Goal: Task Accomplishment & Management: Complete application form

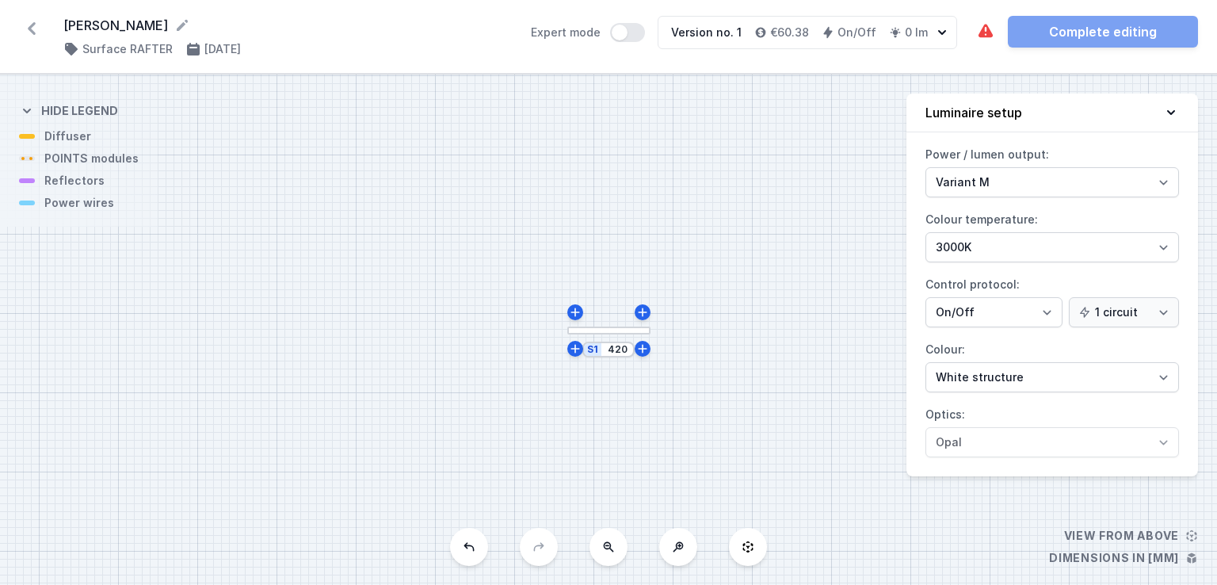
select select "M"
select select "3000"
click at [36, 33] on icon at bounding box center [31, 28] width 25 height 25
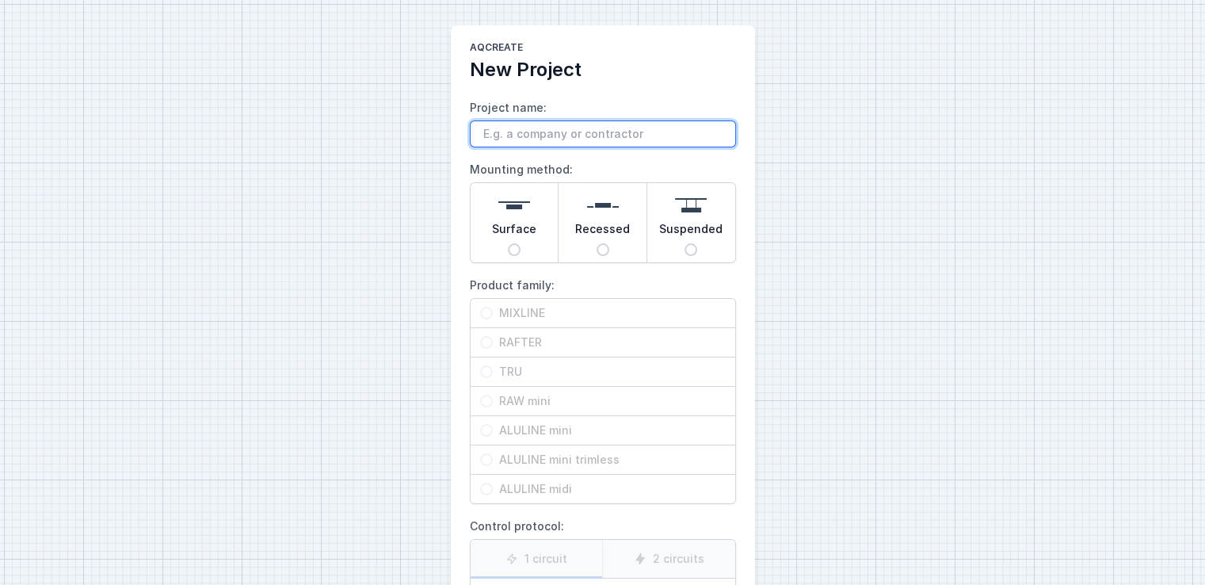
click at [528, 137] on input "Project name:" at bounding box center [603, 133] width 266 height 27
type input "Alelek"
click at [508, 237] on span "Surface" at bounding box center [514, 232] width 44 height 22
click at [508, 243] on input "Surface" at bounding box center [514, 249] width 13 height 13
radio input "true"
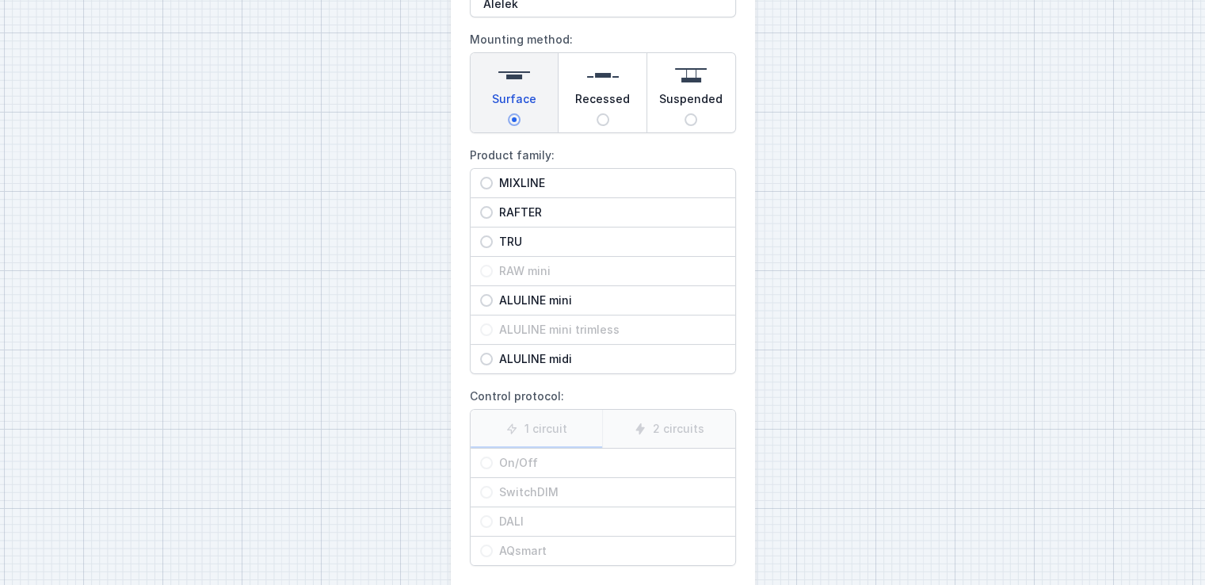
scroll to position [16, 0]
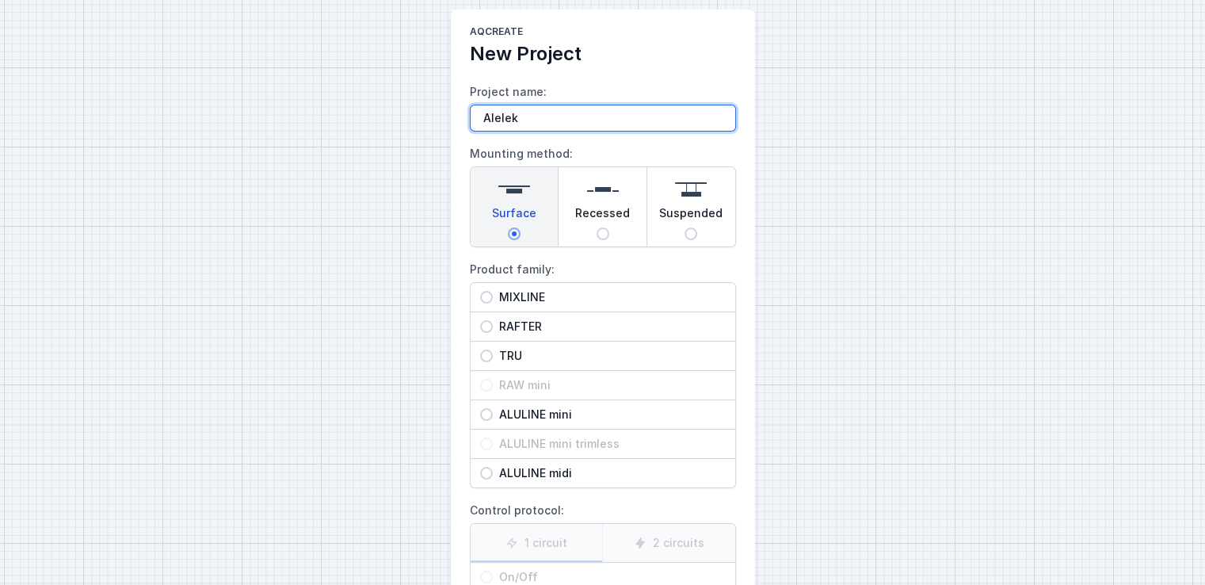
click at [532, 116] on input "Alelek" at bounding box center [603, 118] width 266 height 27
type input "Alelek Lens Line 1"
click at [544, 299] on span "MIXLINE" at bounding box center [609, 297] width 233 height 16
click at [493, 299] on input "MIXLINE" at bounding box center [486, 297] width 13 height 13
radio input "true"
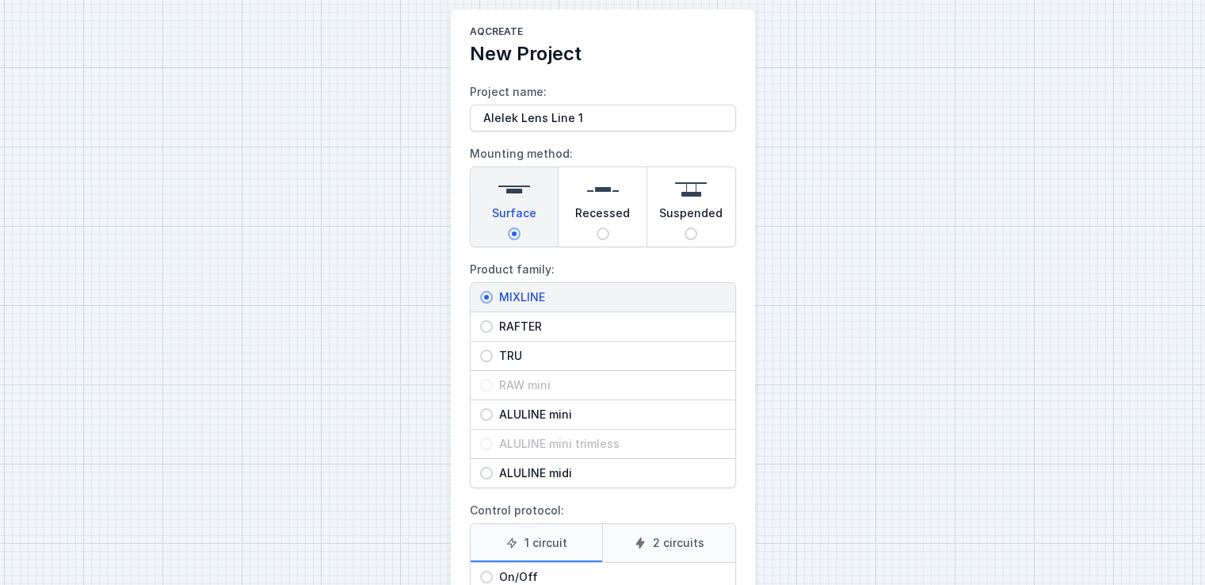
scroll to position [206, 0]
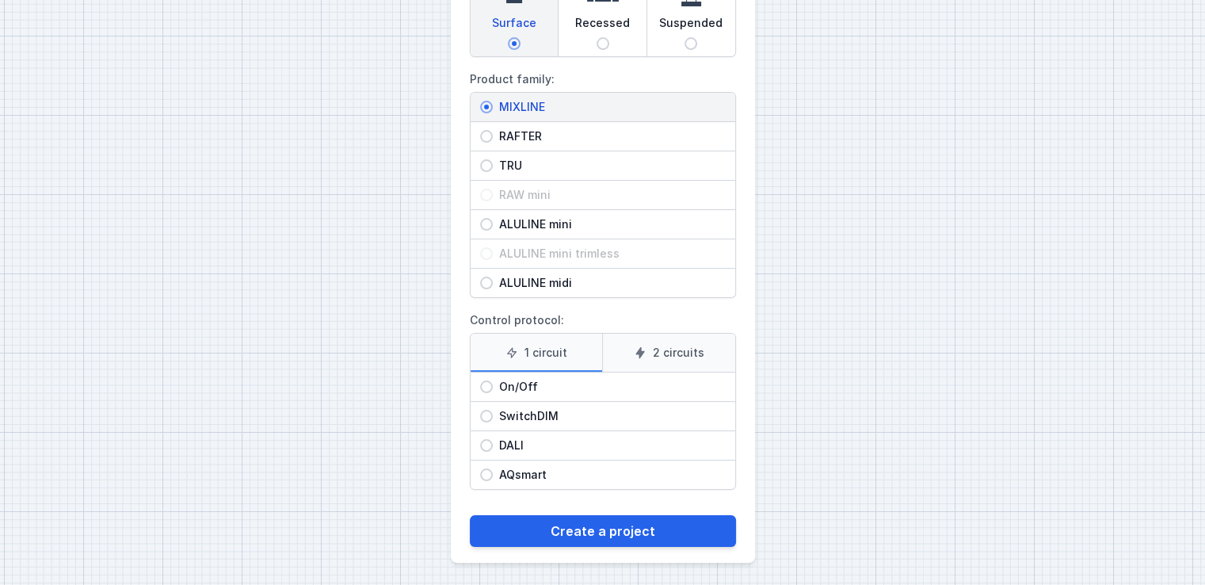
click at [519, 381] on span "On/Off" at bounding box center [609, 387] width 233 height 16
click at [493, 381] on input "On/Off" at bounding box center [486, 386] width 13 height 13
radio input "true"
click at [517, 444] on span "DALI" at bounding box center [609, 445] width 233 height 16
click at [493, 444] on input "DALI" at bounding box center [486, 445] width 13 height 13
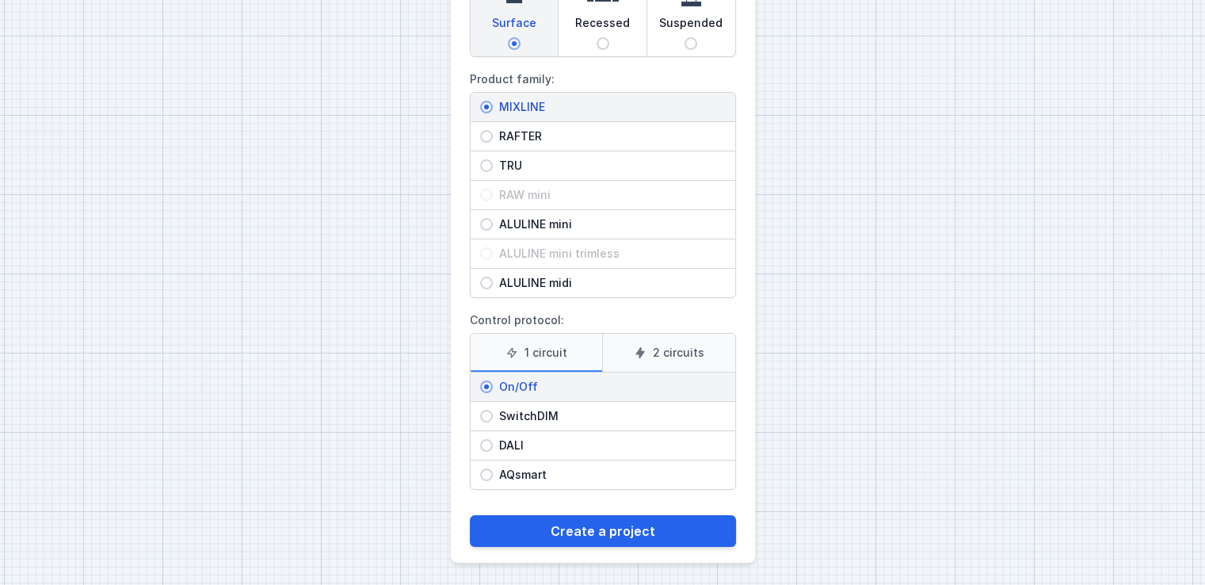
radio input "true"
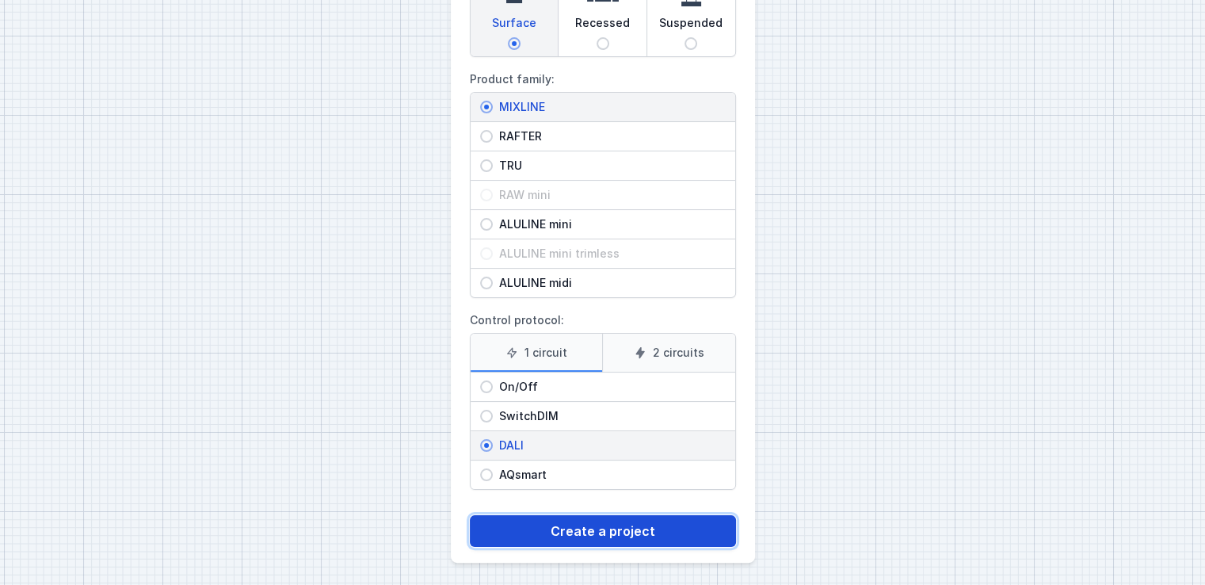
click at [558, 527] on button "Create a project" at bounding box center [603, 531] width 266 height 32
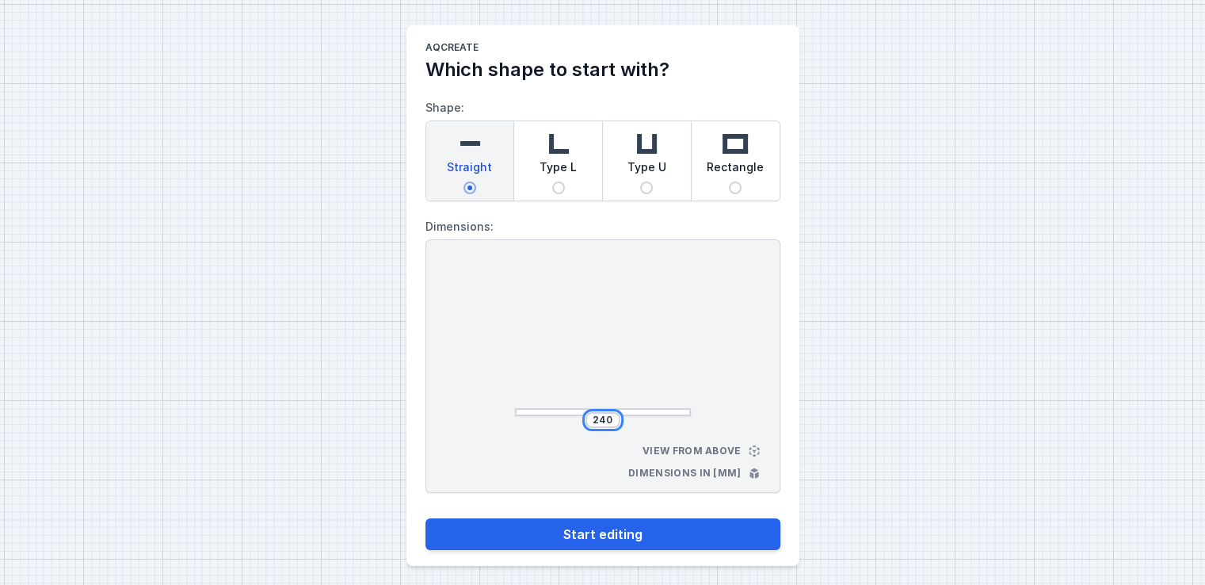
click at [612, 417] on input "240" at bounding box center [602, 420] width 25 height 13
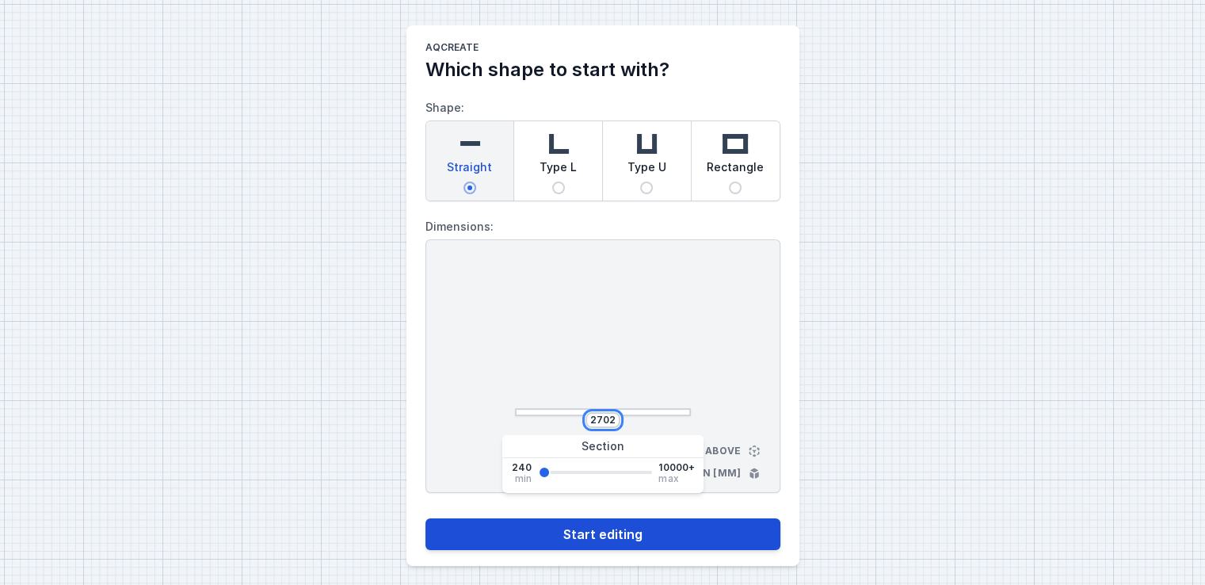
type input "2702"
click at [630, 528] on button "Start editing" at bounding box center [602, 534] width 355 height 32
select select "4"
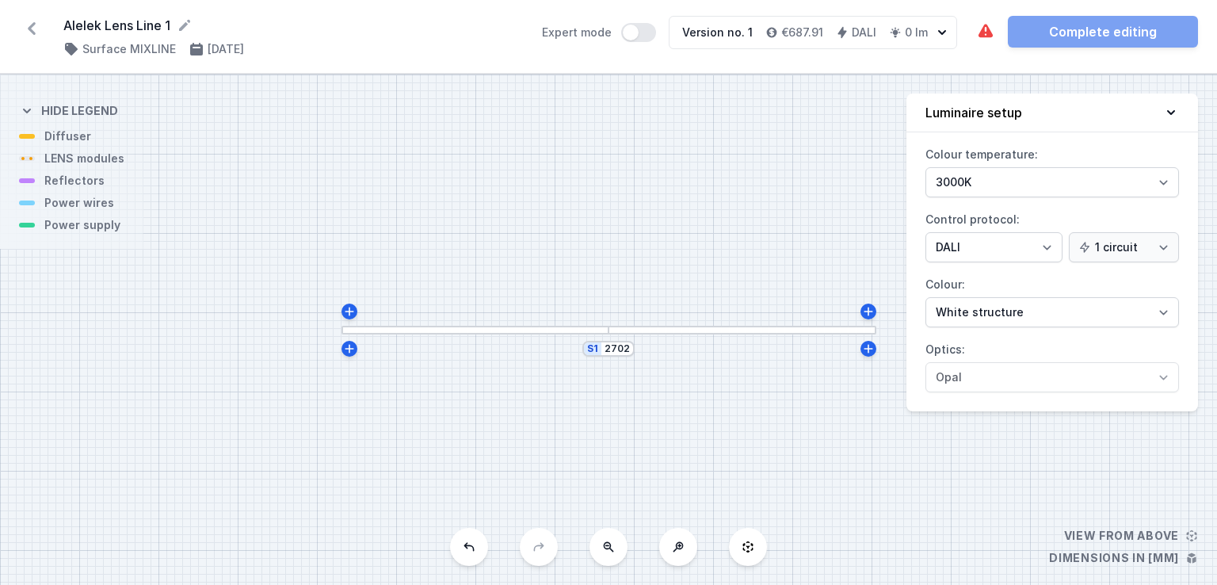
click at [531, 328] on div at bounding box center [475, 330] width 268 height 9
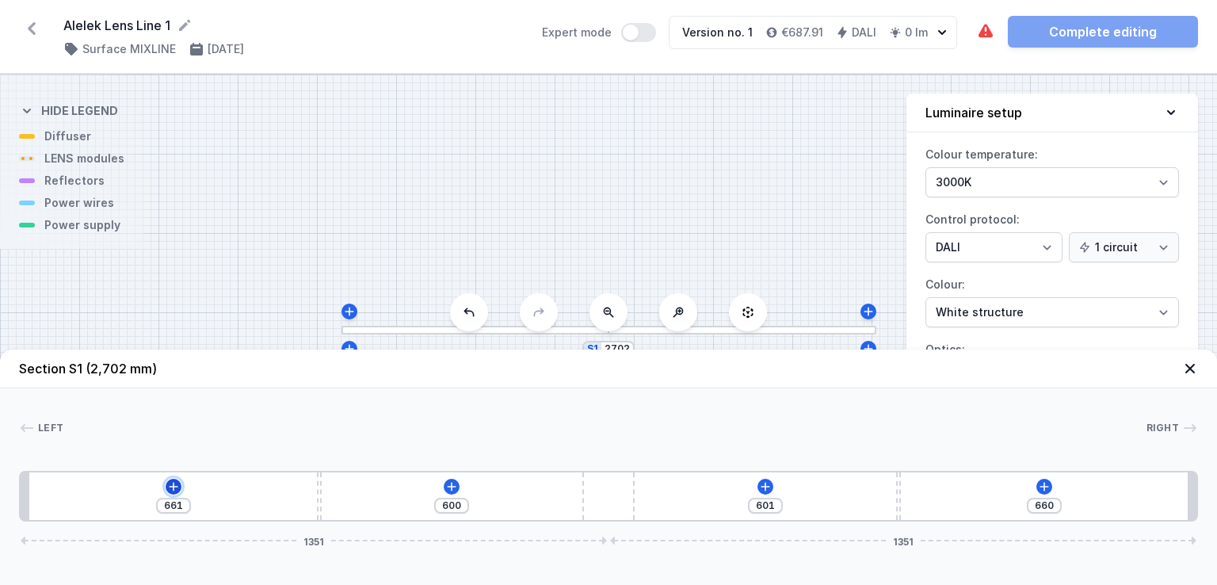
click at [177, 485] on icon at bounding box center [173, 486] width 13 height 13
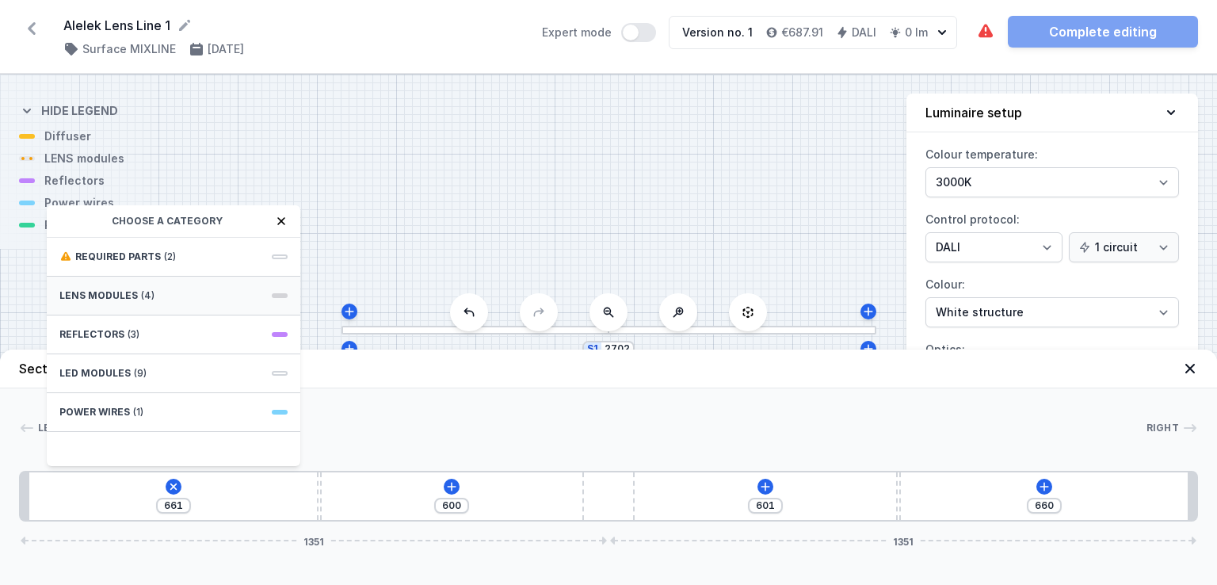
click at [180, 293] on div "LENS modules (4)" at bounding box center [174, 295] width 254 height 39
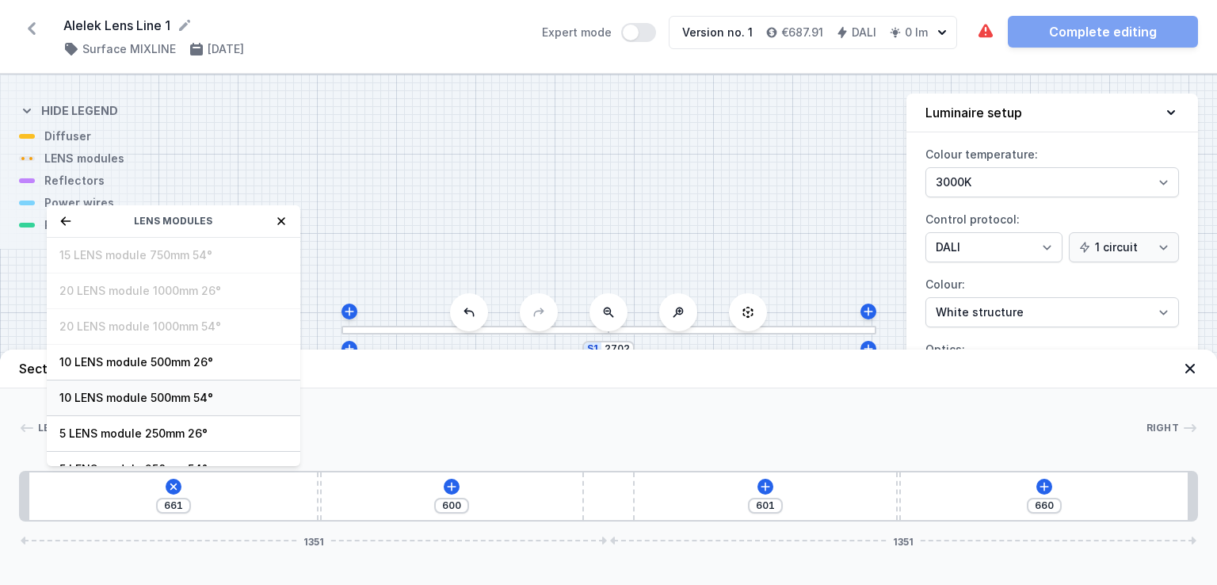
click at [185, 396] on span "10 LENS module 500mm 54°" at bounding box center [173, 398] width 228 height 16
type input "161"
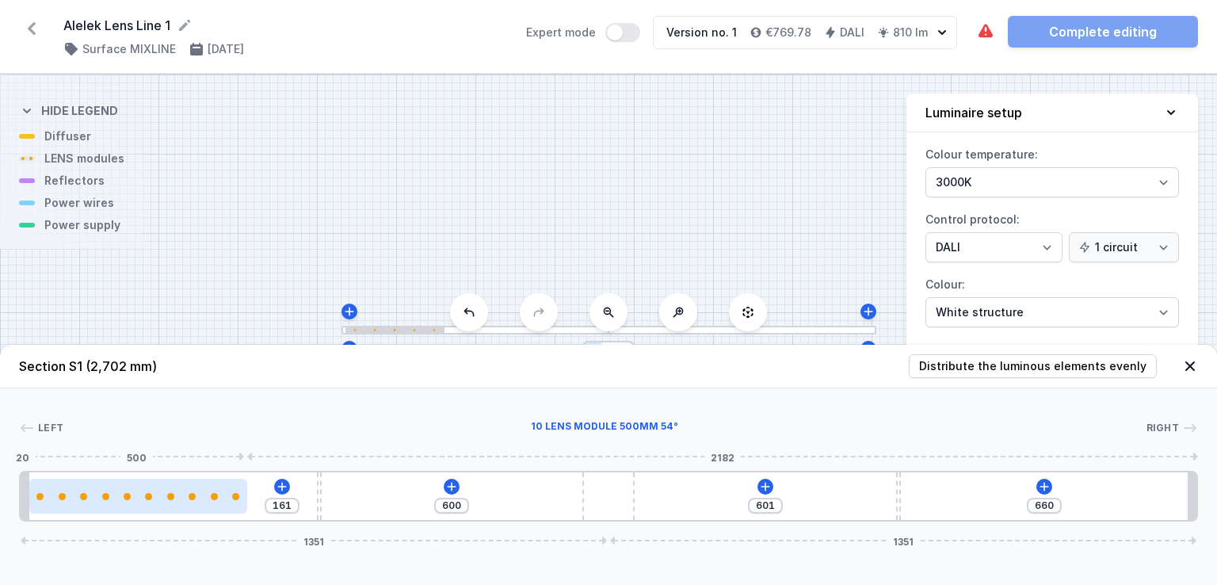
click at [193, 498] on div at bounding box center [192, 496] width 7 height 7
select select "2668"
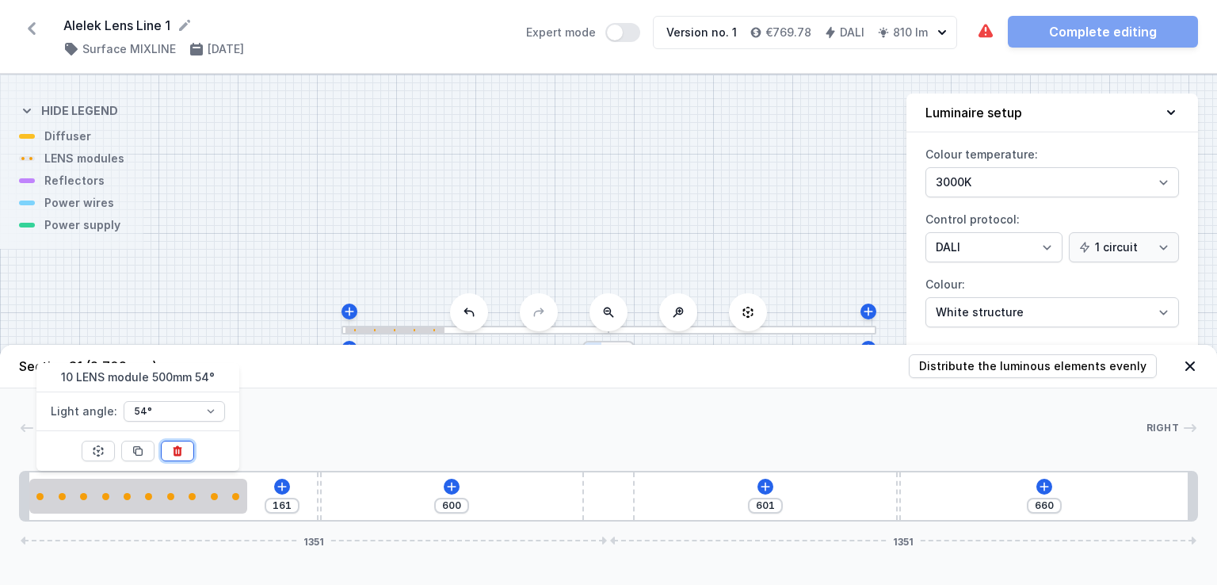
click at [173, 444] on icon at bounding box center [177, 450] width 13 height 13
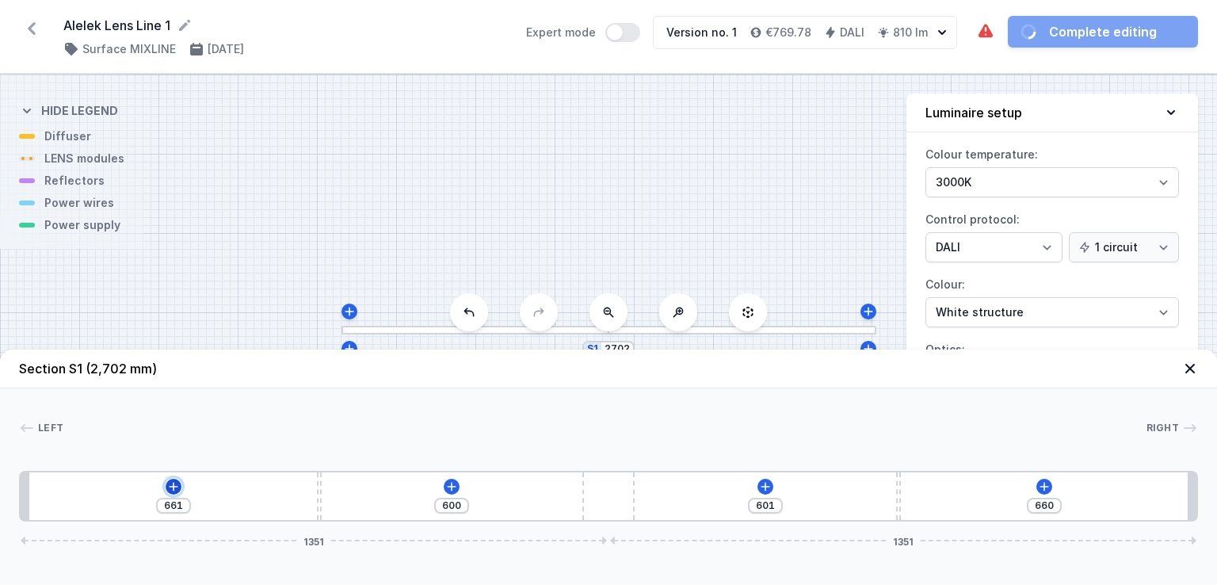
click at [170, 485] on icon at bounding box center [173, 486] width 13 height 13
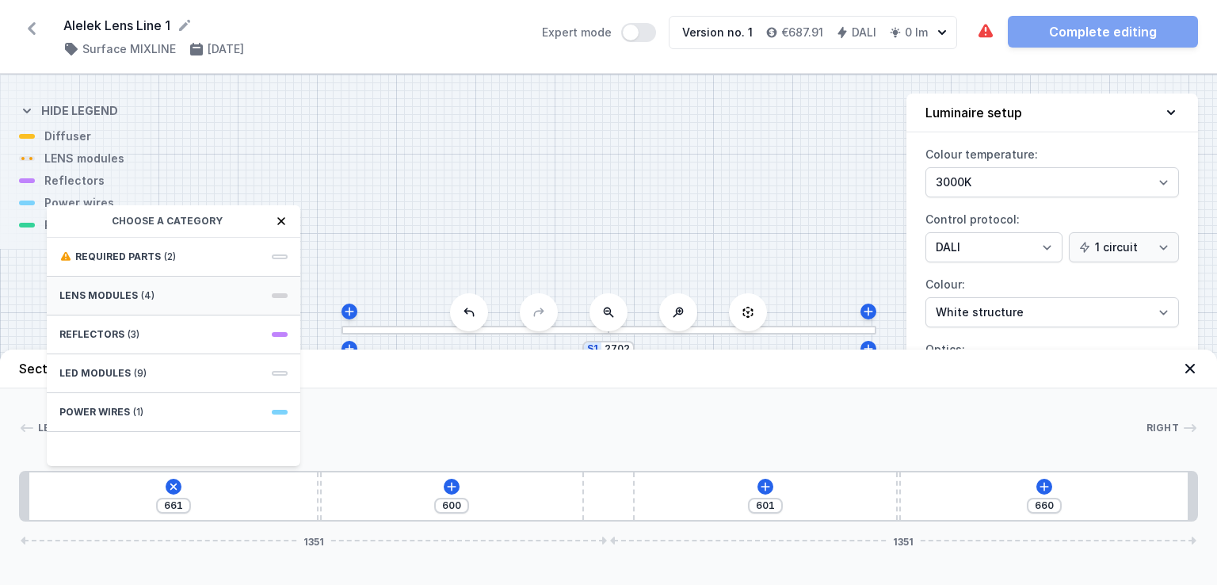
click at [191, 299] on div "LENS modules (4)" at bounding box center [174, 295] width 254 height 39
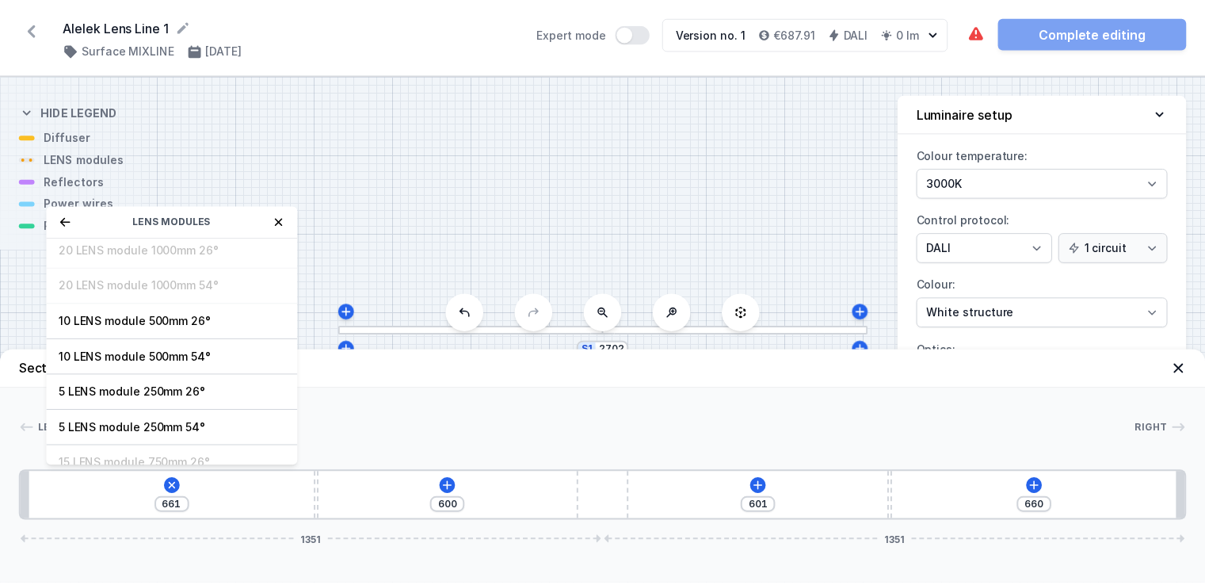
scroll to position [55, 0]
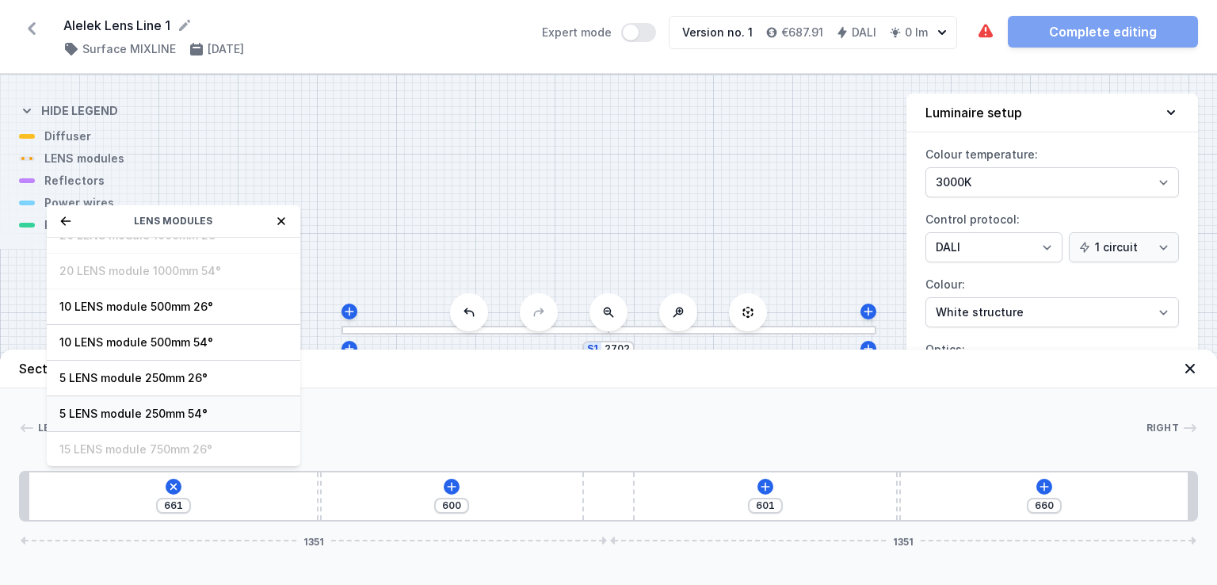
click at [176, 408] on span "5 LENS module 250mm 54°" at bounding box center [173, 414] width 228 height 16
type input "411"
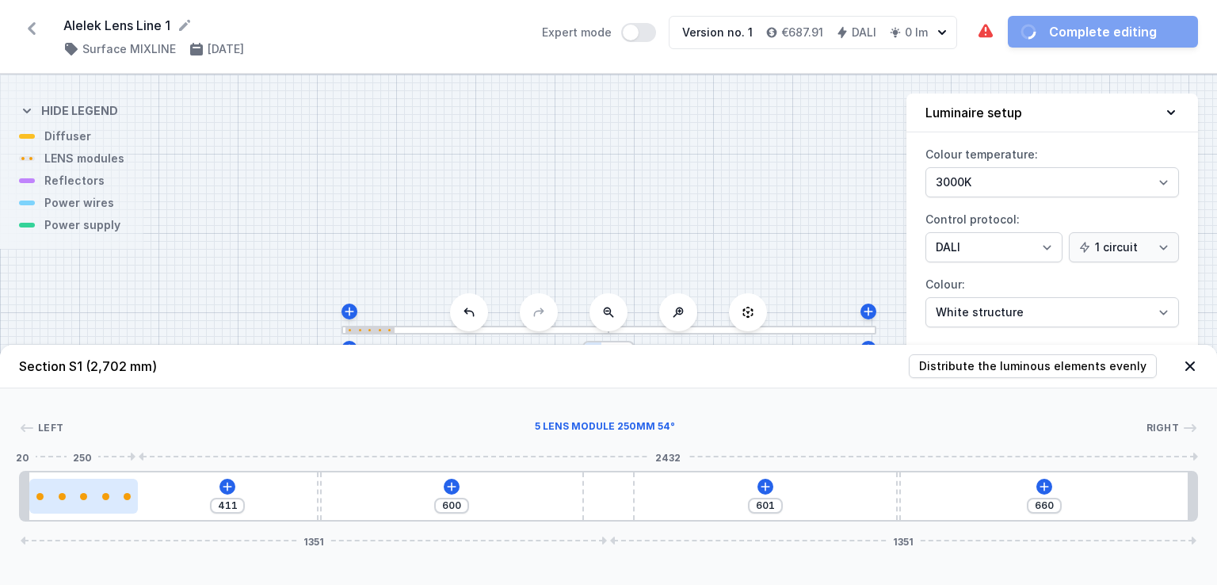
click at [98, 498] on div at bounding box center [83, 496] width 109 height 7
select select "1516"
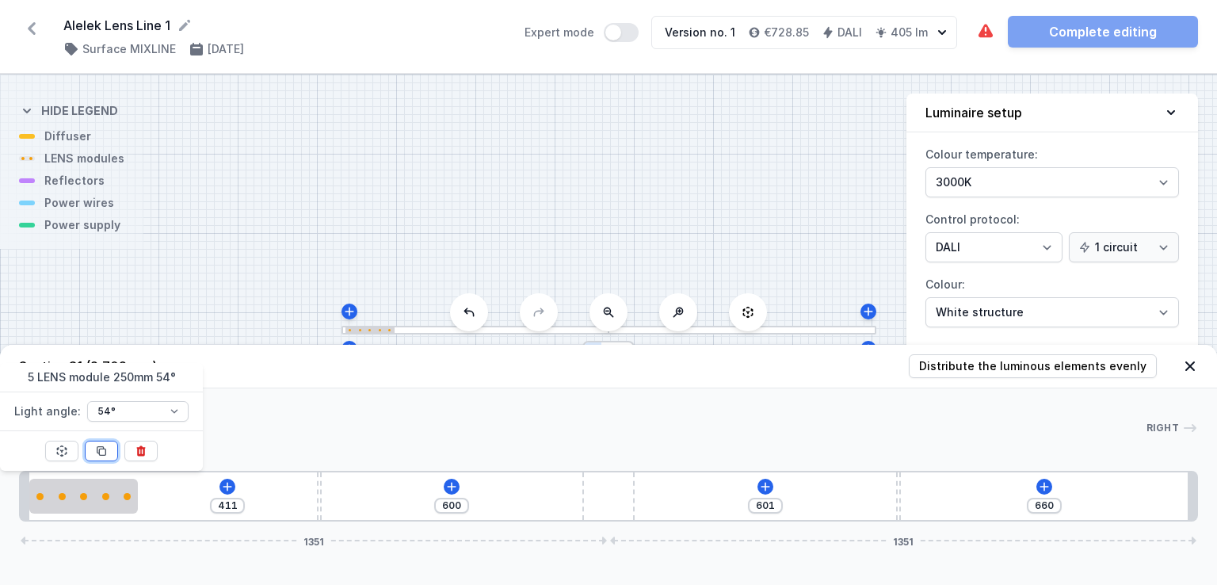
click at [104, 451] on icon at bounding box center [101, 450] width 13 height 13
type input "161"
click at [104, 451] on icon at bounding box center [101, 450] width 13 height 13
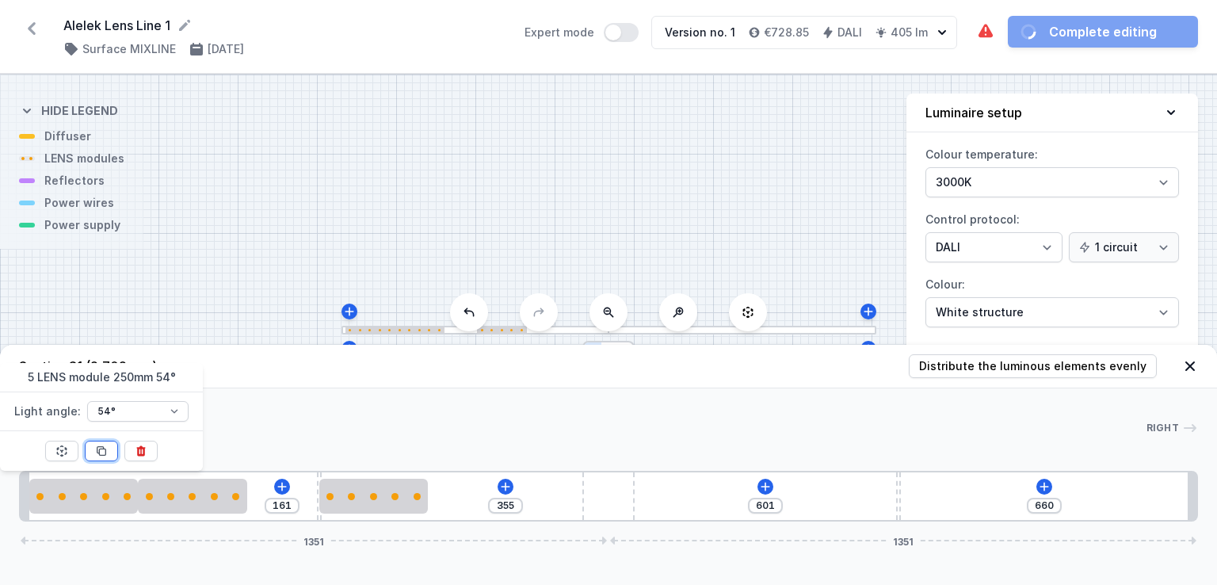
click at [104, 451] on icon at bounding box center [101, 450] width 13 height 13
type input "105"
click at [104, 451] on icon at bounding box center [101, 450] width 13 height 13
type input "351"
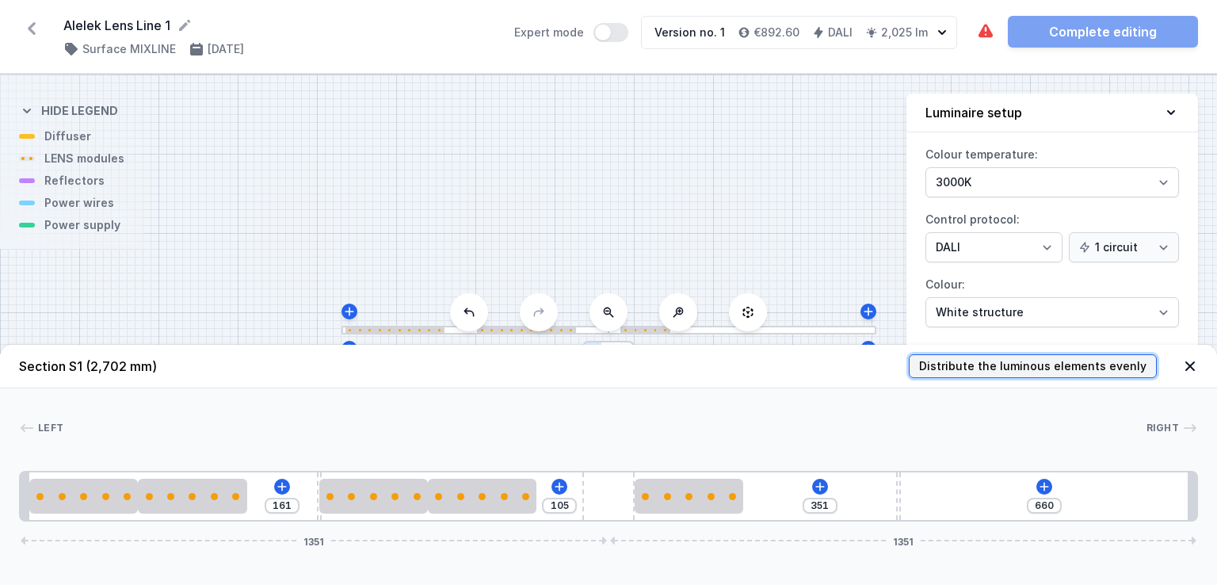
click at [1081, 369] on span "Distribute the luminous elements evenly" at bounding box center [1032, 366] width 227 height 16
type input "189"
type input "44"
type input "222"
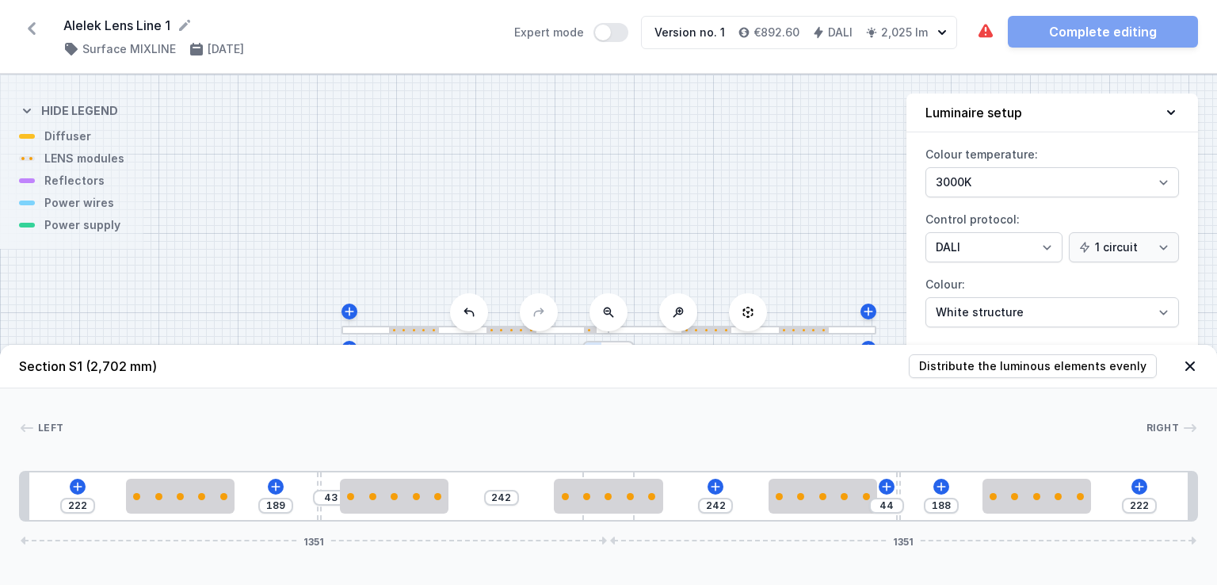
click at [706, 485] on div "222 189 43 242 242 44 188 222 1351 1351" at bounding box center [608, 496] width 1179 height 51
click at [714, 485] on icon at bounding box center [715, 486] width 13 height 13
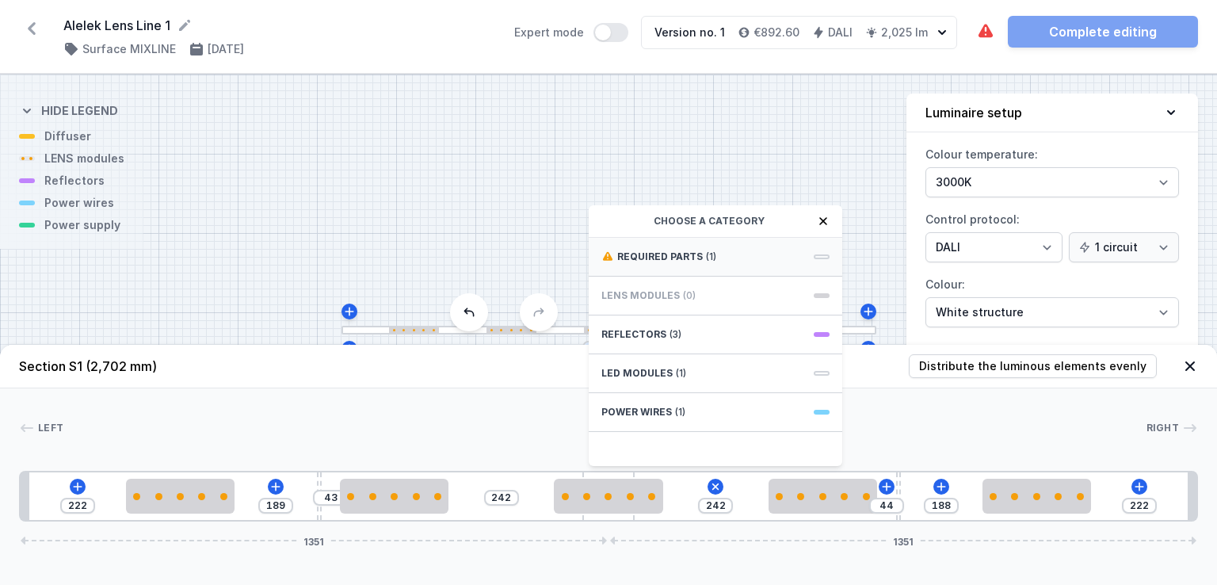
click at [697, 260] on span "Required parts" at bounding box center [660, 256] width 86 height 13
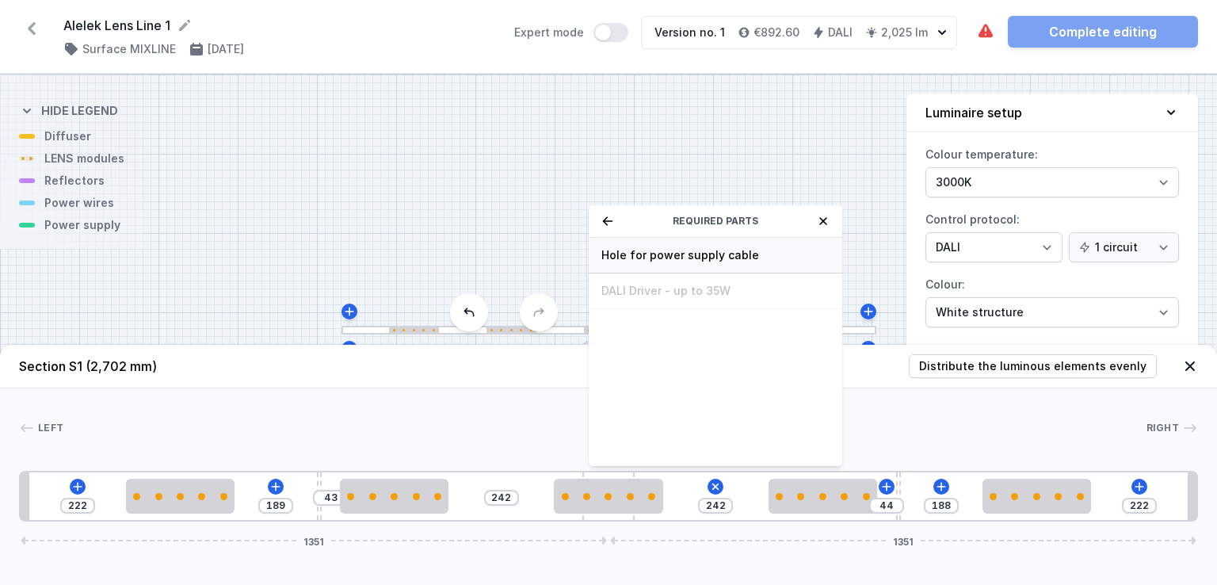
click at [691, 261] on span "Hole for power supply cable" at bounding box center [715, 255] width 228 height 16
type input "172"
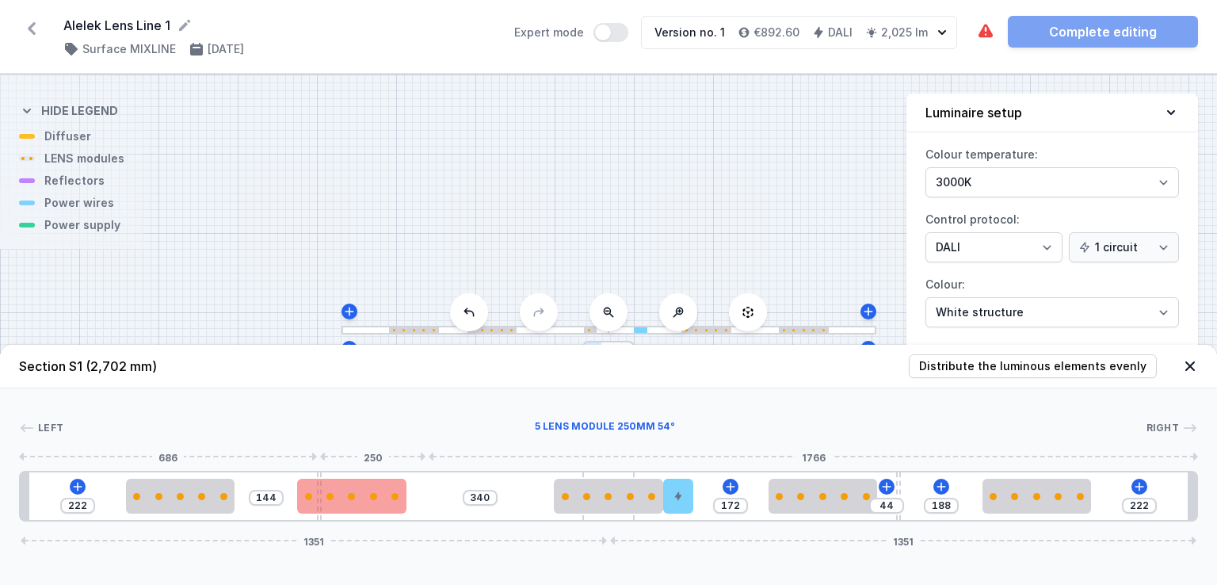
type input "376"
type input "108"
type input "397"
type input "87"
type input "403"
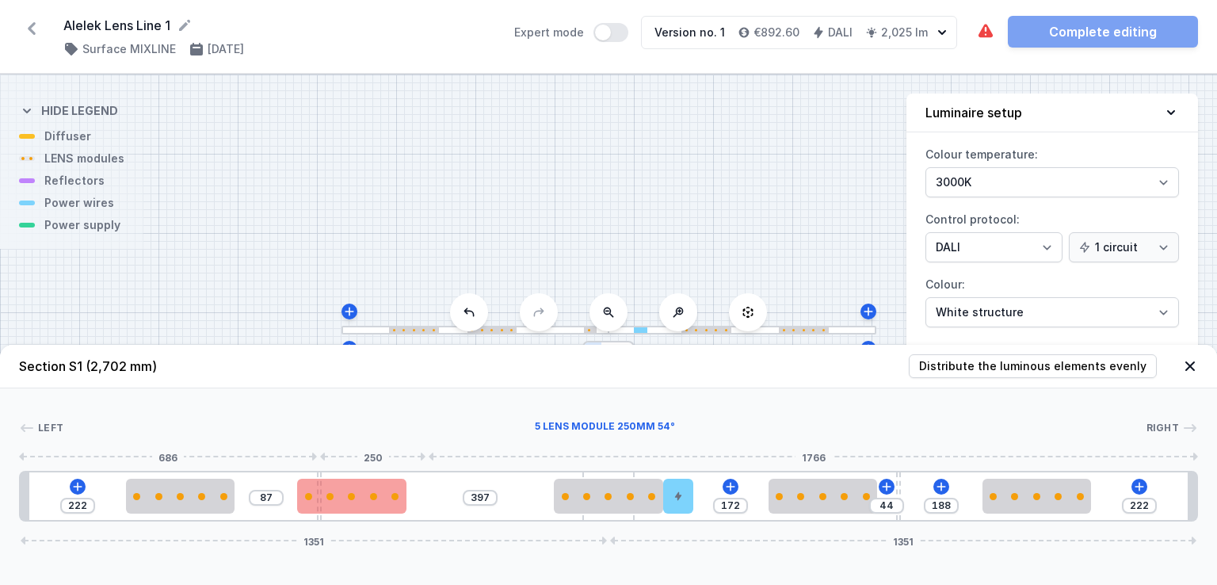
type input "81"
type input "404"
type input "80"
type input "406"
type input "78"
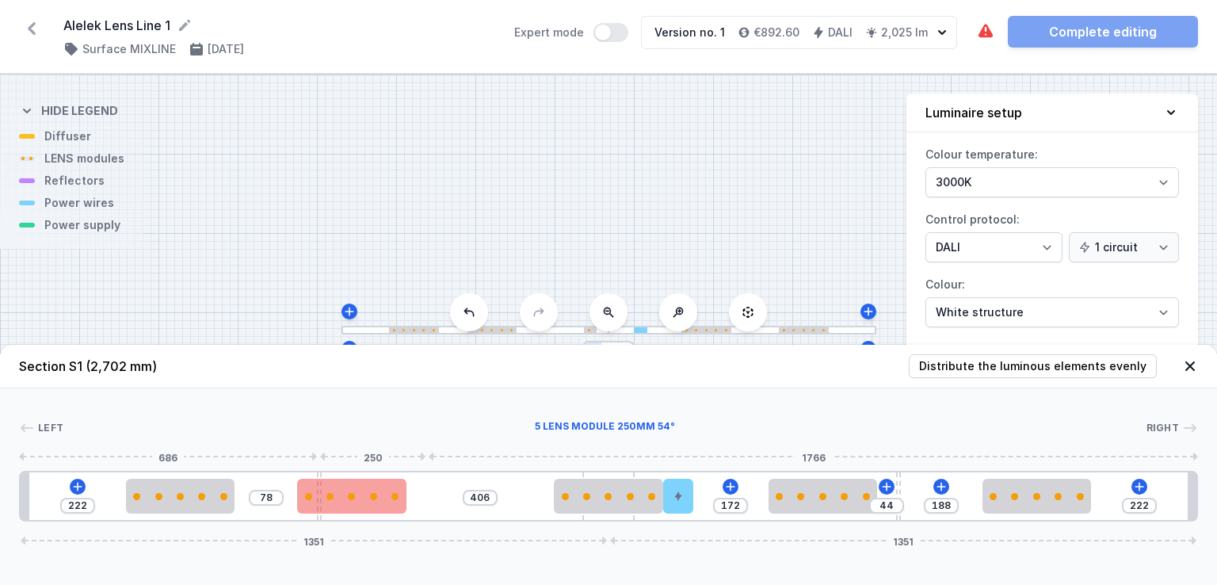
drag, startPoint x: 370, startPoint y: 486, endPoint x: 294, endPoint y: 489, distance: 76.1
click at [297, 489] on div at bounding box center [351, 496] width 109 height 35
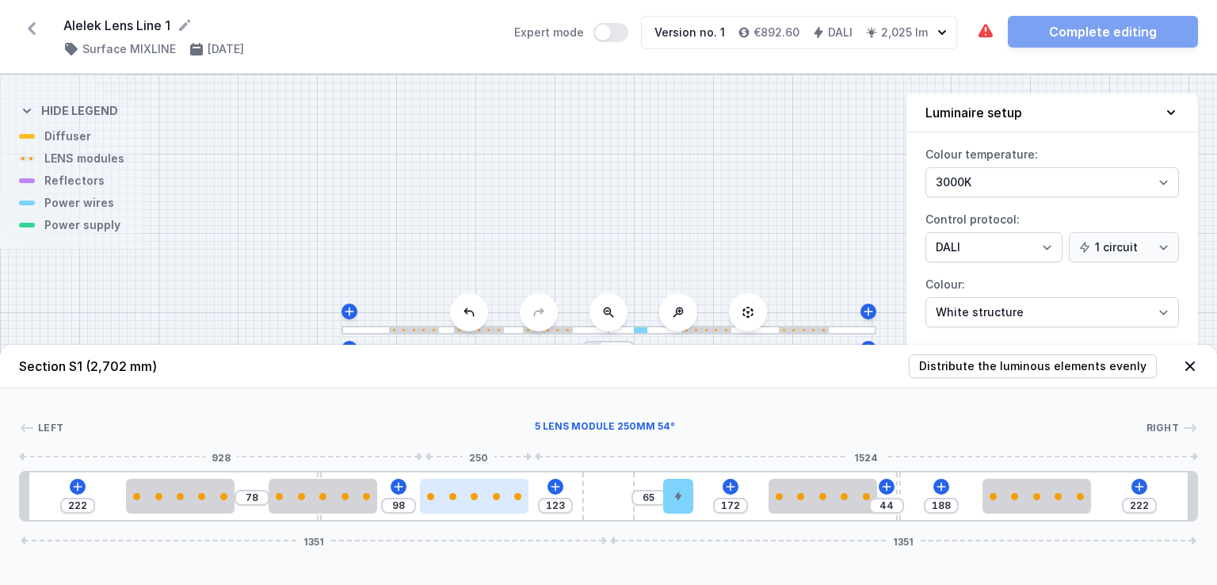
type input "94"
type input "127"
drag, startPoint x: 602, startPoint y: 495, endPoint x: 485, endPoint y: 494, distance: 117.3
click at [485, 494] on div at bounding box center [474, 496] width 109 height 7
type input "73"
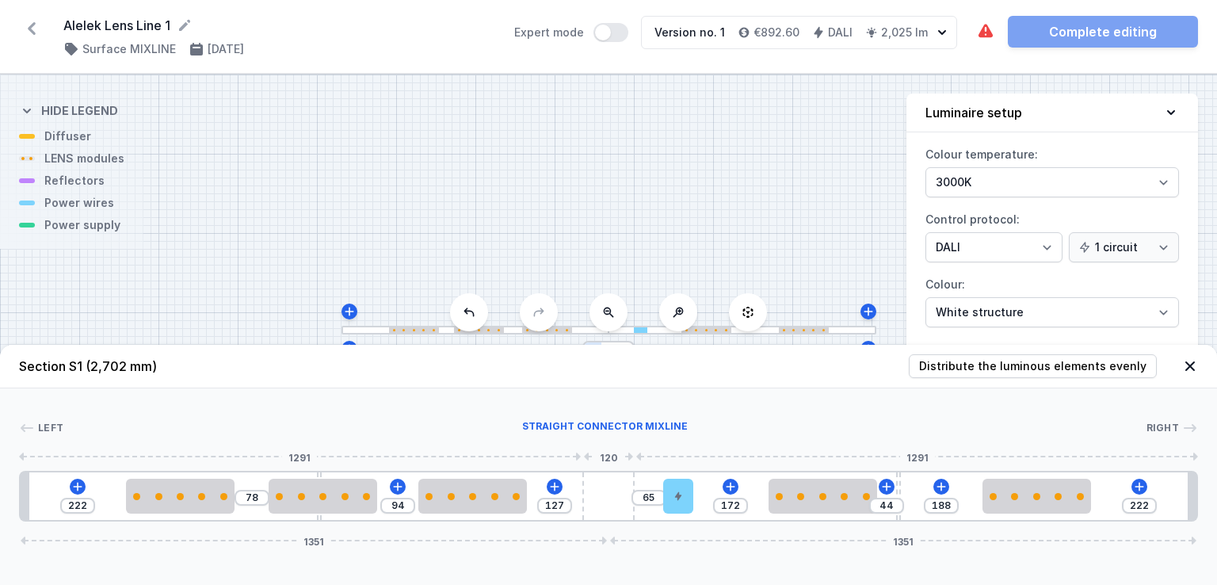
type input "242"
type input "276"
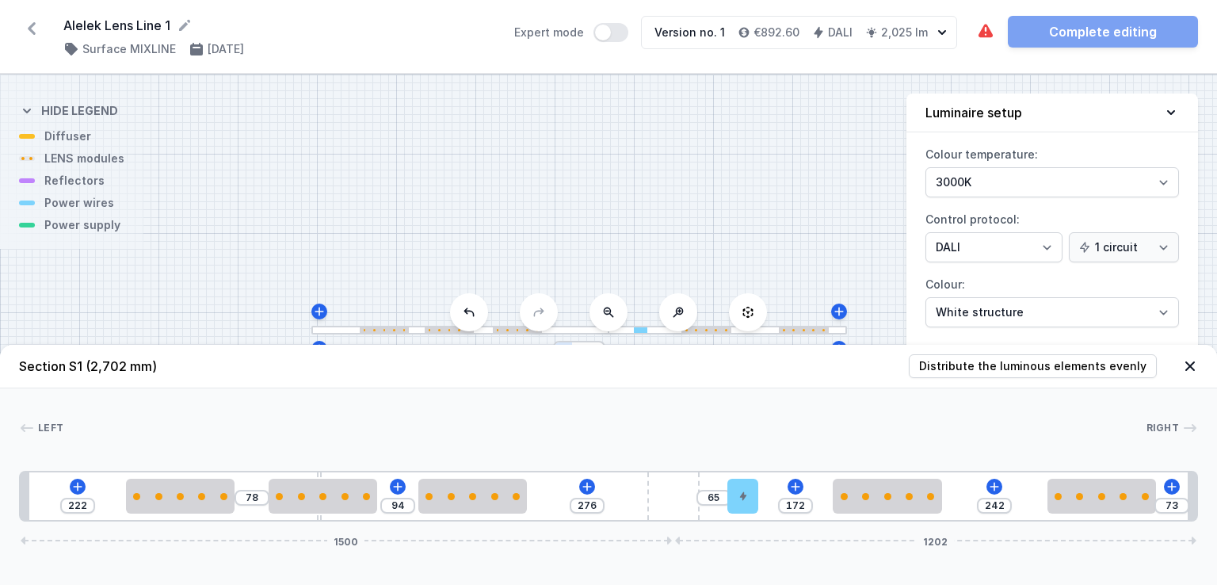
type input "71"
type input "278"
type input "69"
type input "280"
type input "68"
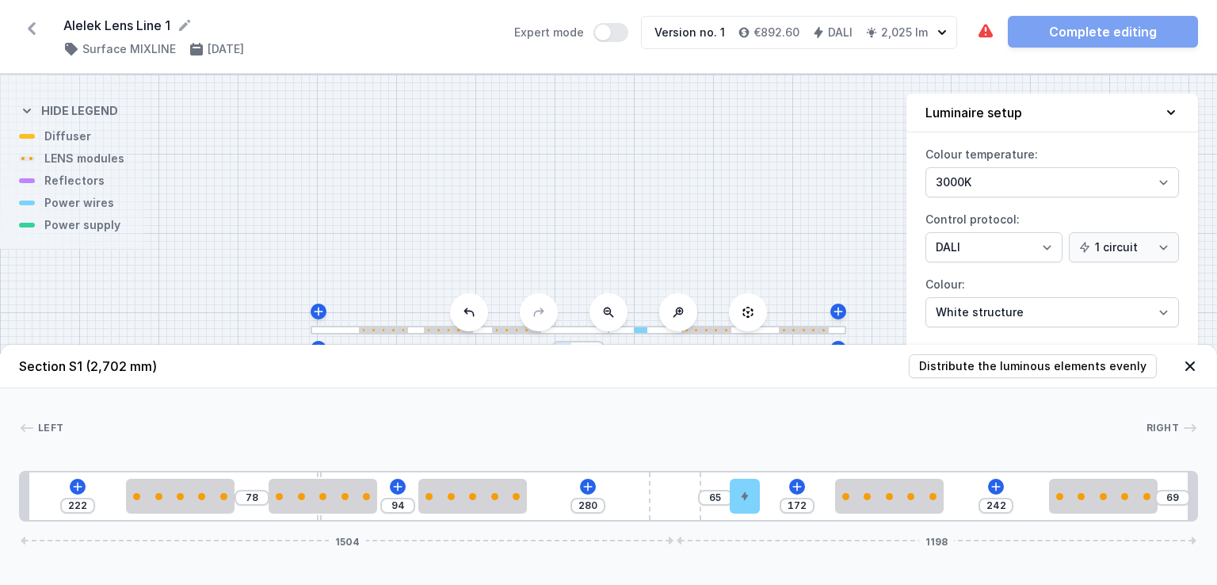
type input "281"
type input "48"
type input "301"
type input "28"
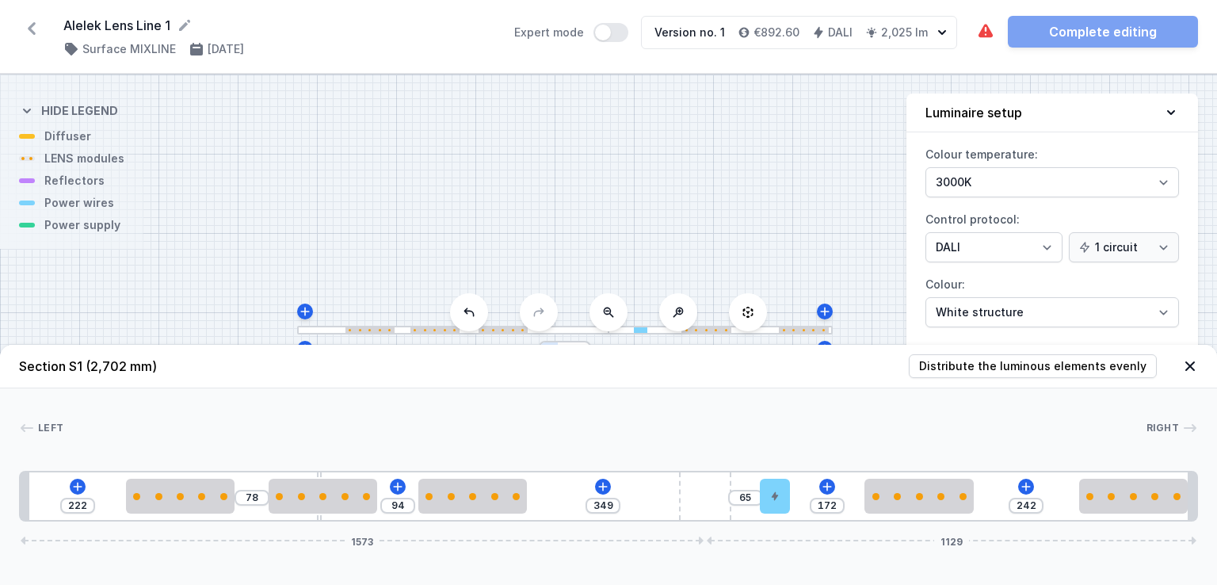
drag, startPoint x: 612, startPoint y: 498, endPoint x: 750, endPoint y: 503, distance: 138.7
click at [750, 503] on div "222 78 94 349 65 172 242 1573 1129" at bounding box center [608, 496] width 1179 height 51
click at [602, 485] on icon at bounding box center [603, 486] width 13 height 13
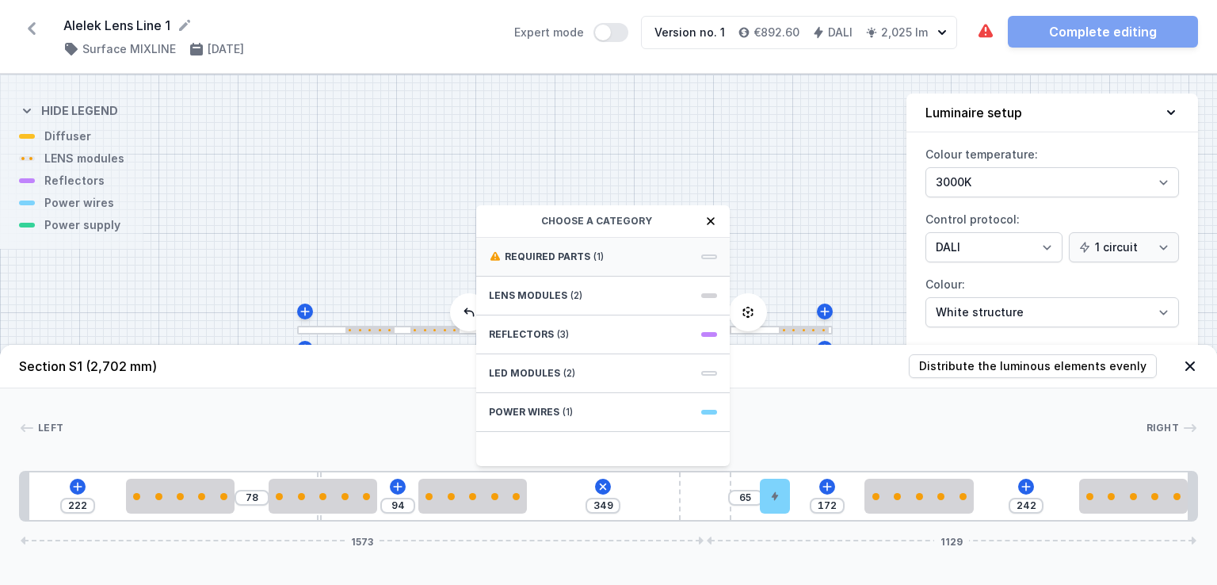
click at [599, 270] on div "Required parts (1)" at bounding box center [603, 257] width 254 height 39
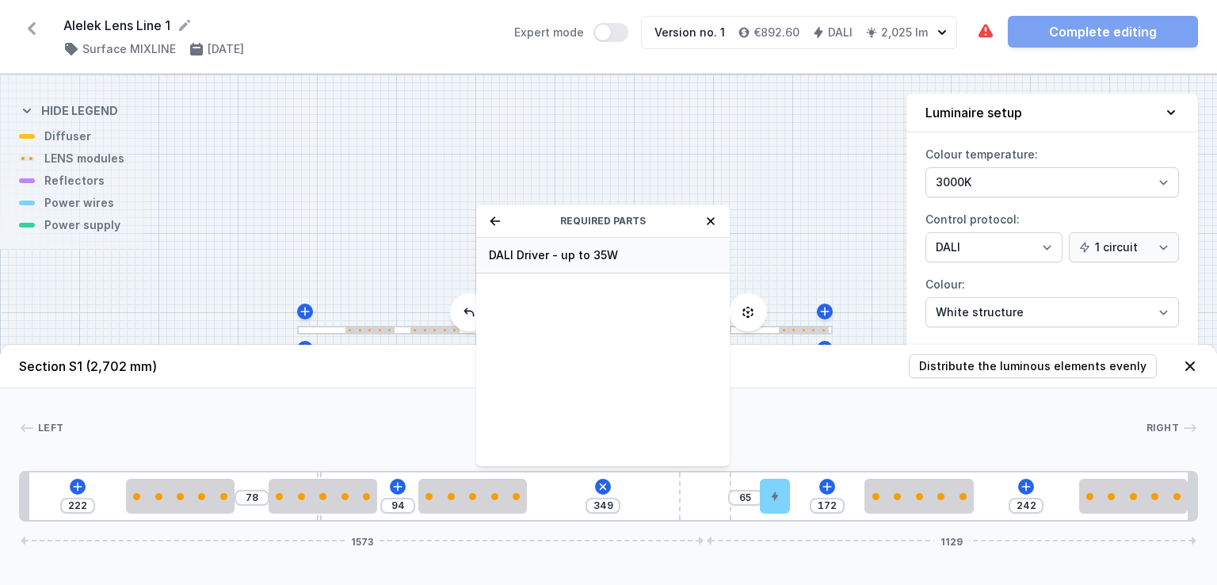
click at [599, 270] on div "DALI Driver - up to 35W" at bounding box center [603, 256] width 254 height 36
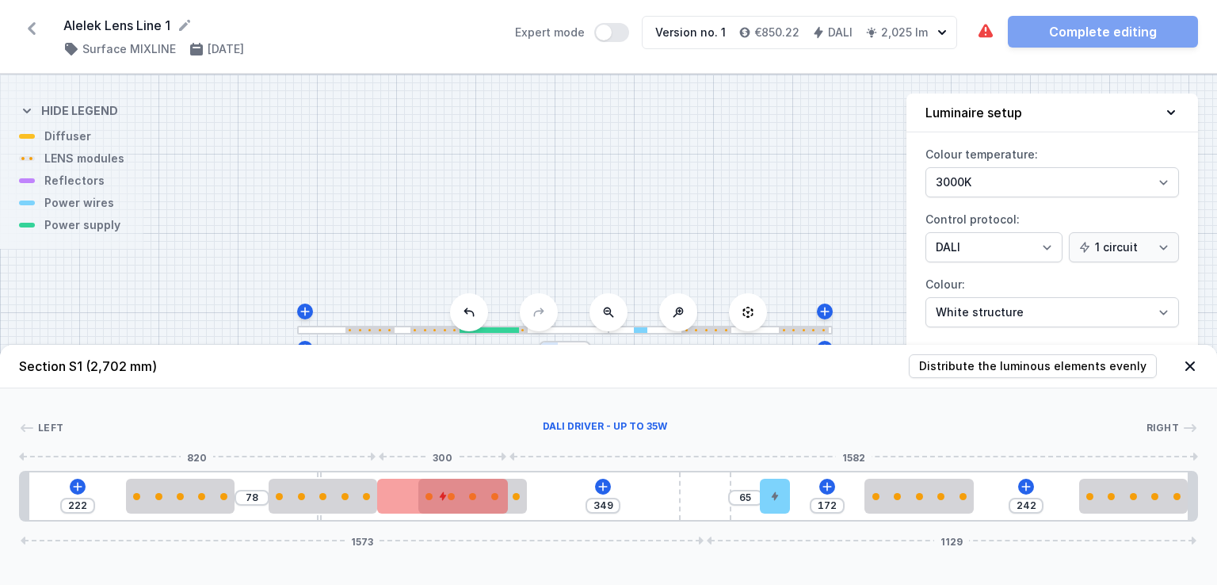
drag, startPoint x: 605, startPoint y: 486, endPoint x: 444, endPoint y: 485, distance: 160.8
click at [444, 485] on div at bounding box center [442, 496] width 131 height 35
type input "143"
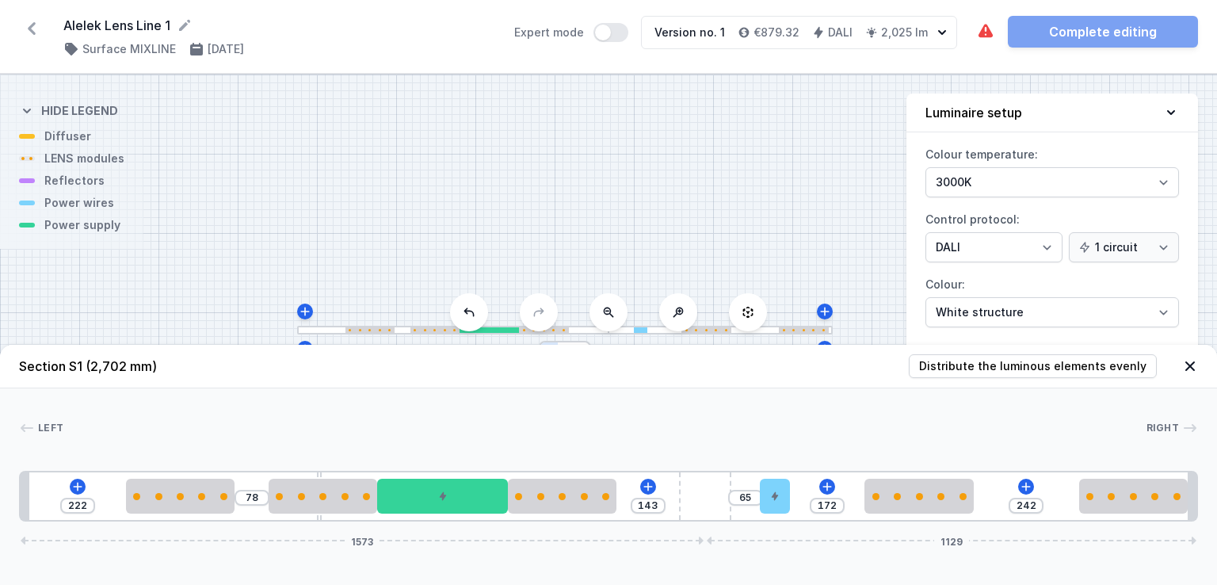
drag, startPoint x: 518, startPoint y: 502, endPoint x: 634, endPoint y: 482, distance: 117.3
click at [634, 482] on div "222 78 143 65 172 242 1573 1129" at bounding box center [608, 496] width 1179 height 51
click at [1024, 359] on span "Distribute the luminous elements evenly" at bounding box center [1032, 366] width 227 height 16
type input "43"
type input "37"
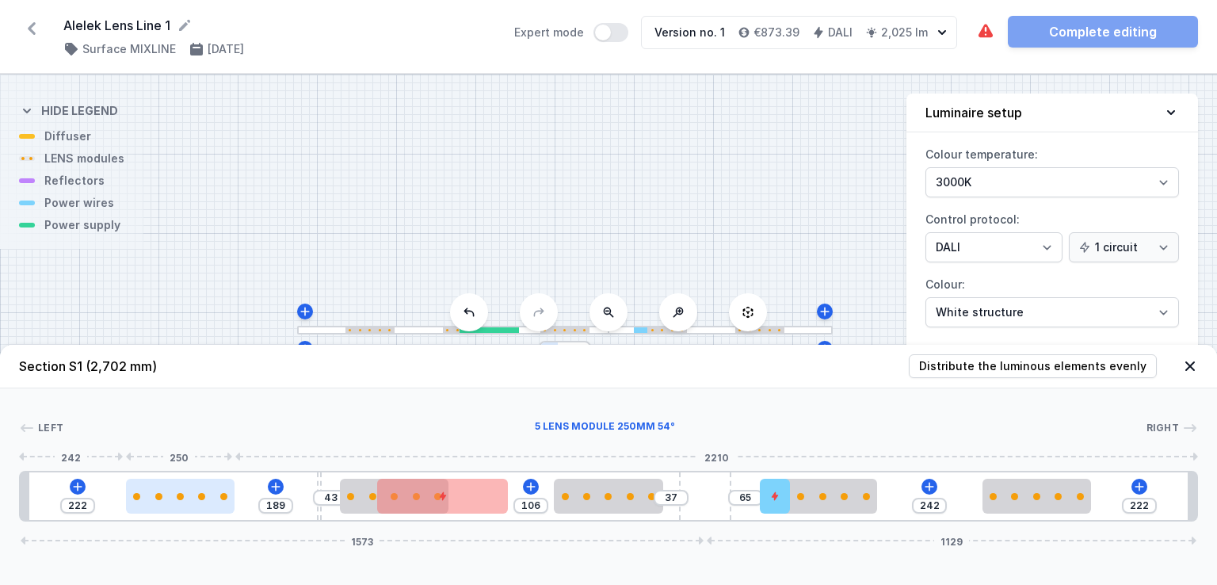
type input "209"
type input "202"
type input "209"
type input "199"
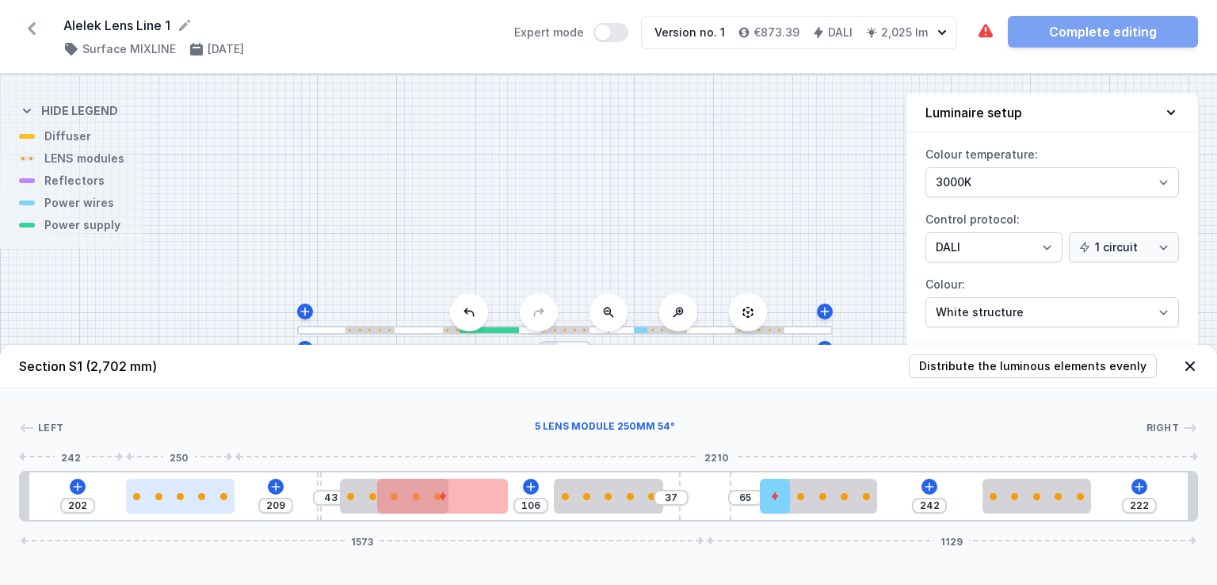
type input "212"
type input "195"
type input "216"
type input "193"
type input "218"
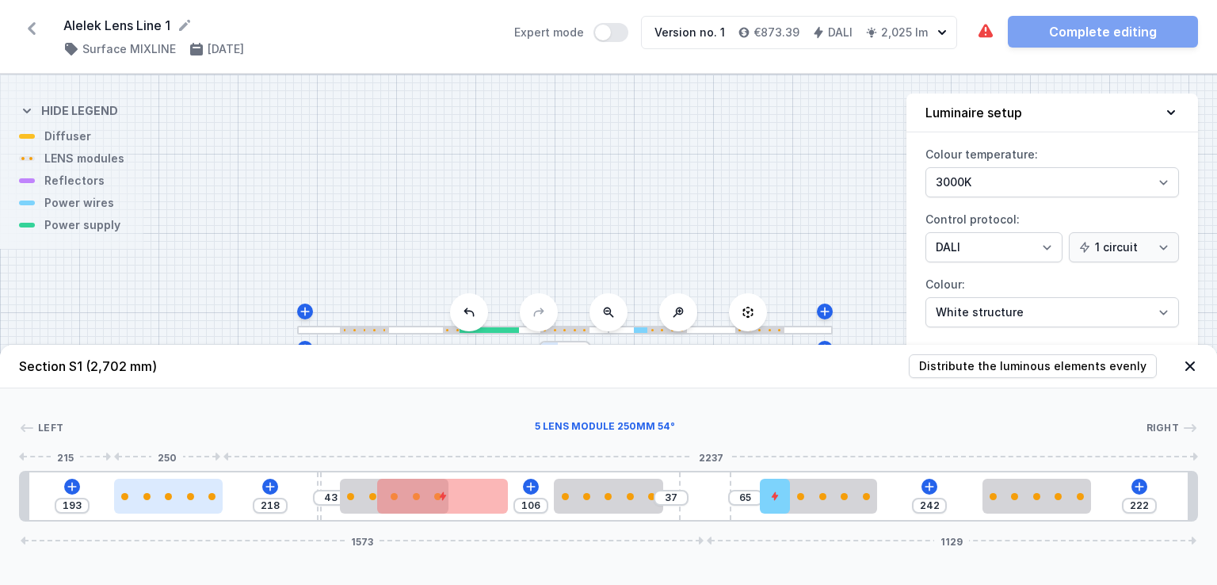
type input "184"
type input "227"
type input "166"
type input "245"
type input "156"
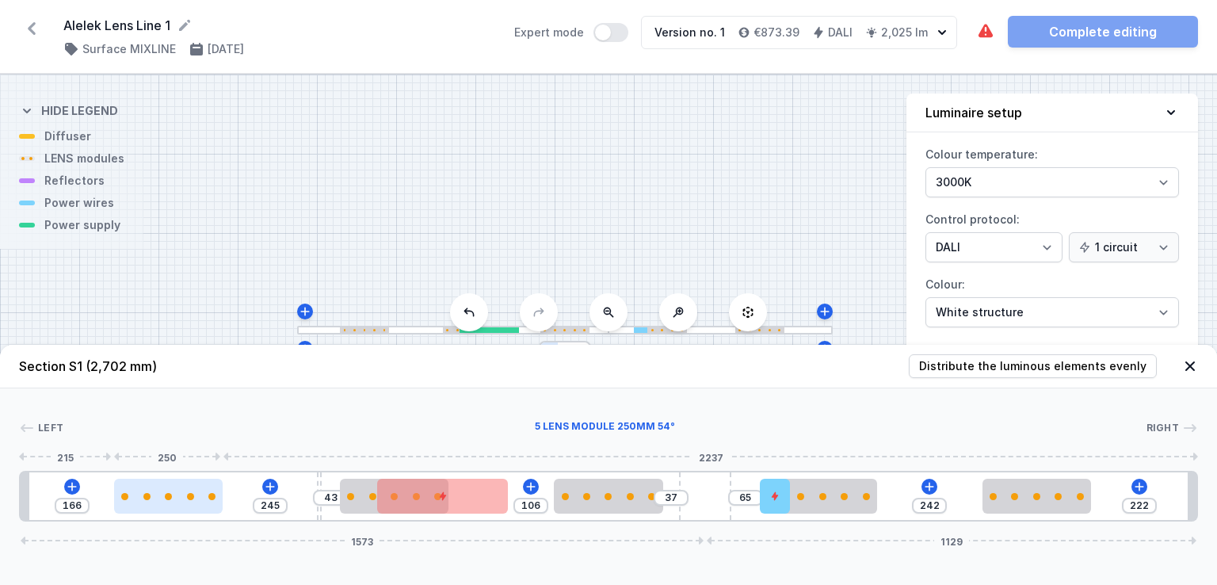
type input "255"
type input "152"
type input "259"
type input "150"
type input "261"
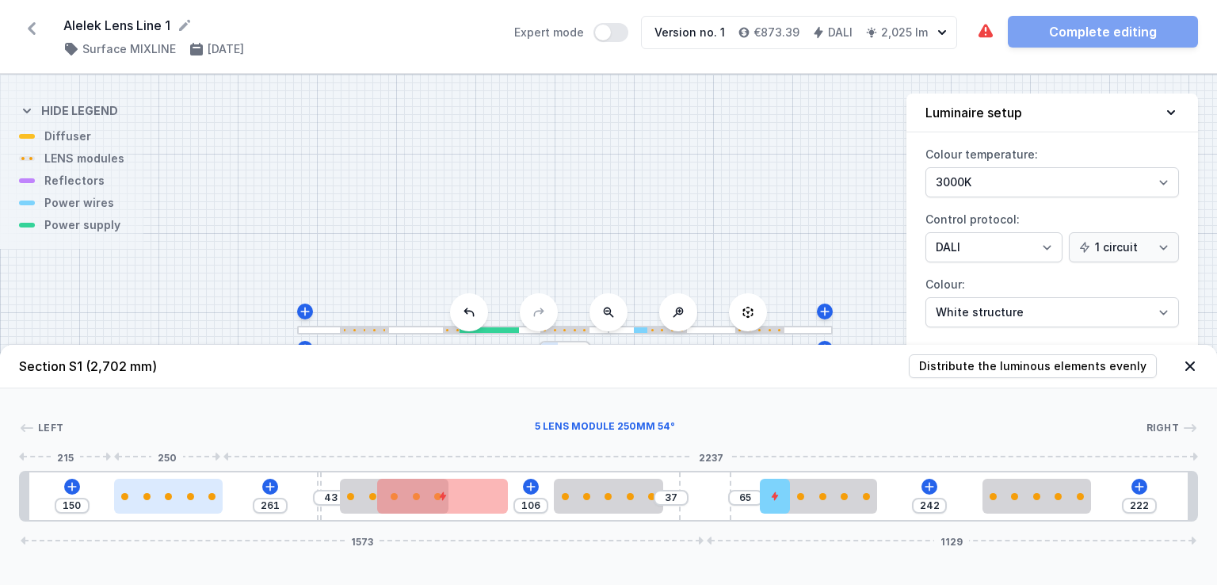
type input "148"
type input "263"
type input "143"
type input "268"
type input "131"
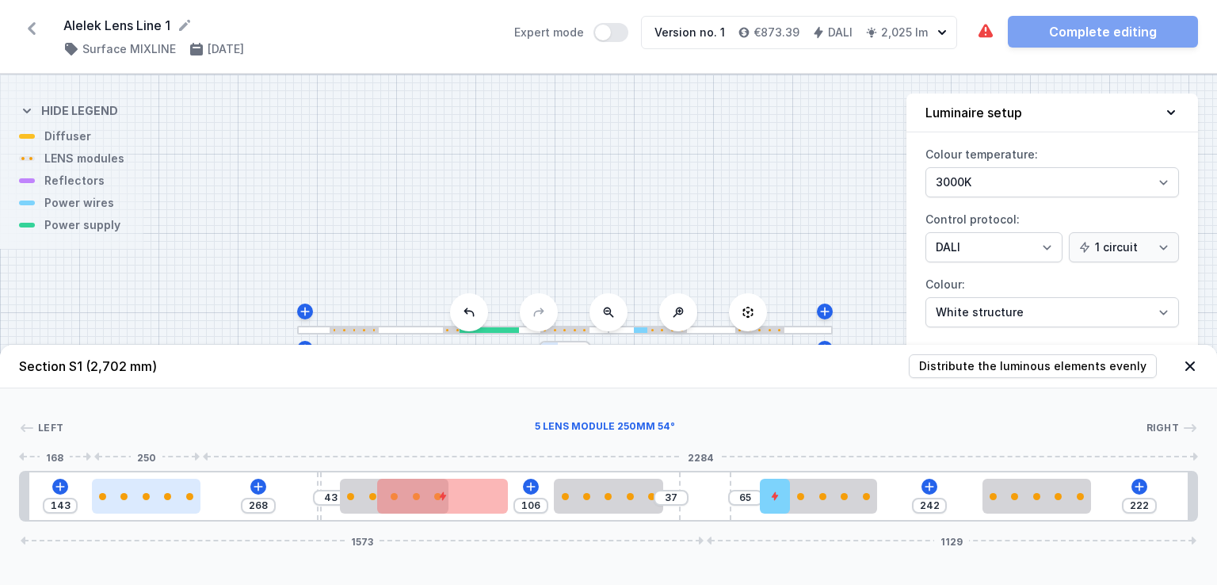
type input "280"
type input "123"
type input "288"
type input "116"
type input "295"
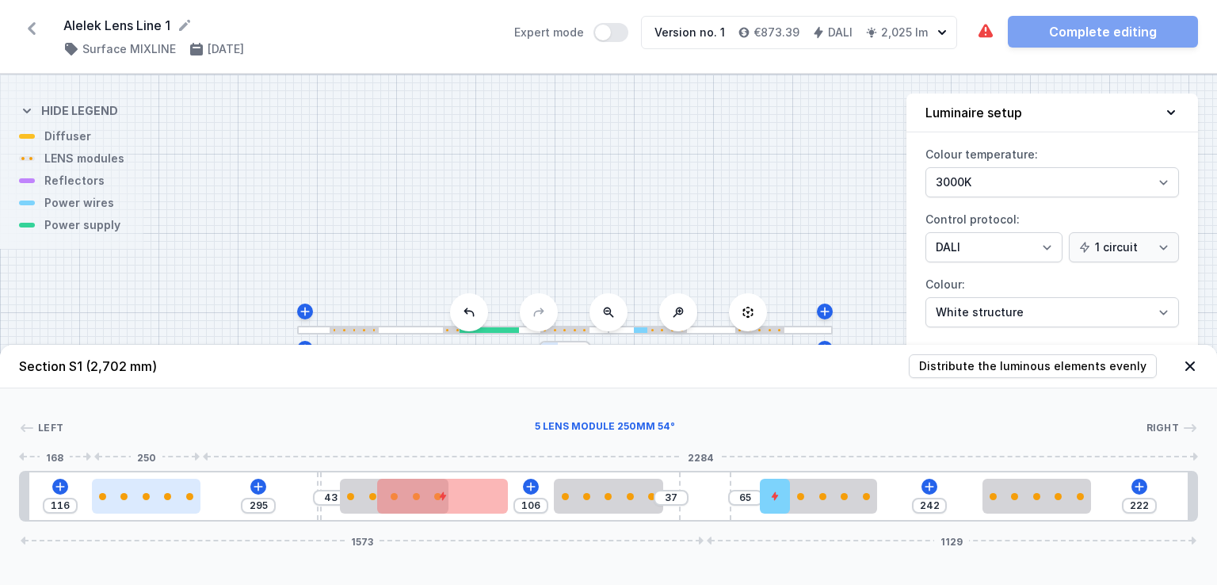
type input "109"
type input "302"
type input "107"
type input "304"
type input "102"
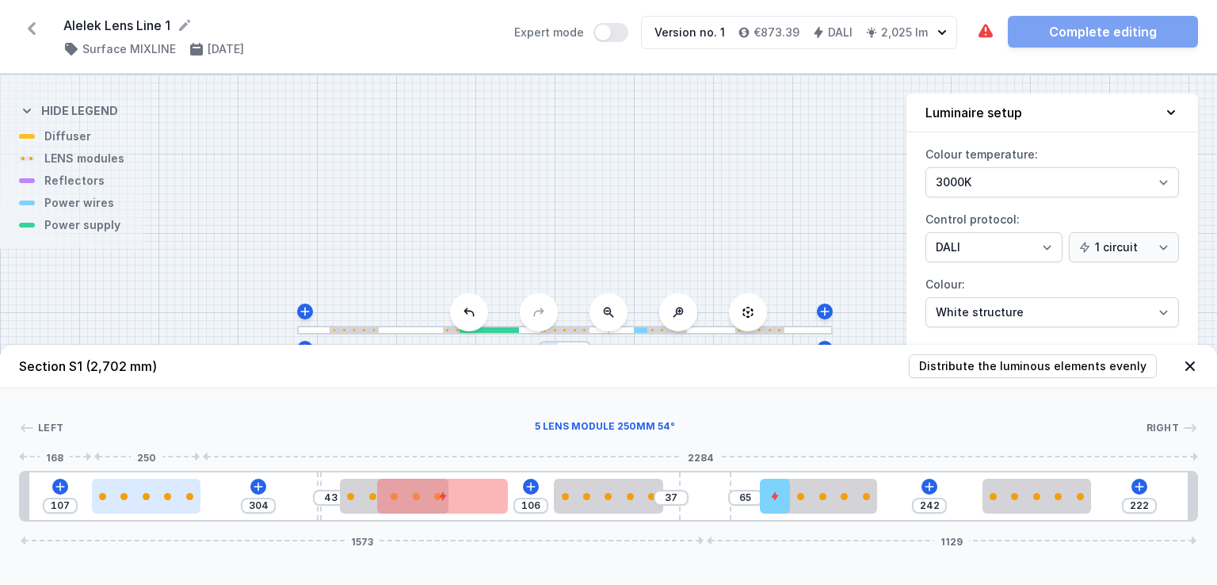
type input "309"
type input "97"
type input "314"
type input "91"
type input "320"
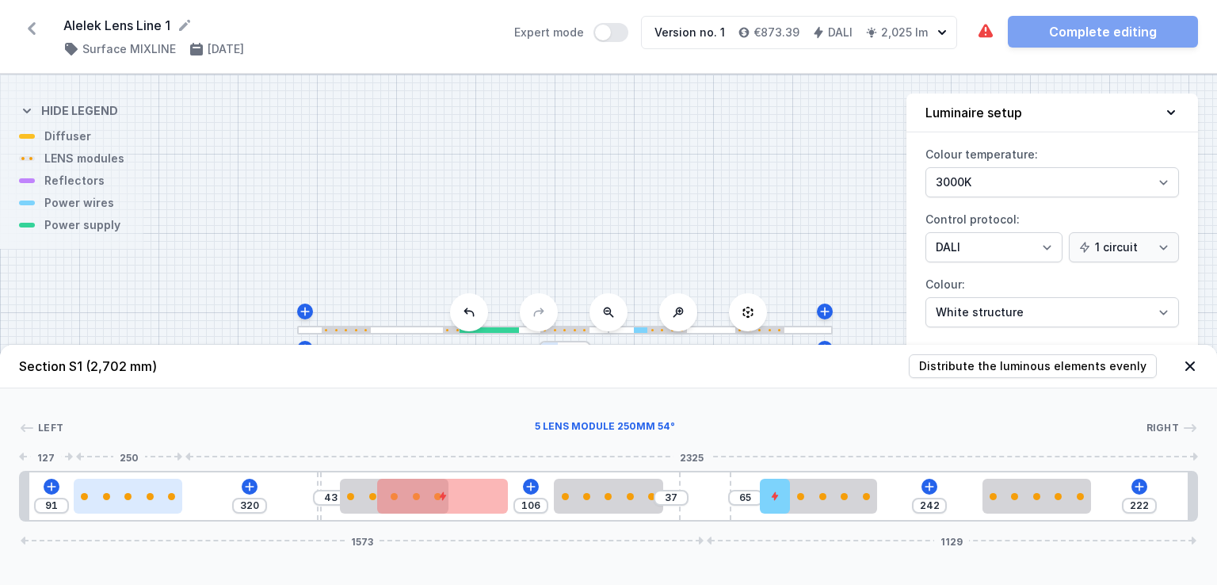
type input "88"
type input "323"
drag, startPoint x: 203, startPoint y: 498, endPoint x: 136, endPoint y: 505, distance: 66.8
click at [136, 505] on div at bounding box center [128, 496] width 109 height 35
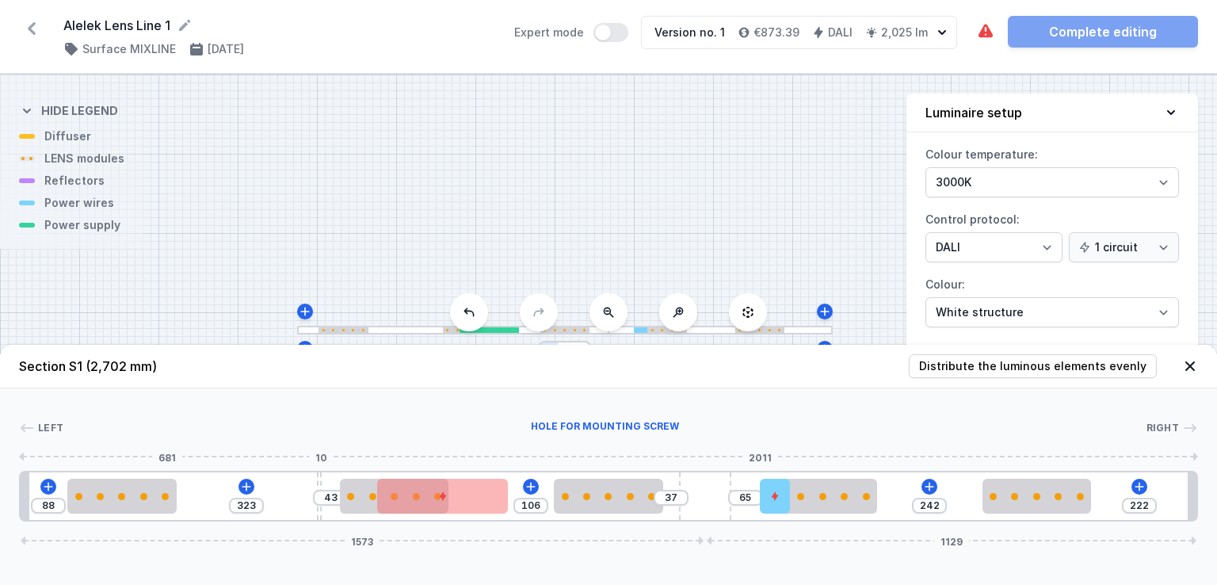
type input "51"
type input "315"
type input "65"
type input "301"
type input "79"
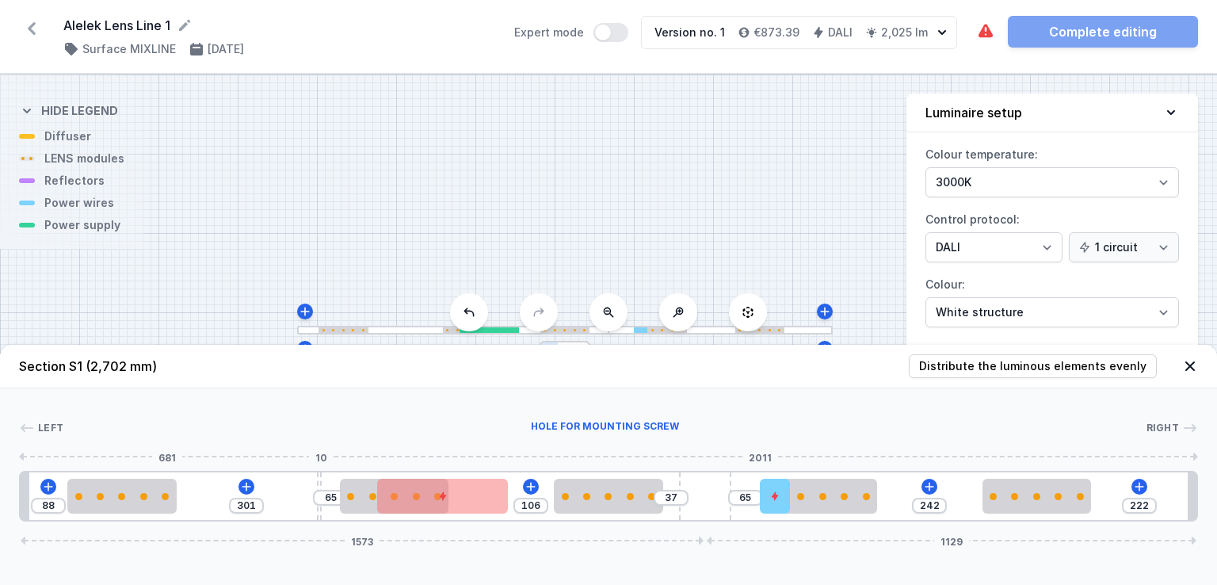
type input "287"
type input "92"
type input "274"
type input "97"
type input "269"
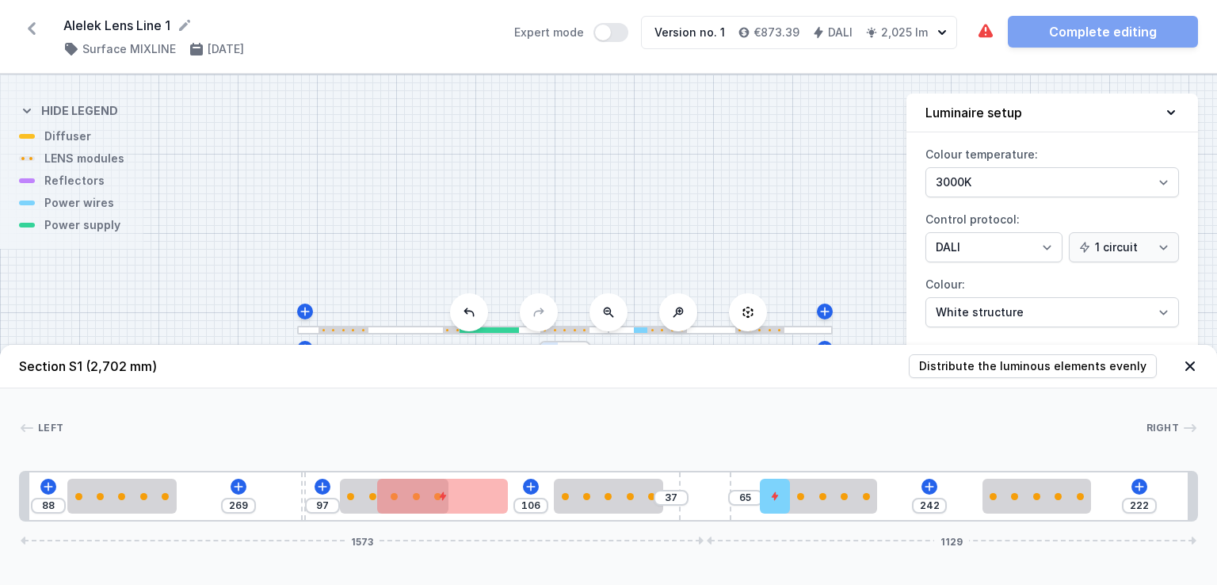
type input "104"
type input "262"
type input "111"
type input "255"
type input "120"
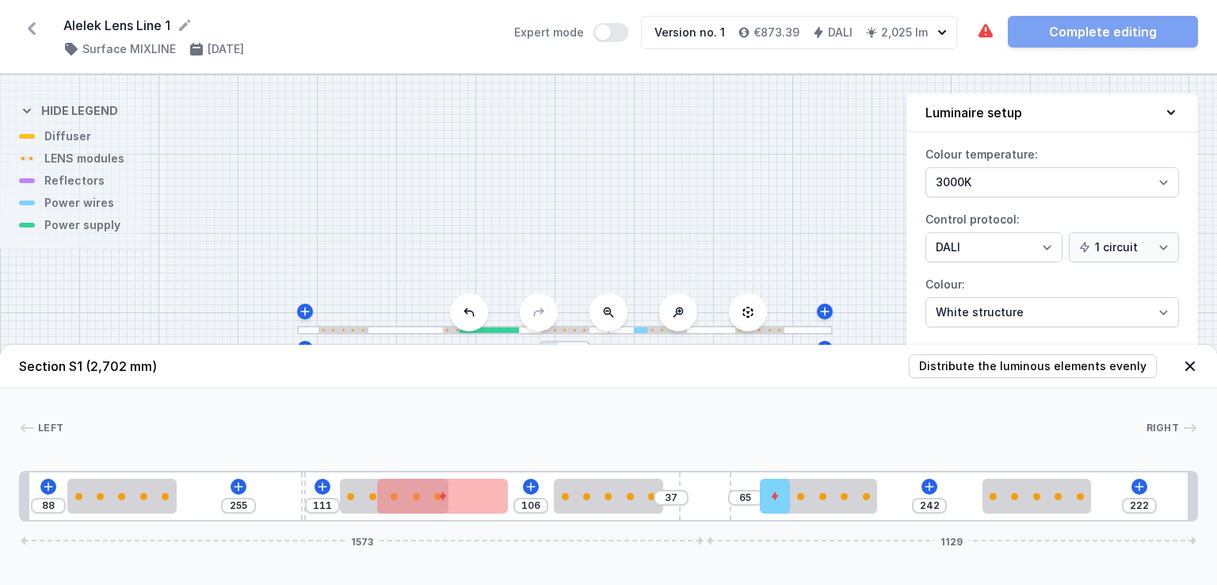
type input "246"
type input "126"
type input "240"
type input "129"
type input "237"
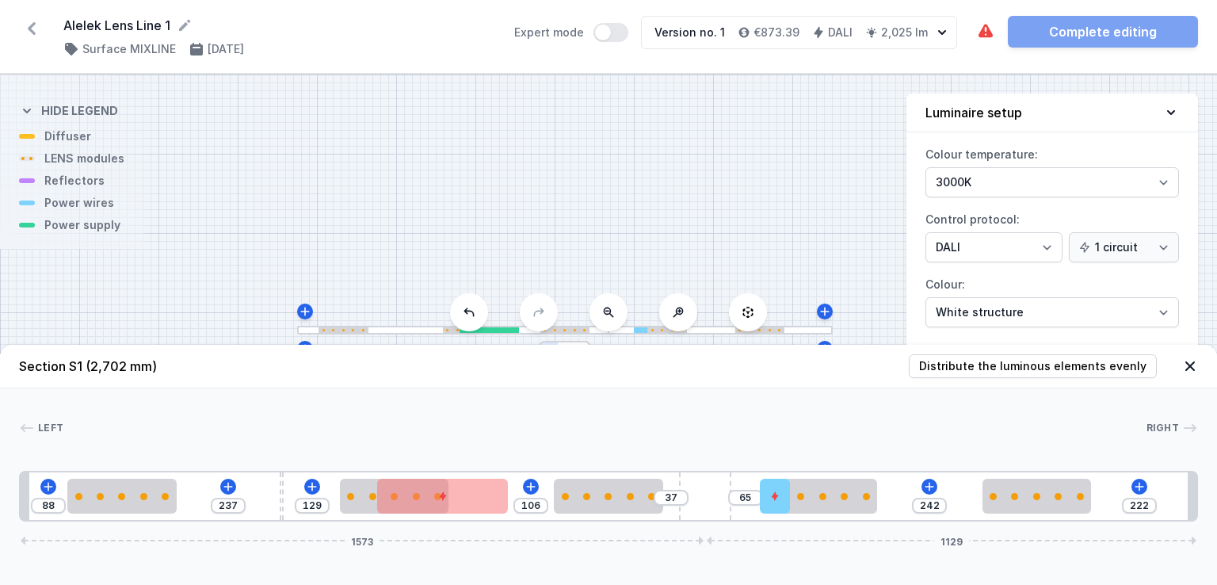
type input "145"
type input "221"
type input "162"
type input "204"
type input "172"
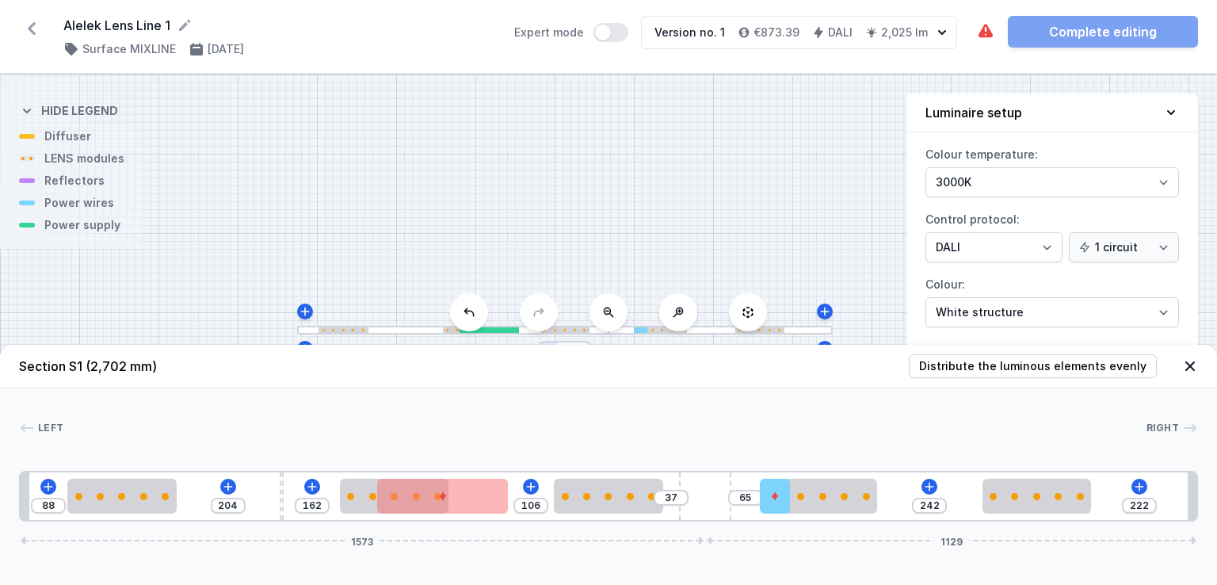
type input "194"
type input "187"
type input "179"
type input "197"
type input "169"
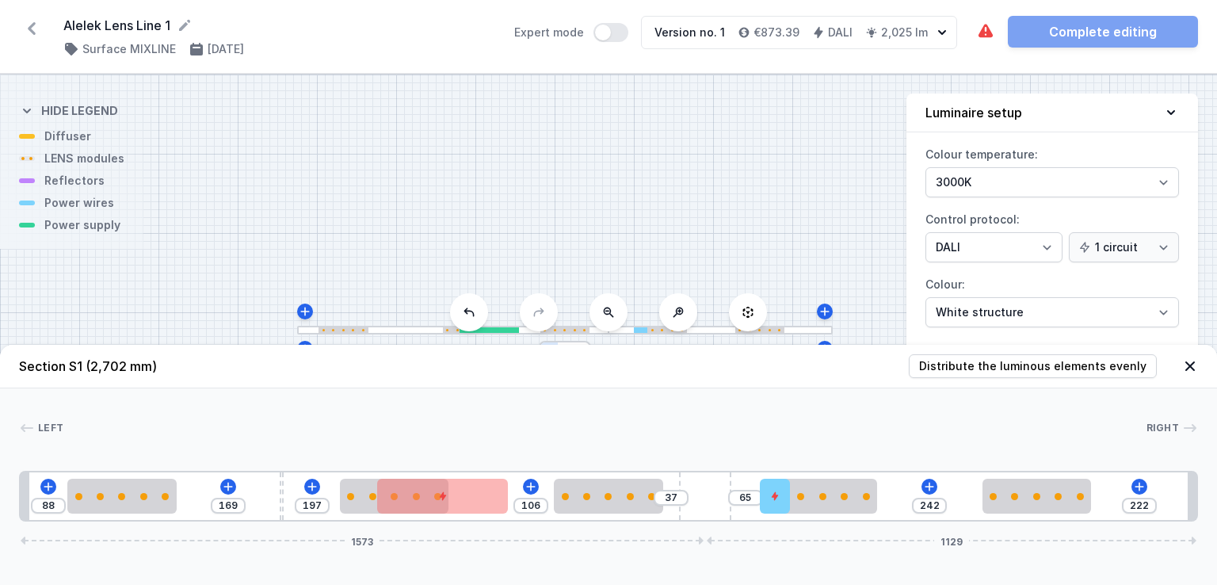
type input "201"
type input "165"
type input "203"
type input "163"
type input "204"
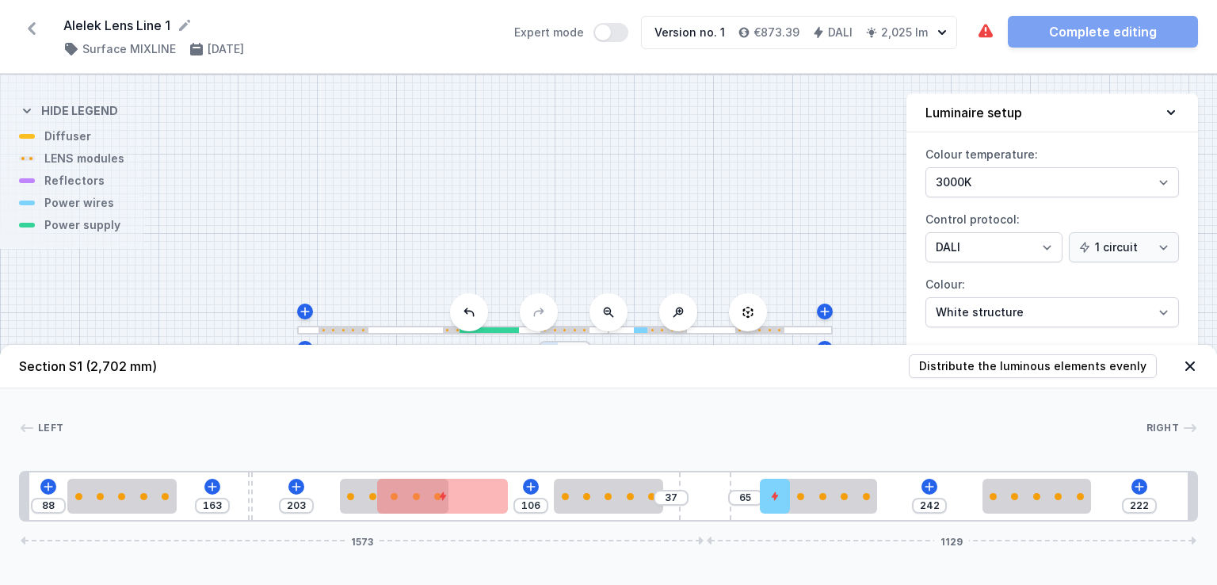
type input "162"
type input "208"
type input "158"
type input "215"
type input "151"
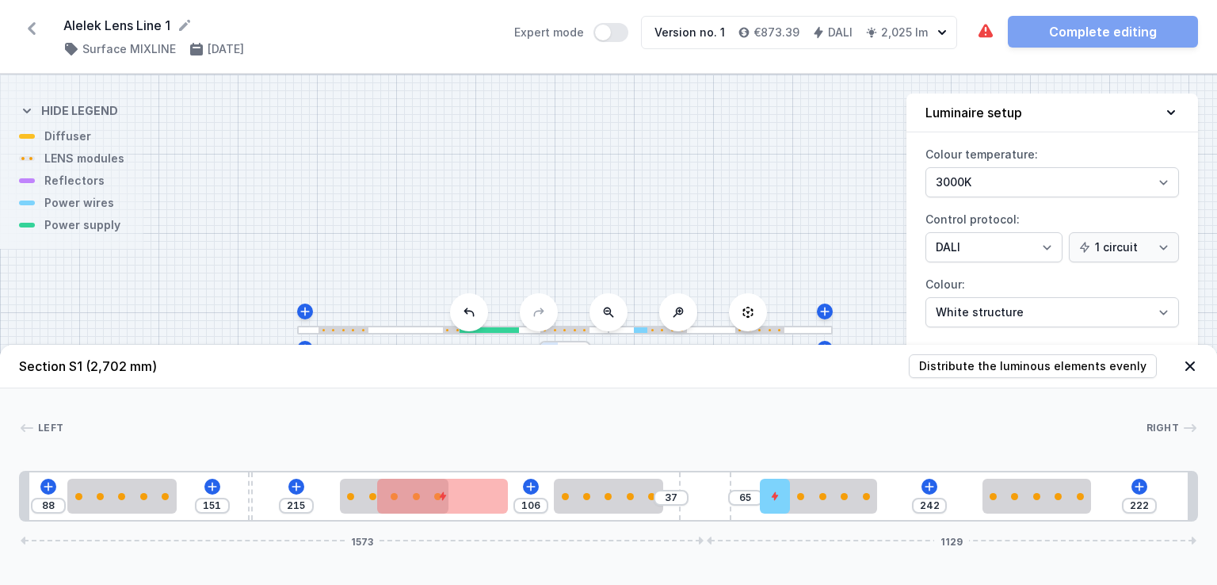
type input "224"
type input "142"
type input "226"
type input "140"
type input "228"
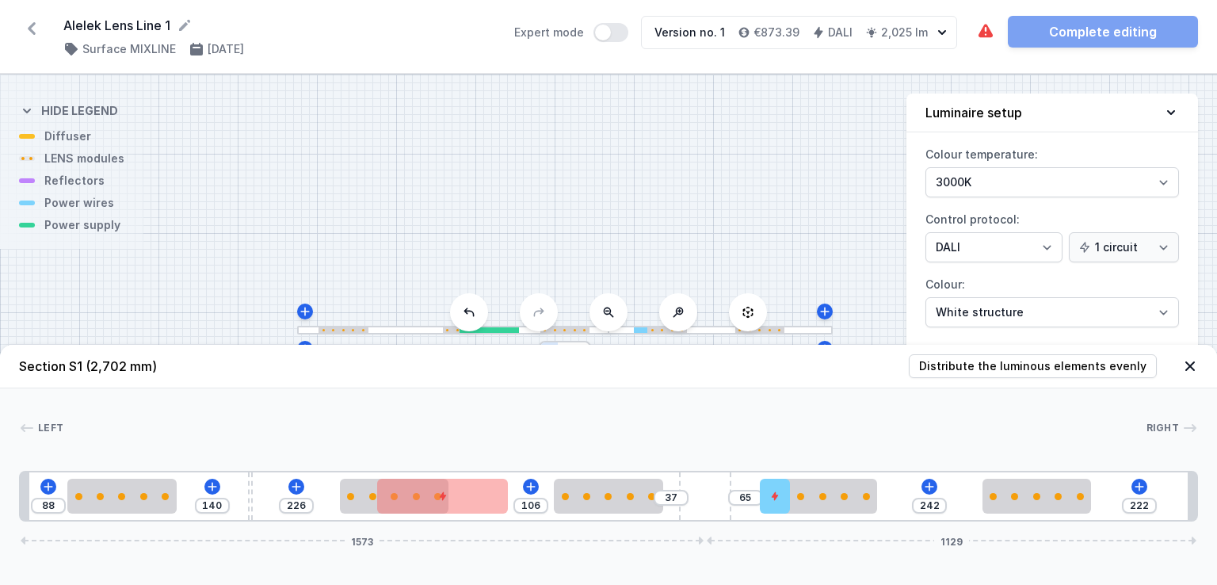
type input "138"
drag, startPoint x: 318, startPoint y: 476, endPoint x: 232, endPoint y: 477, distance: 85.6
click at [232, 477] on div "88 138 228 106 37 65 242 222 1573 1129" at bounding box center [608, 496] width 1179 height 51
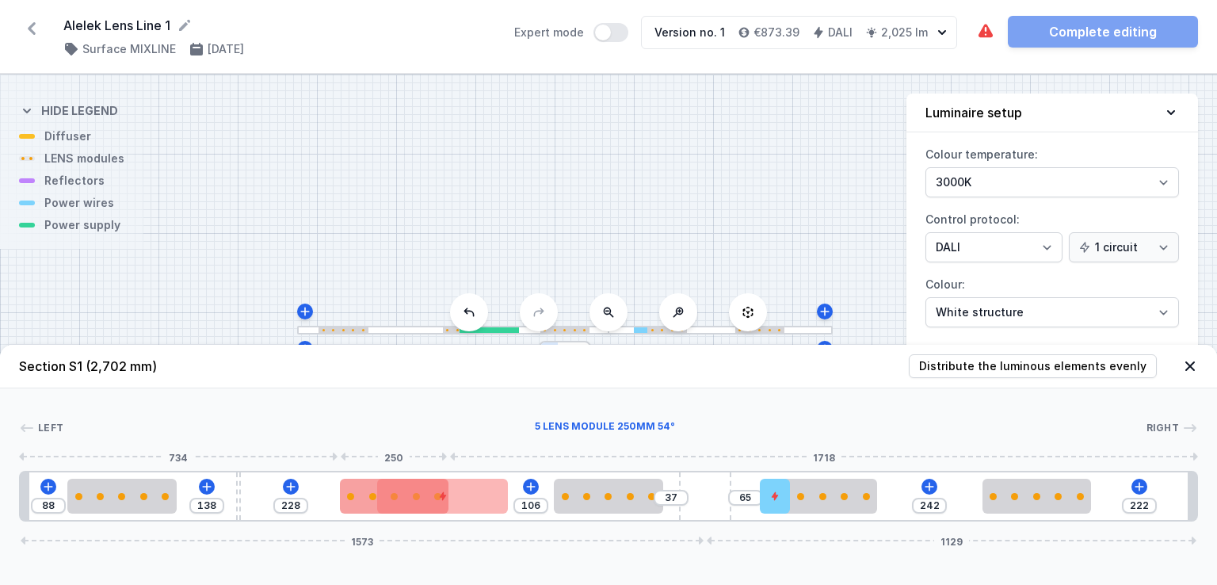
type input "218"
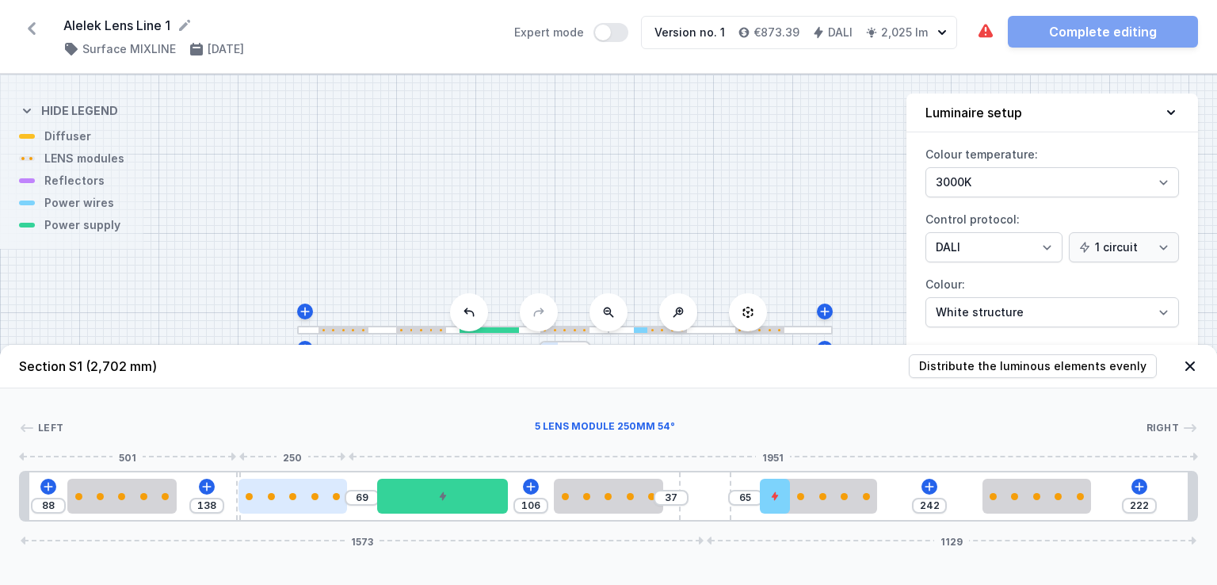
drag, startPoint x: 364, startPoint y: 494, endPoint x: 279, endPoint y: 501, distance: 85.1
click at [279, 501] on div at bounding box center [292, 496] width 109 height 35
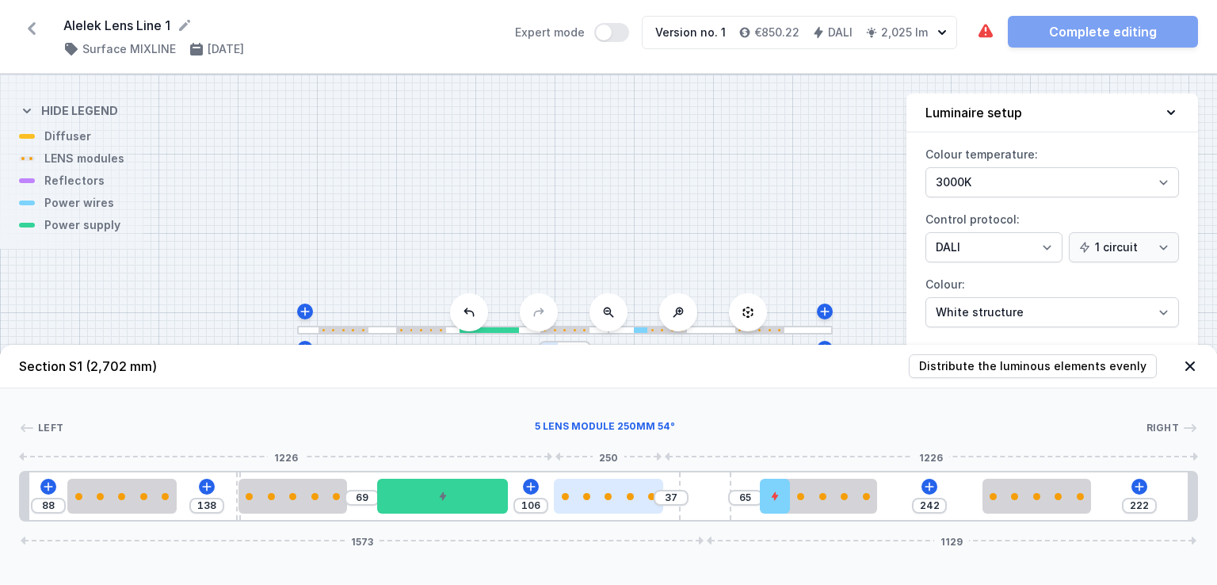
type input "143"
drag, startPoint x: 559, startPoint y: 498, endPoint x: 534, endPoint y: 501, distance: 25.5
click at [534, 501] on div at bounding box center [562, 496] width 109 height 35
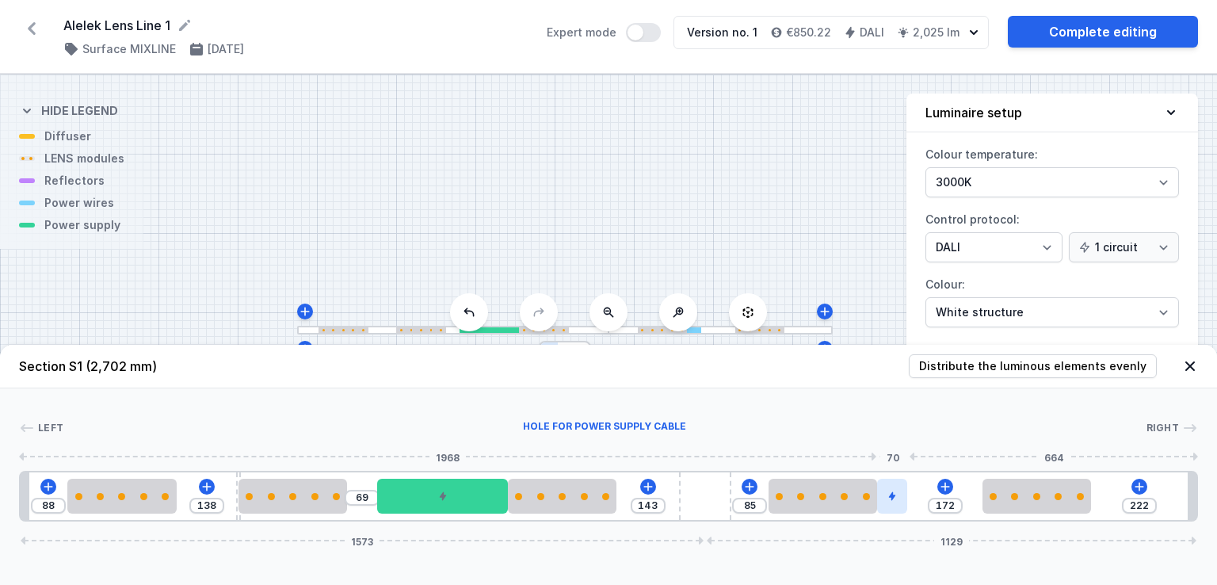
type input "242"
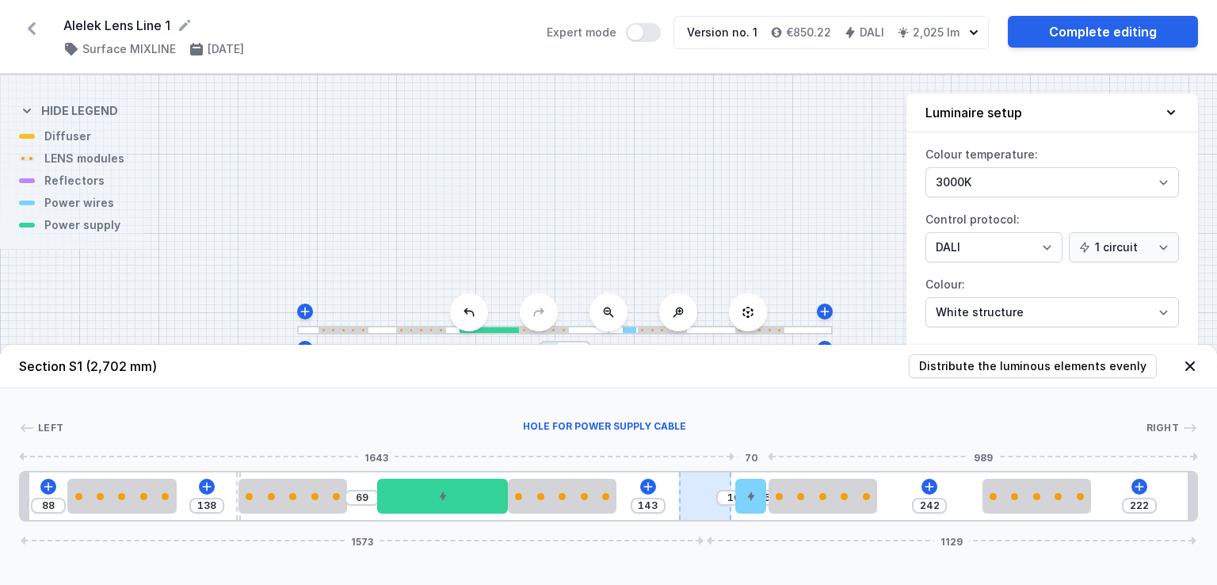
type input "10"
type input "85"
type input "63"
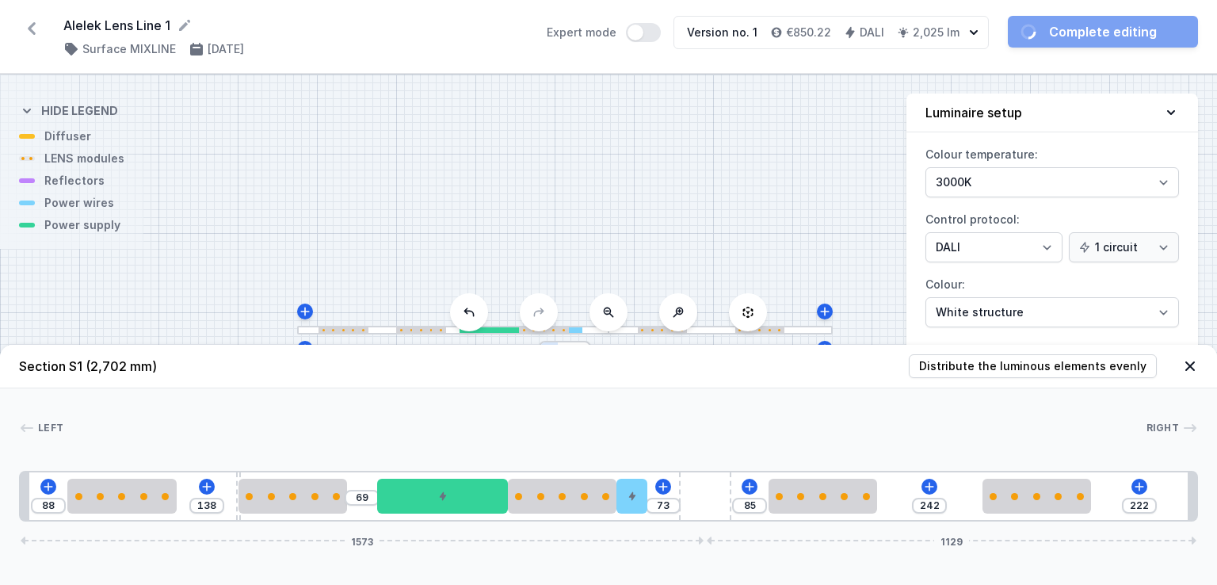
drag, startPoint x: 773, startPoint y: 494, endPoint x: 662, endPoint y: 505, distance: 111.4
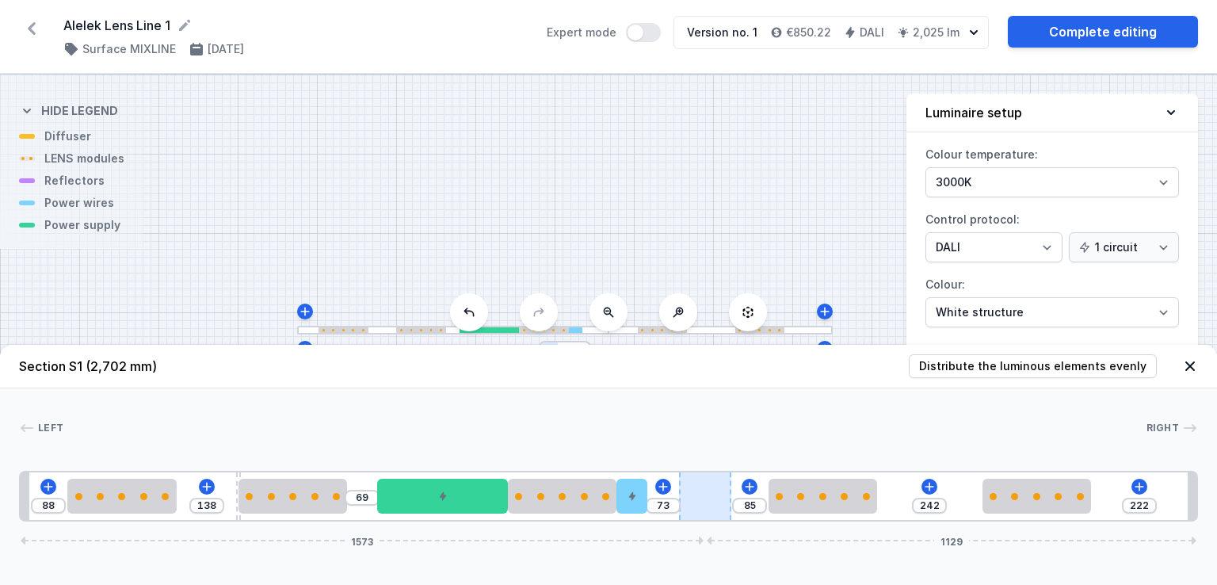
type input "10"
type input "5"
type input "143"
drag, startPoint x: 642, startPoint y: 495, endPoint x: 765, endPoint y: 520, distance: 125.4
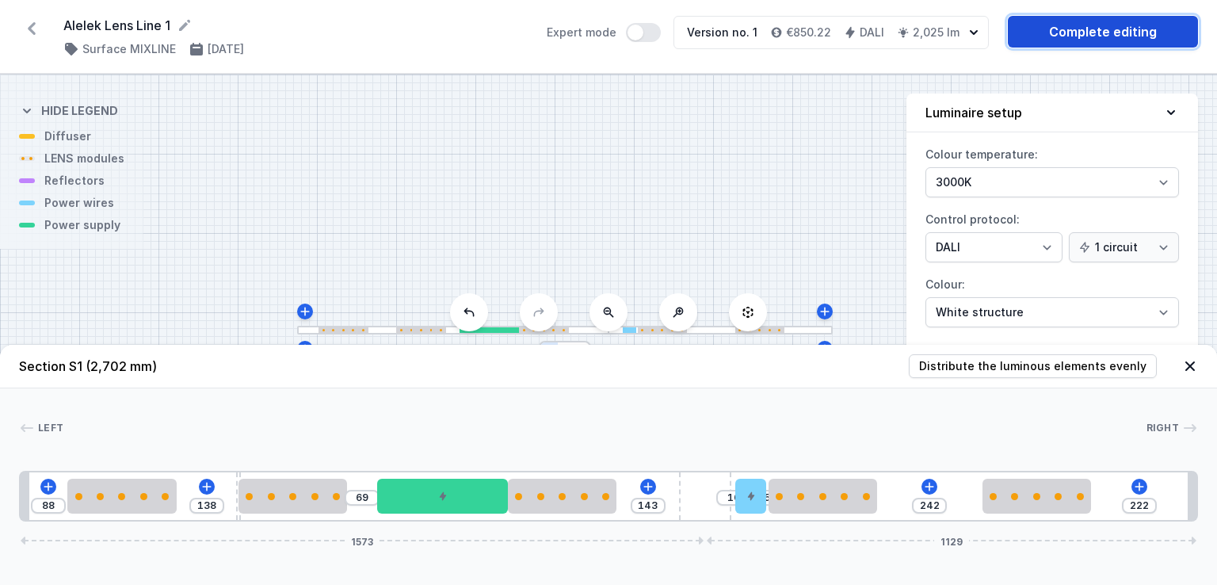
click at [1099, 32] on link "Complete editing" at bounding box center [1103, 32] width 190 height 32
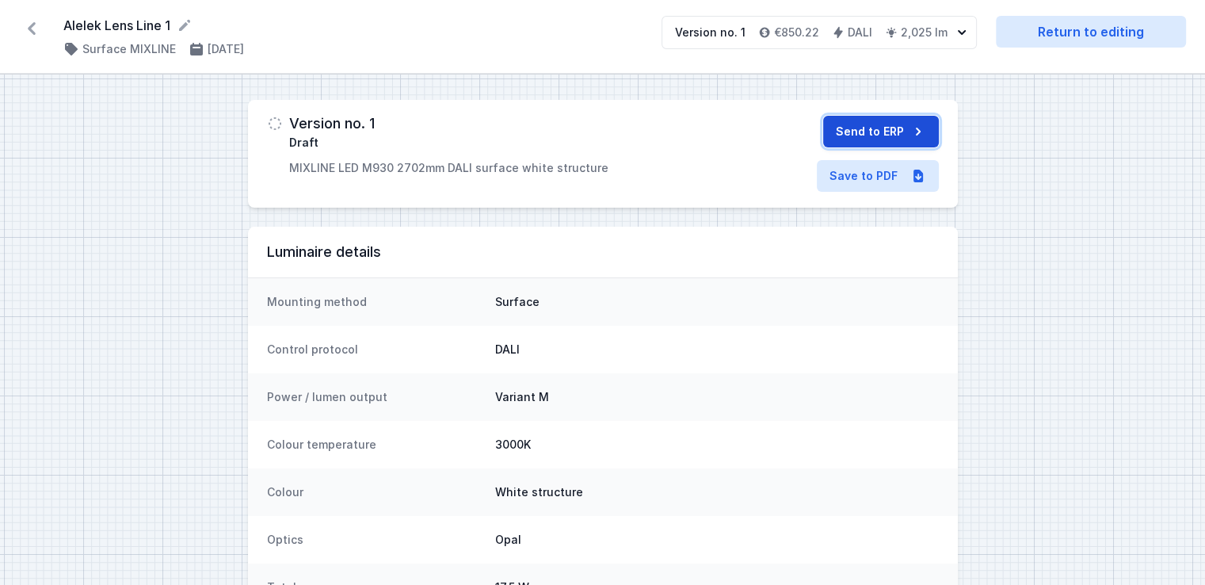
click at [884, 134] on button "Send to ERP" at bounding box center [881, 132] width 116 height 32
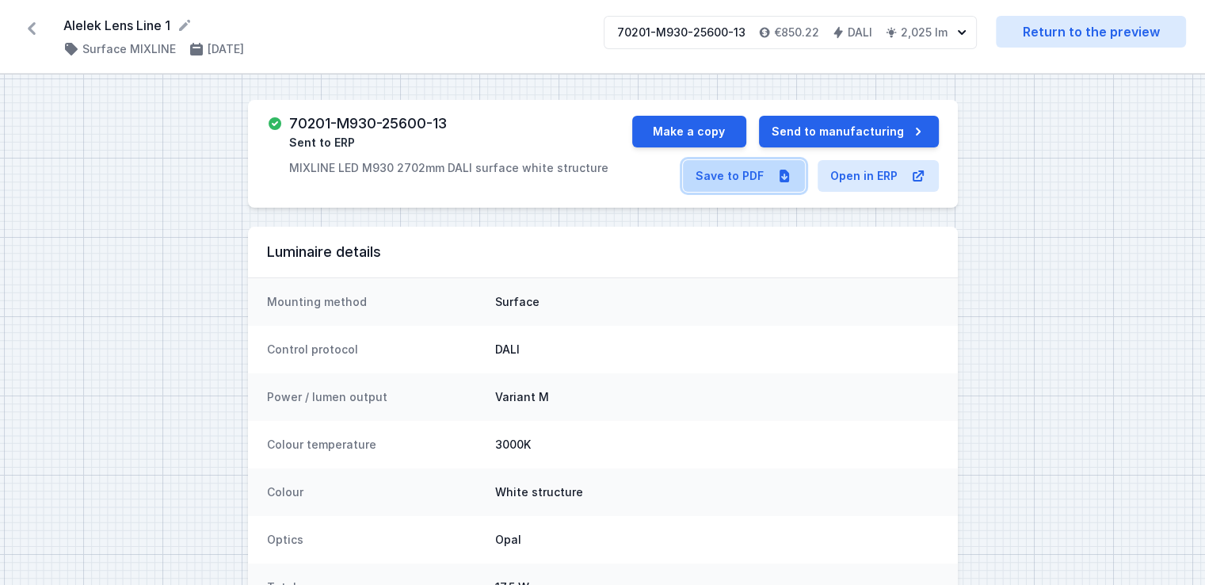
click at [744, 175] on link "Save to PDF" at bounding box center [744, 176] width 122 height 32
click at [28, 32] on icon at bounding box center [31, 28] width 25 height 25
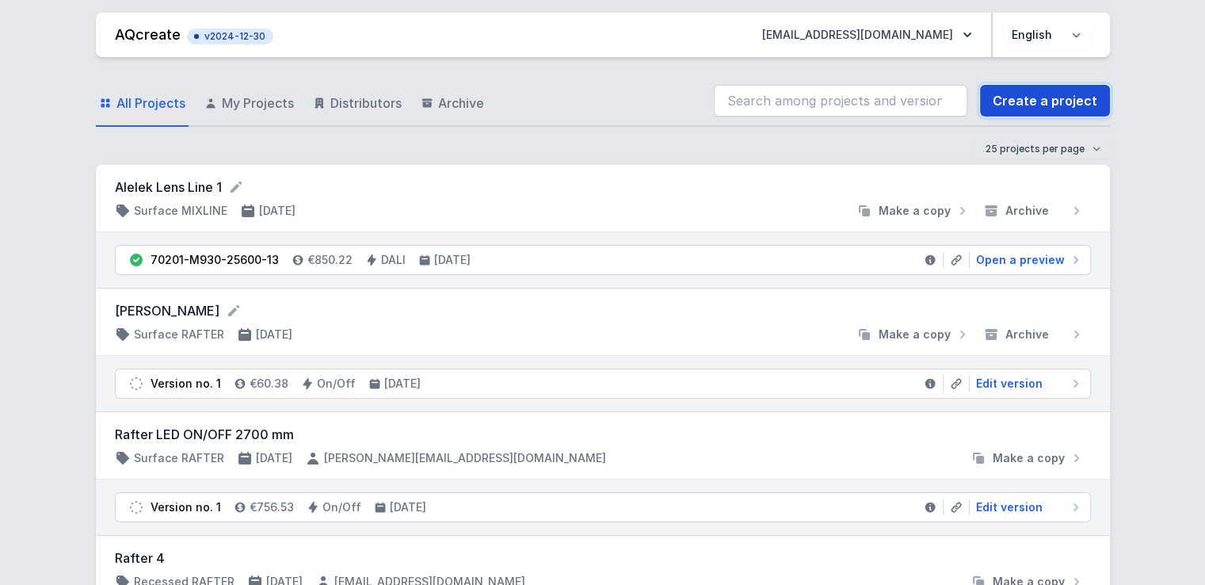
click at [1025, 105] on link "Create a project" at bounding box center [1045, 101] width 130 height 32
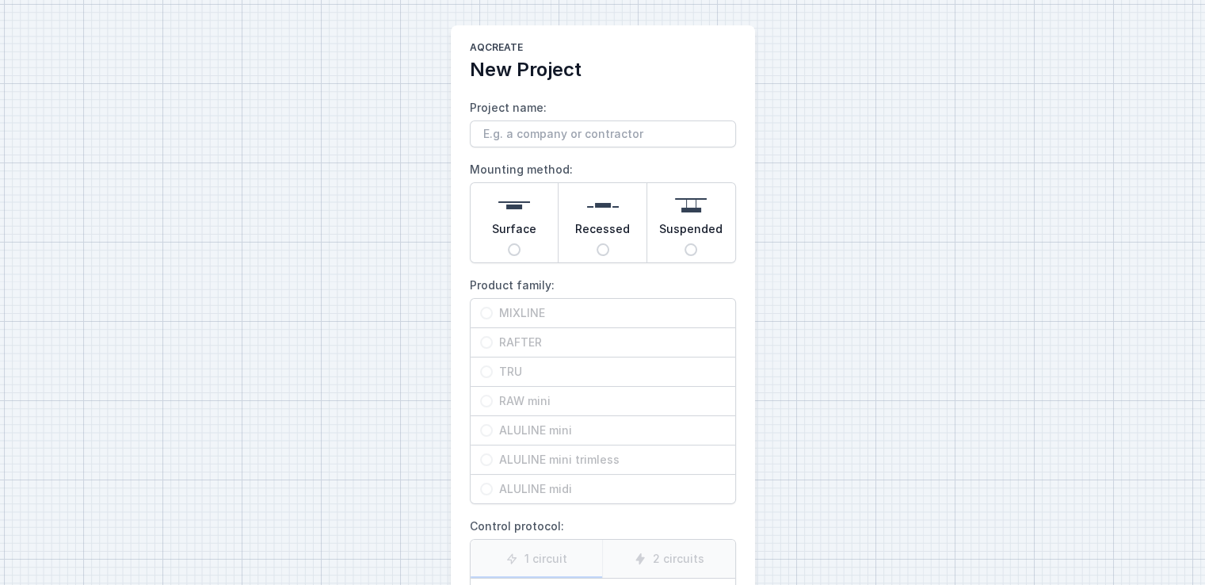
click at [586, 134] on input "Project name:" at bounding box center [603, 133] width 266 height 27
type input "Alelek Lens Line"
click at [517, 240] on span "Surface" at bounding box center [514, 232] width 44 height 22
click at [517, 243] on input "Surface" at bounding box center [514, 249] width 13 height 13
radio input "true"
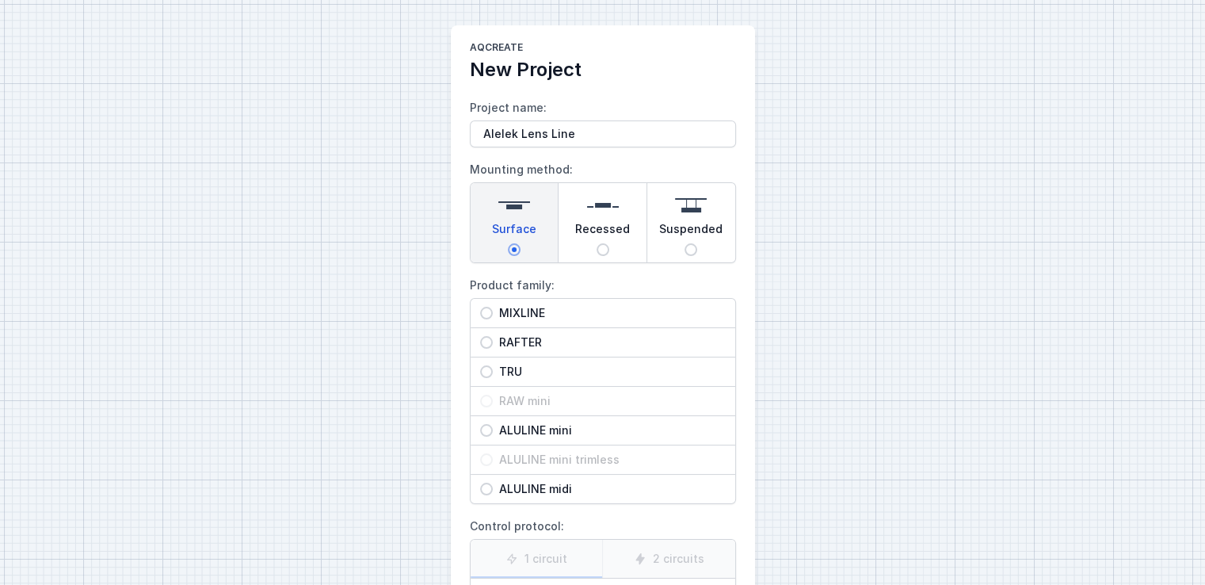
click at [512, 305] on span "MIXLINE" at bounding box center [609, 313] width 233 height 16
click at [493, 307] on input "MIXLINE" at bounding box center [486, 313] width 13 height 13
radio input "true"
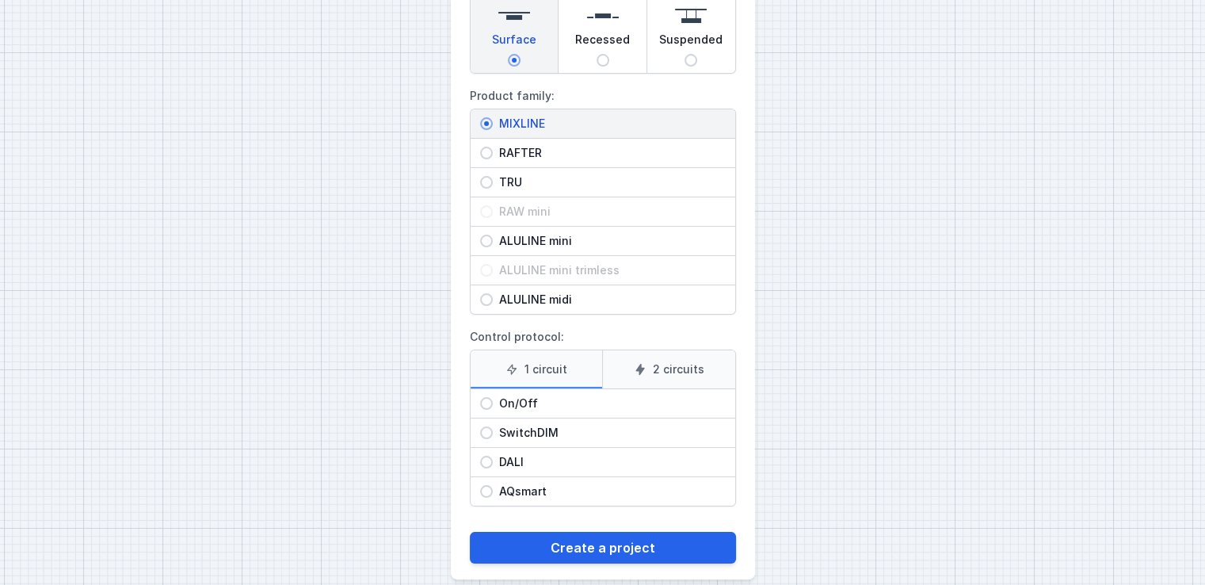
scroll to position [206, 0]
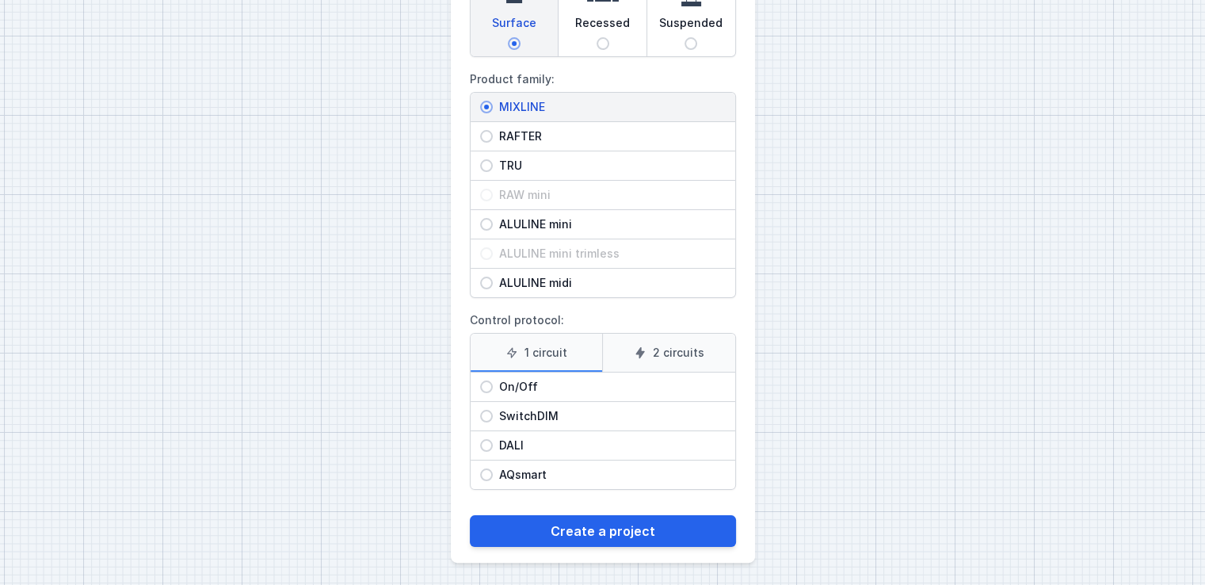
click at [513, 432] on div "DALI" at bounding box center [603, 445] width 265 height 29
click at [493, 439] on input "DALI" at bounding box center [486, 445] width 13 height 13
radio input "true"
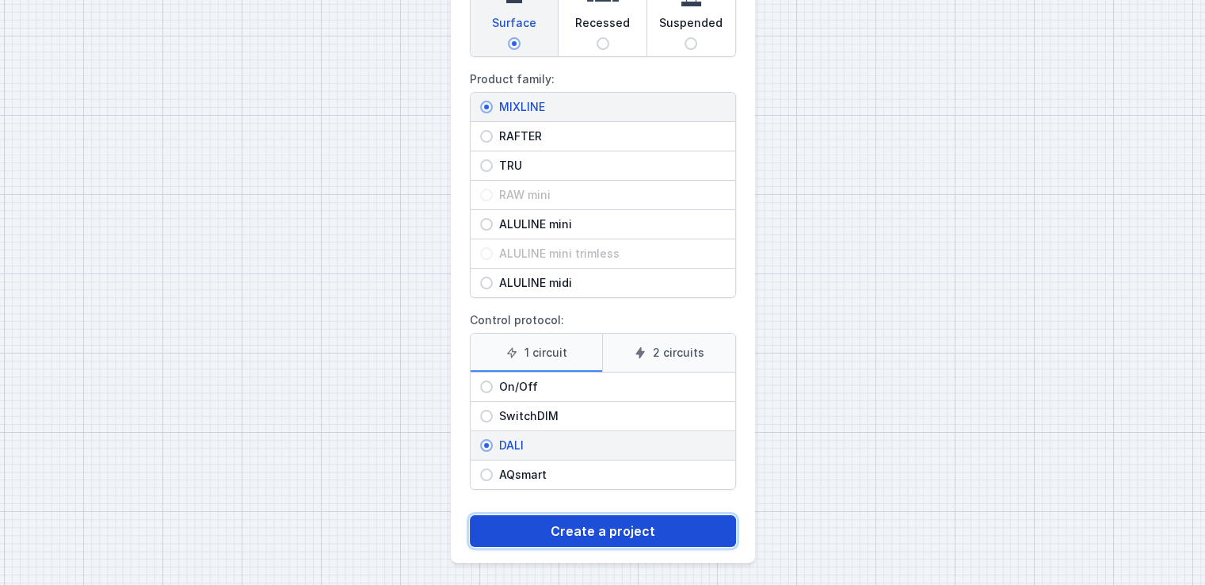
click at [577, 519] on button "Create a project" at bounding box center [603, 531] width 266 height 32
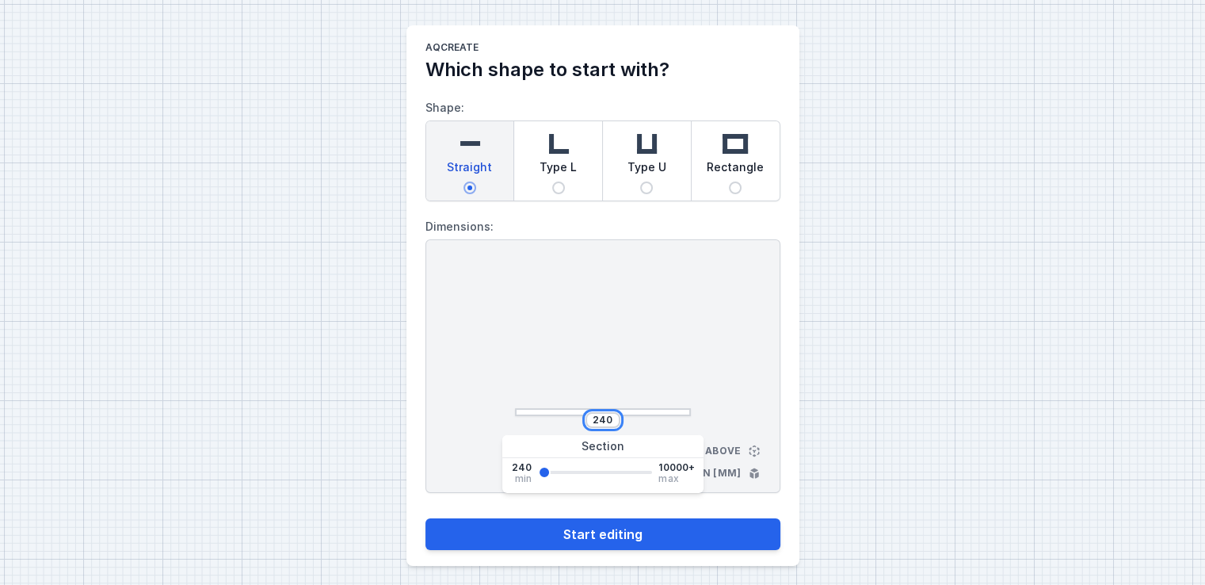
drag, startPoint x: 612, startPoint y: 420, endPoint x: 532, endPoint y: 403, distance: 81.7
click at [532, 403] on div "240" at bounding box center [603, 340] width 176 height 151
drag, startPoint x: 614, startPoint y: 413, endPoint x: 476, endPoint y: 402, distance: 138.2
click at [476, 402] on div "240 View from above Dimensions in [mm]" at bounding box center [602, 366] width 355 height 254
type input "1790"
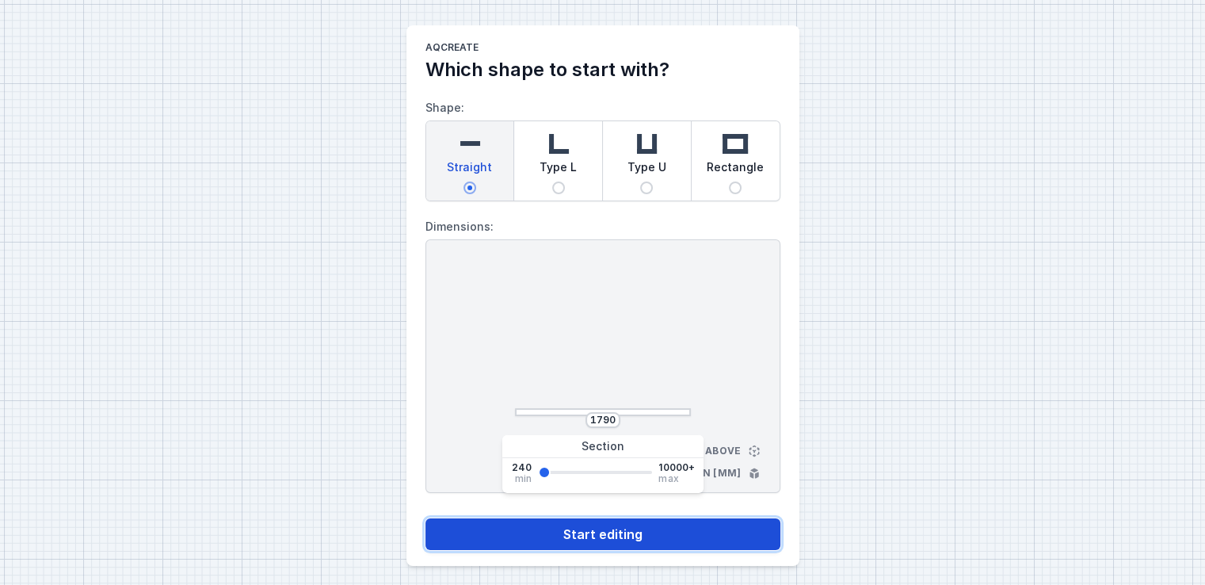
click at [608, 530] on button "Start editing" at bounding box center [602, 534] width 355 height 32
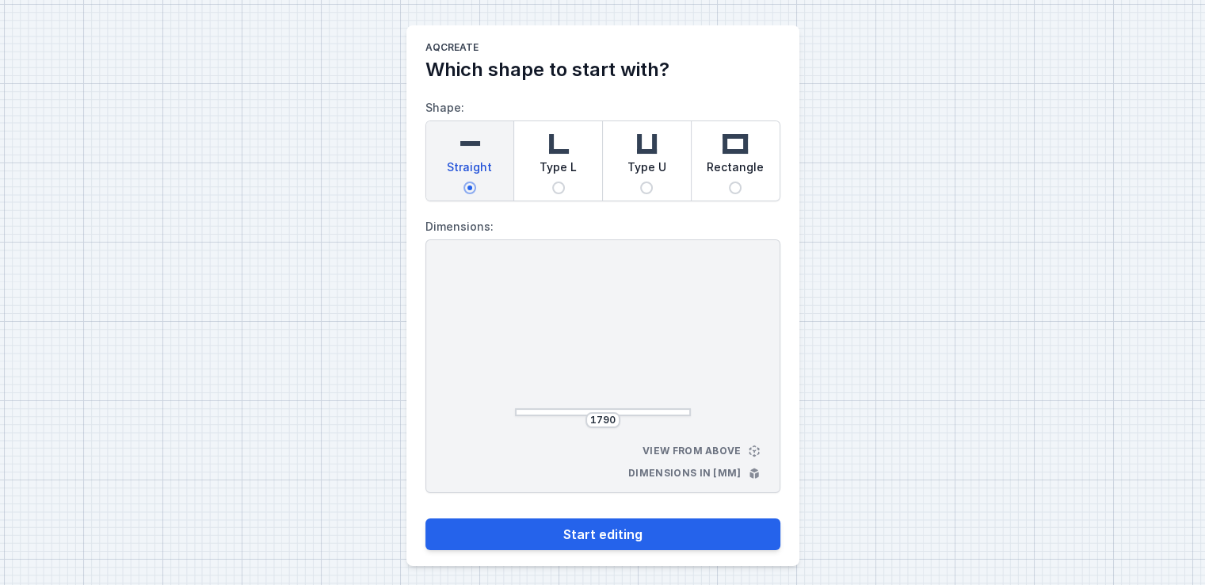
select select "4"
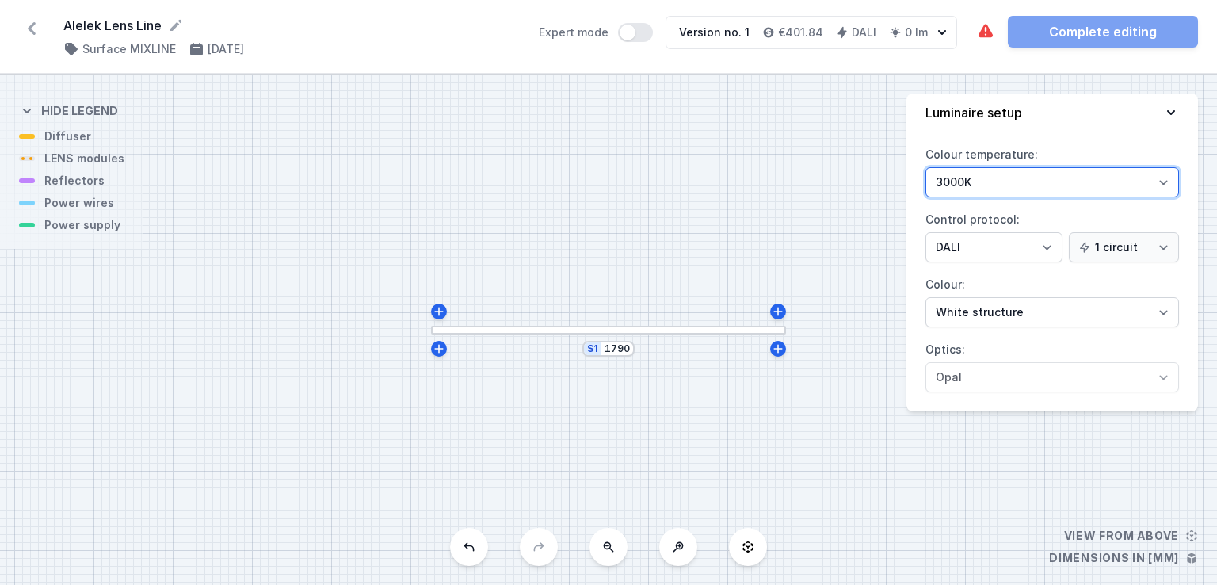
click at [953, 189] on select "3000K 4000K 2700K" at bounding box center [1052, 182] width 254 height 30
select select "2700"
click at [925, 167] on select "3000K 4000K 2700K" at bounding box center [1052, 182] width 254 height 30
click at [565, 329] on div at bounding box center [608, 330] width 355 height 9
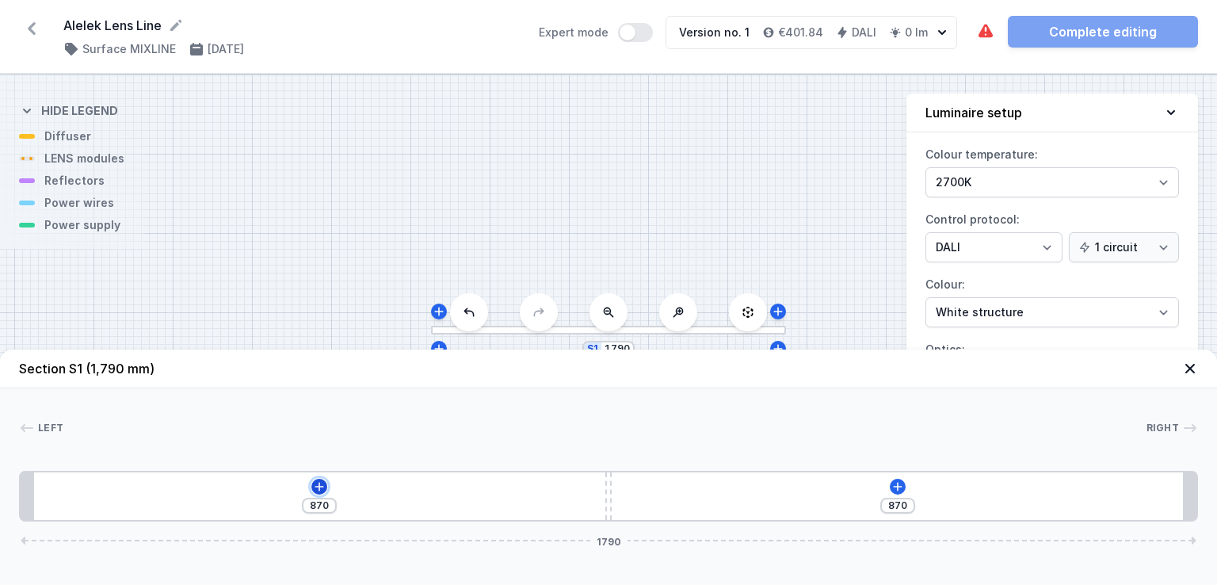
click at [316, 489] on icon at bounding box center [319, 486] width 13 height 13
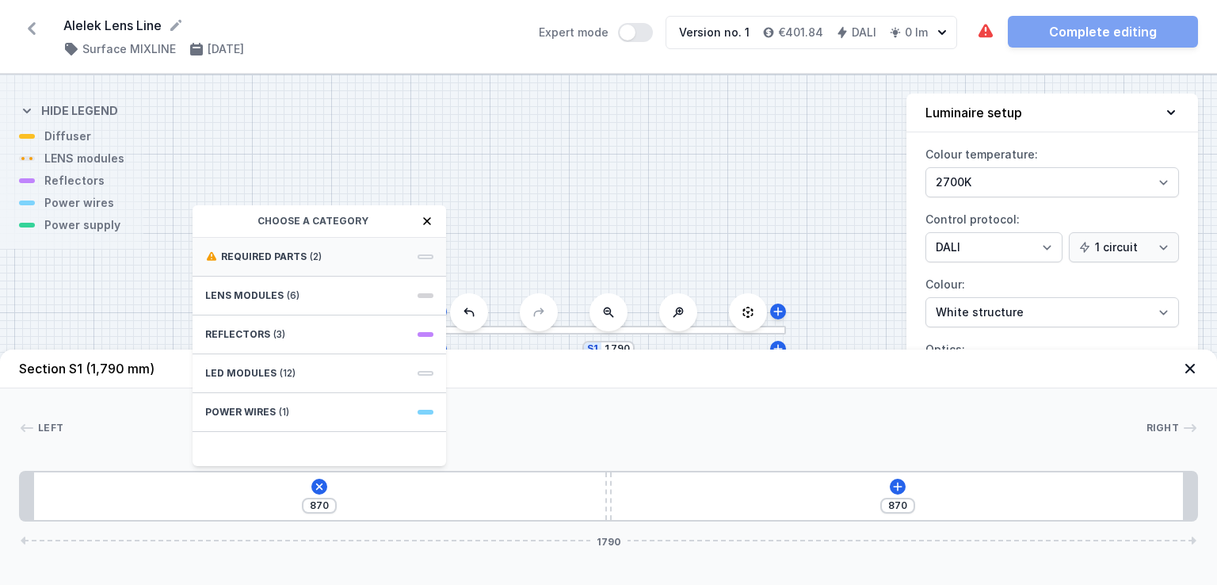
click at [358, 262] on div "Required parts (2)" at bounding box center [320, 257] width 254 height 39
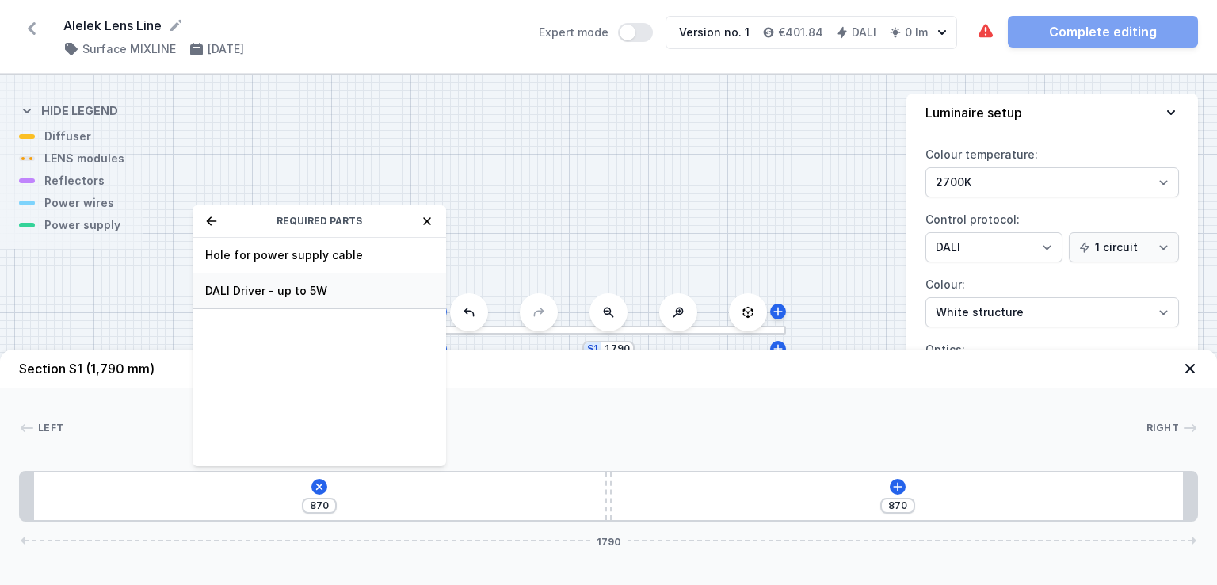
click at [303, 292] on span "DALI Driver - up to 5W" at bounding box center [319, 291] width 228 height 16
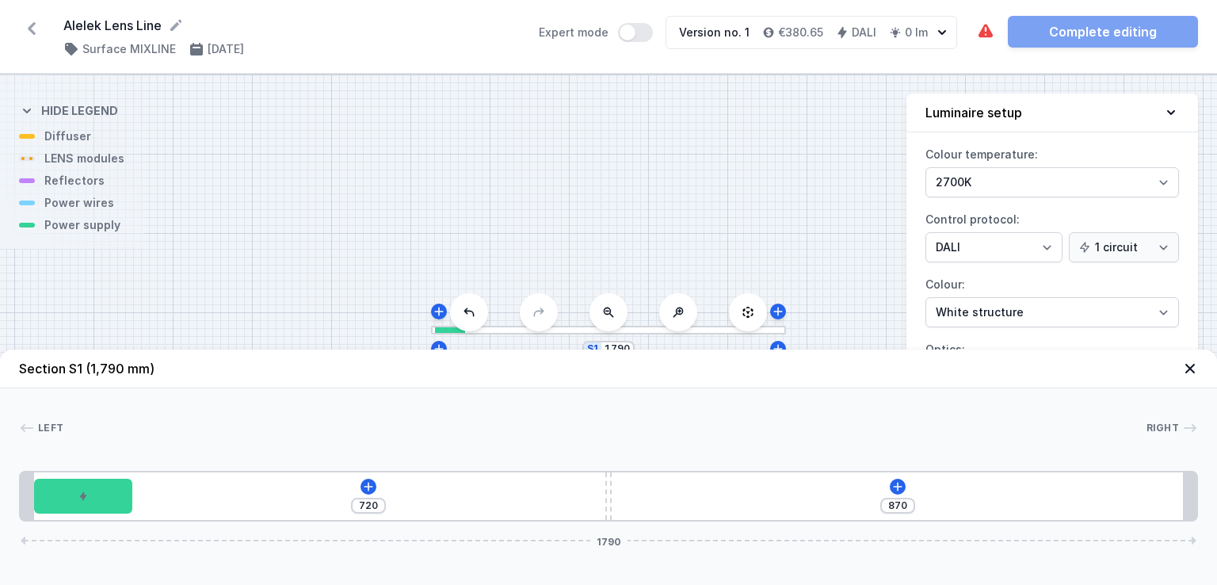
click at [355, 482] on div "[PHONE_NUMBER]" at bounding box center [608, 496] width 1179 height 51
click at [368, 488] on icon at bounding box center [368, 486] width 9 height 9
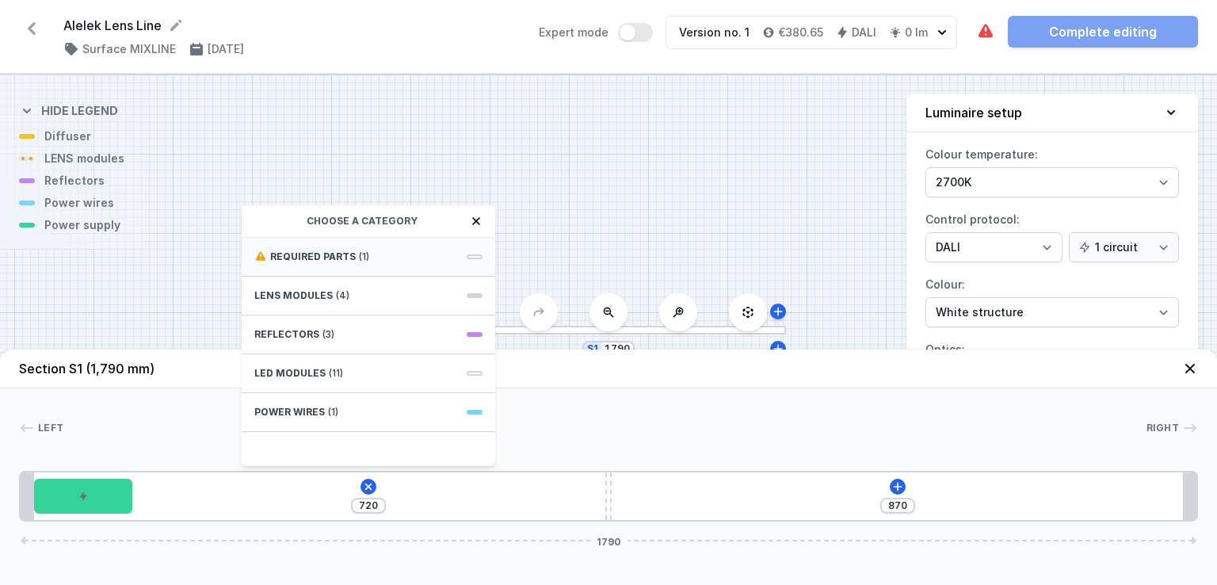
click at [409, 259] on div "Required parts (1)" at bounding box center [369, 257] width 254 height 39
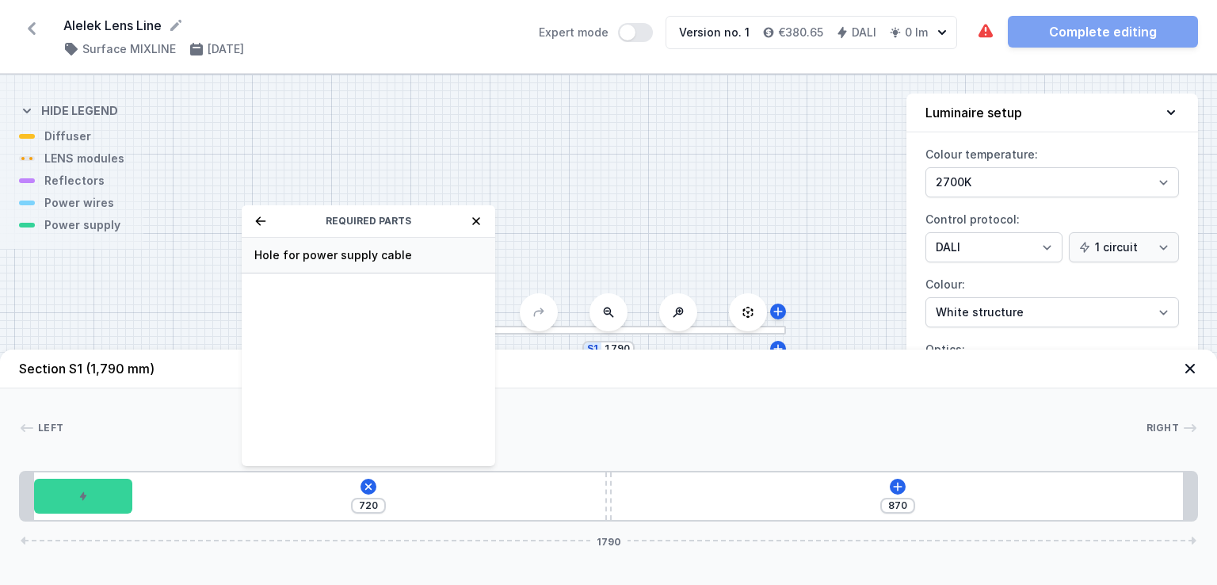
click at [390, 261] on span "Hole for power supply cable" at bounding box center [368, 255] width 228 height 16
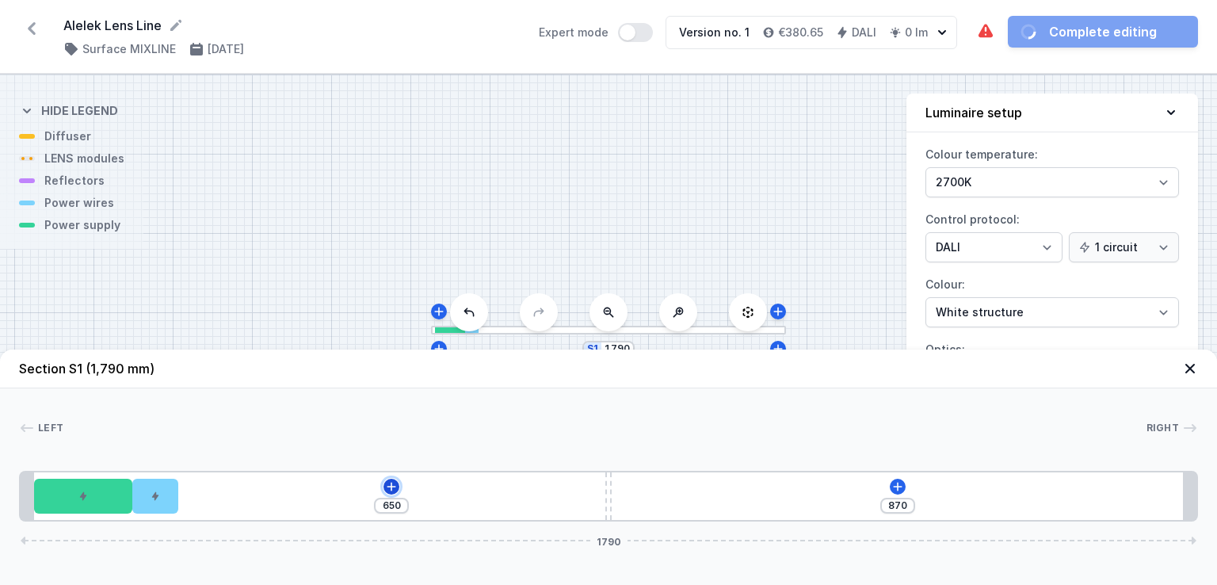
click at [397, 481] on icon at bounding box center [391, 486] width 13 height 13
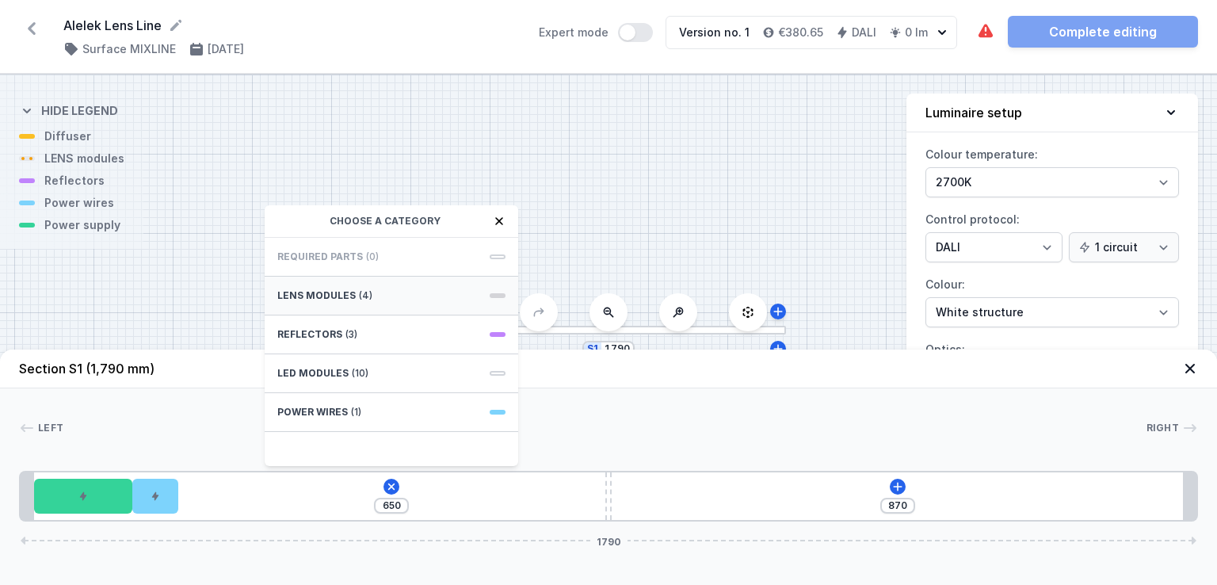
click at [397, 289] on div "LENS modules (4)" at bounding box center [392, 295] width 254 height 39
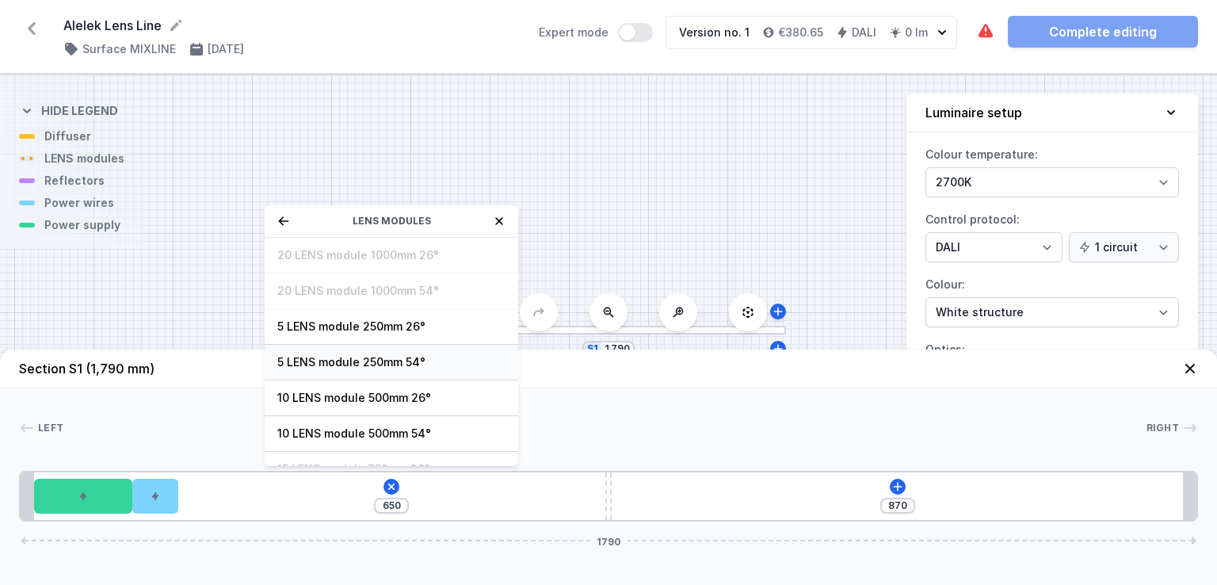
click at [373, 354] on span "5 LENS module 250mm 54°" at bounding box center [391, 362] width 228 height 16
type input "400"
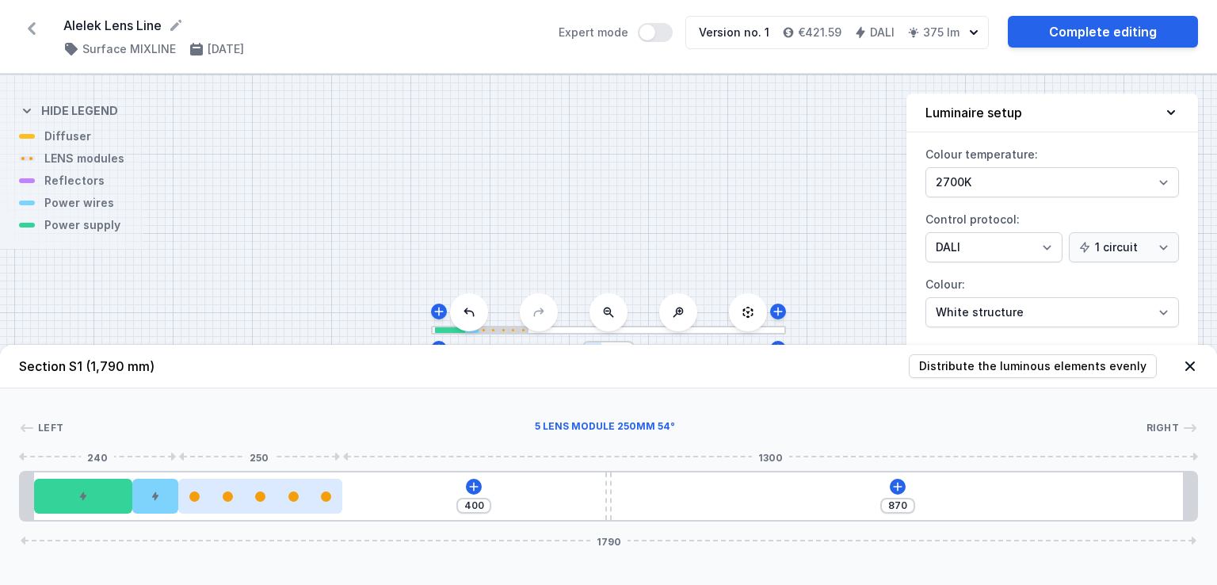
click at [272, 489] on div at bounding box center [260, 496] width 164 height 35
select select "1514"
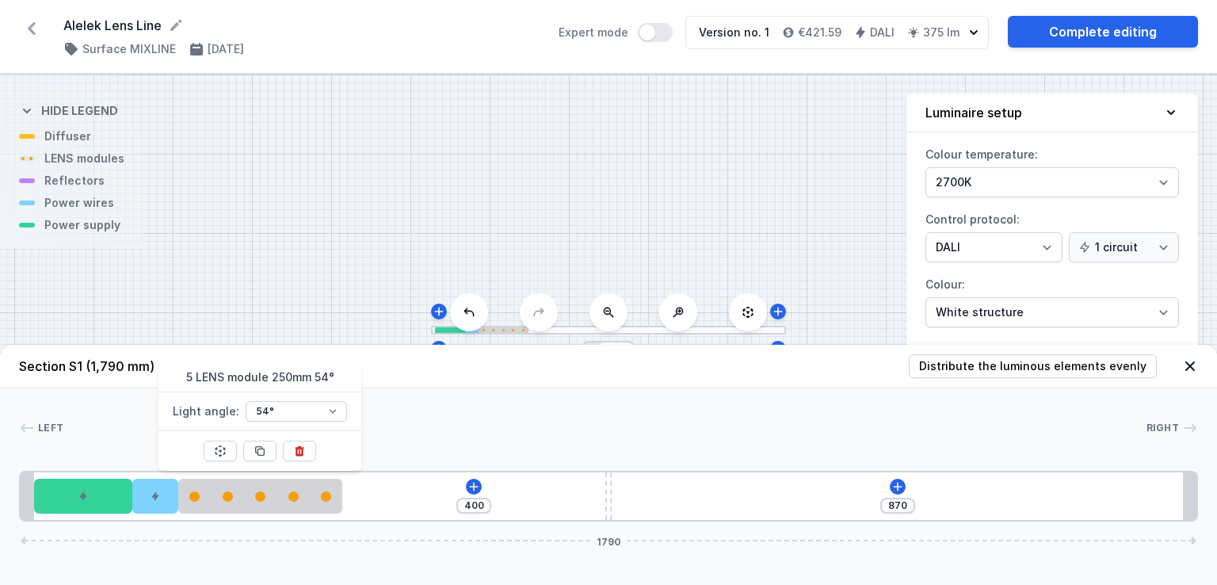
click at [264, 462] on div at bounding box center [259, 451] width 33 height 40
click at [264, 451] on icon at bounding box center [260, 451] width 9 height 9
type input "150"
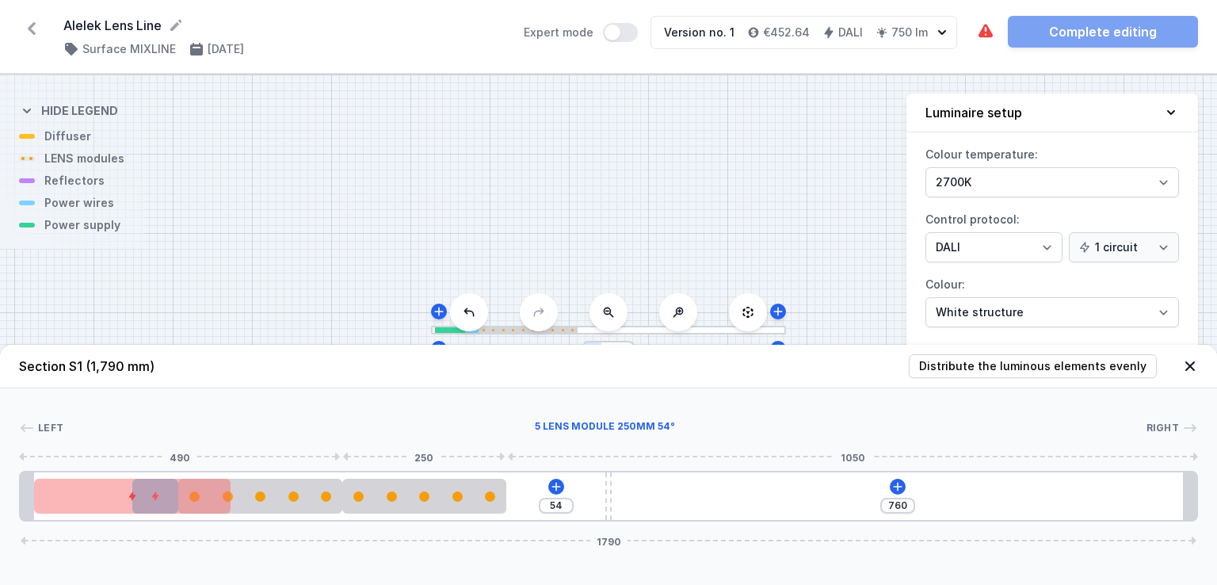
drag, startPoint x: 437, startPoint y: 506, endPoint x: 622, endPoint y: 513, distance: 185.5
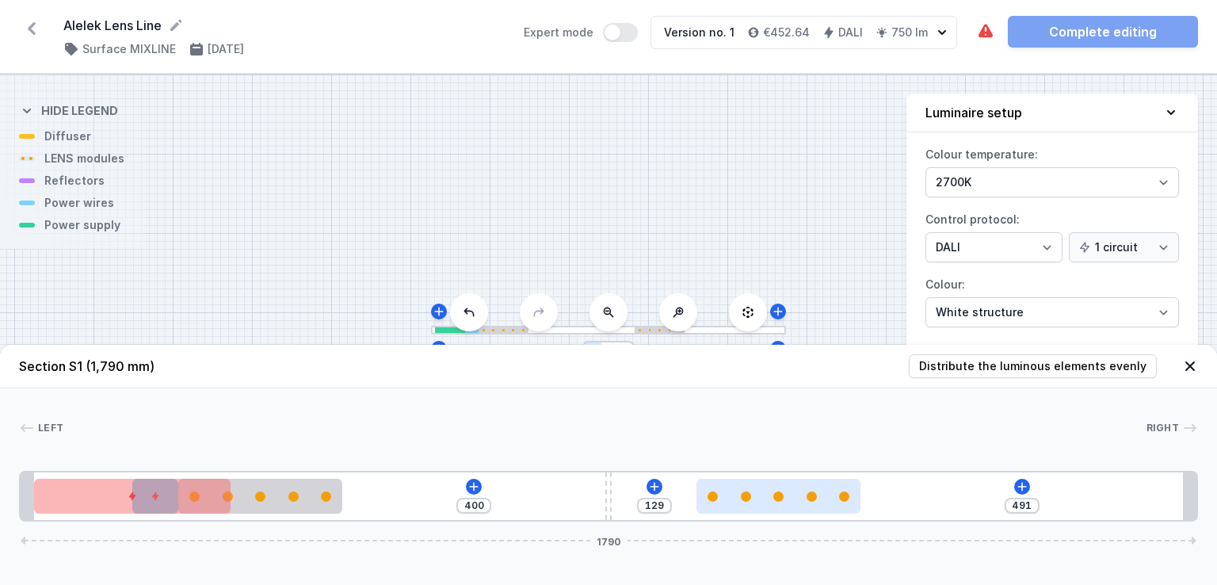
type input "447"
type input "173"
type input "419"
type input "201"
type input "414"
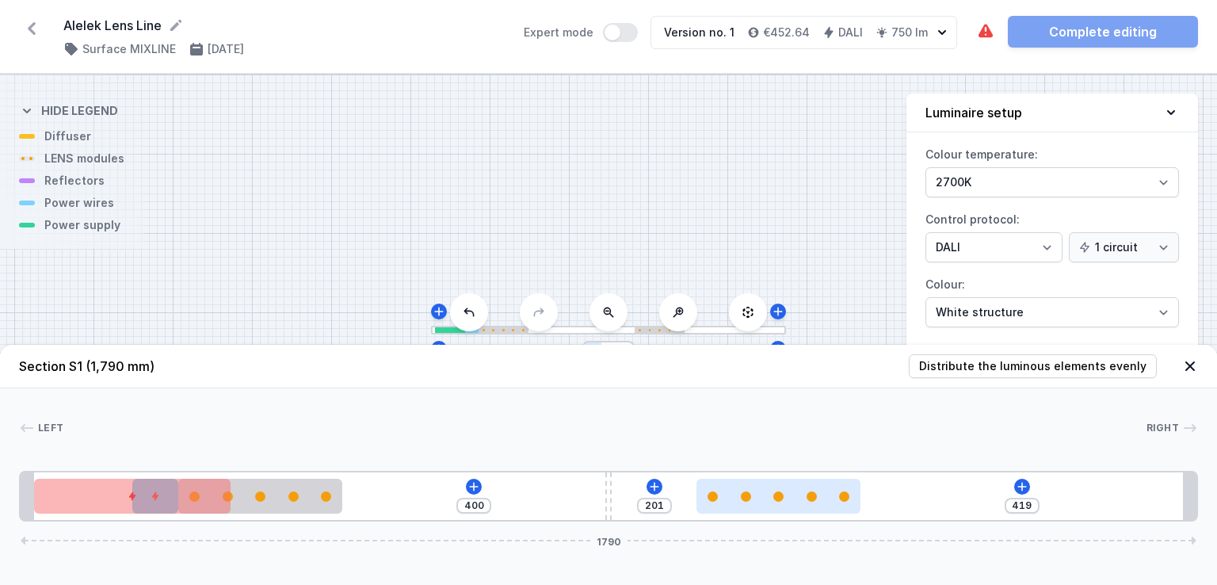
type input "206"
drag, startPoint x: 658, startPoint y: 486, endPoint x: 883, endPoint y: 487, distance: 225.0
click at [860, 487] on div at bounding box center [778, 496] width 164 height 35
type input "412"
type input "208"
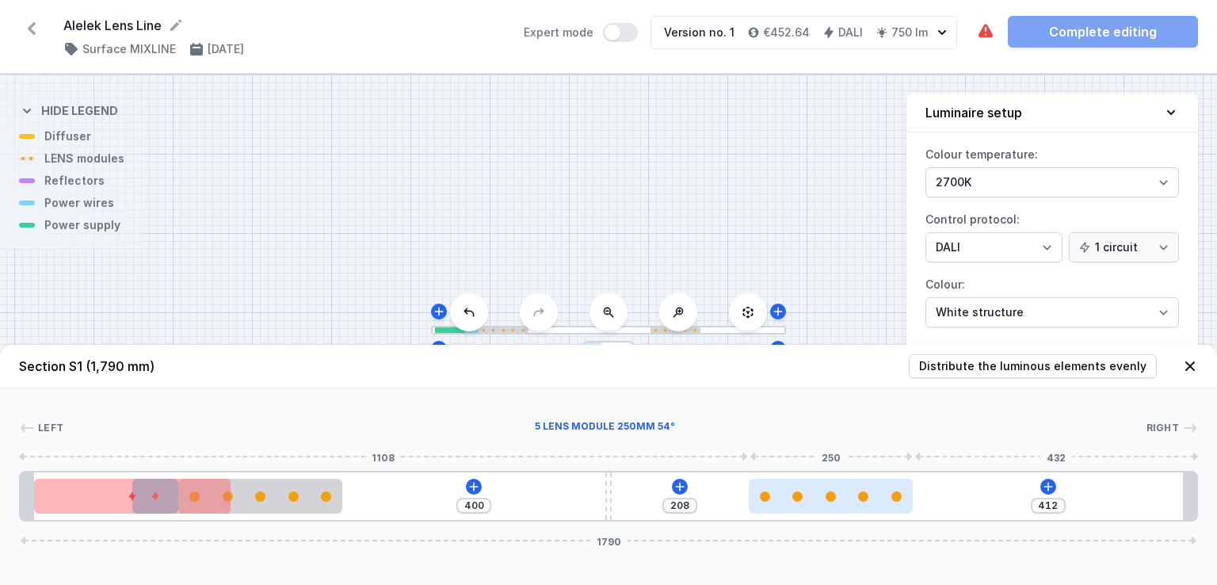
click at [791, 489] on div at bounding box center [831, 496] width 164 height 35
select select "1514"
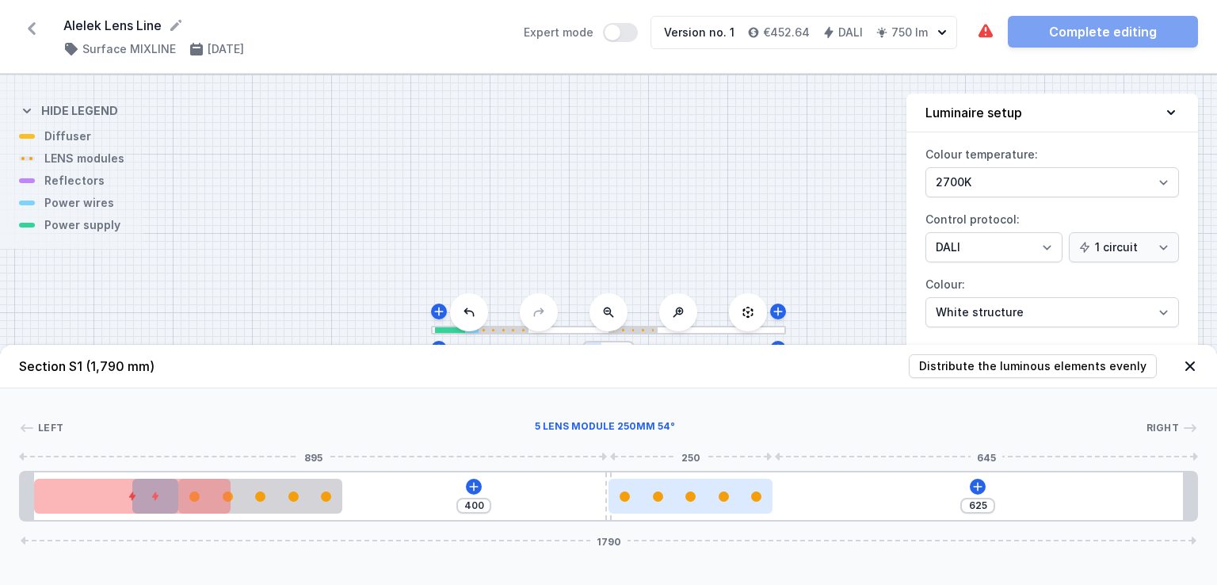
drag, startPoint x: 862, startPoint y: 489, endPoint x: 752, endPoint y: 505, distance: 111.3
click at [752, 505] on div at bounding box center [690, 496] width 164 height 35
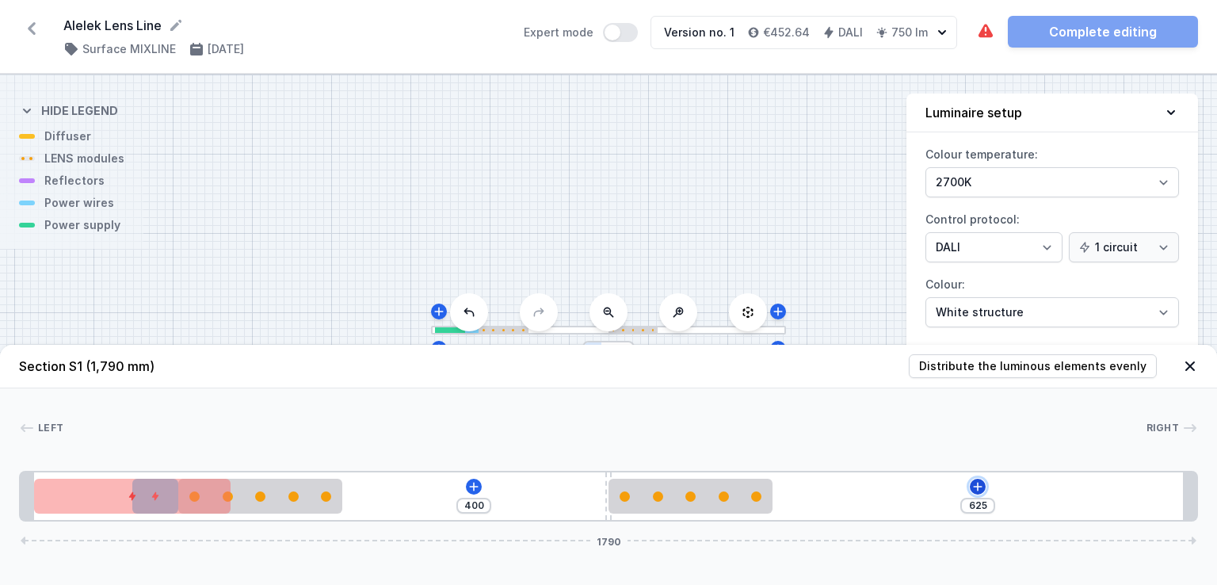
click at [976, 485] on icon at bounding box center [977, 486] width 13 height 13
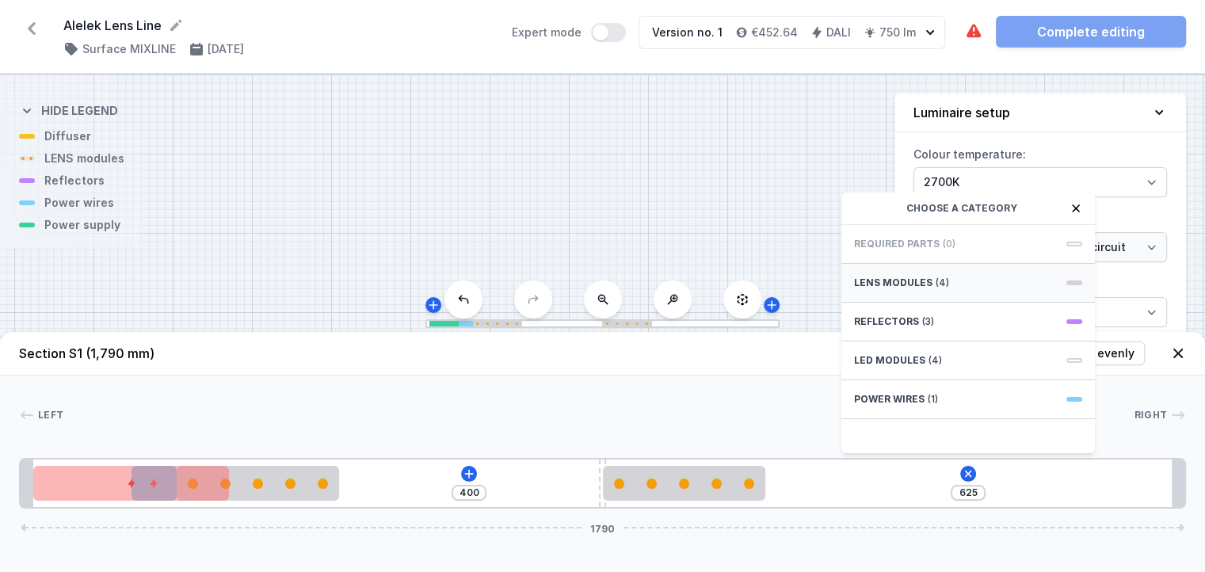
click at [964, 303] on div "LENS modules (4)" at bounding box center [968, 283] width 254 height 39
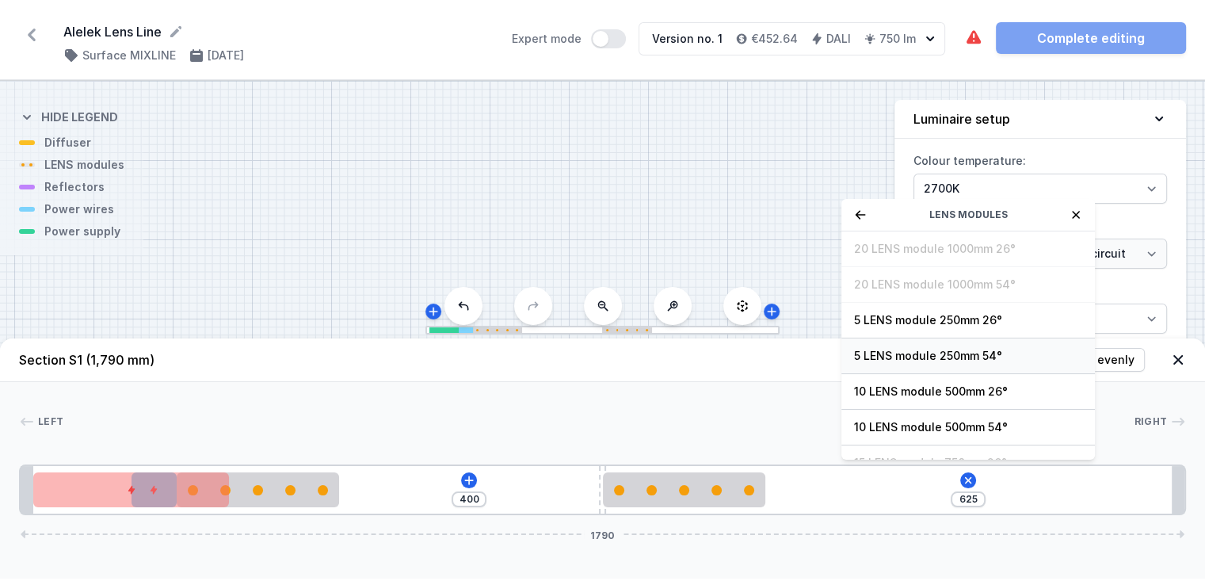
scroll to position [55, 0]
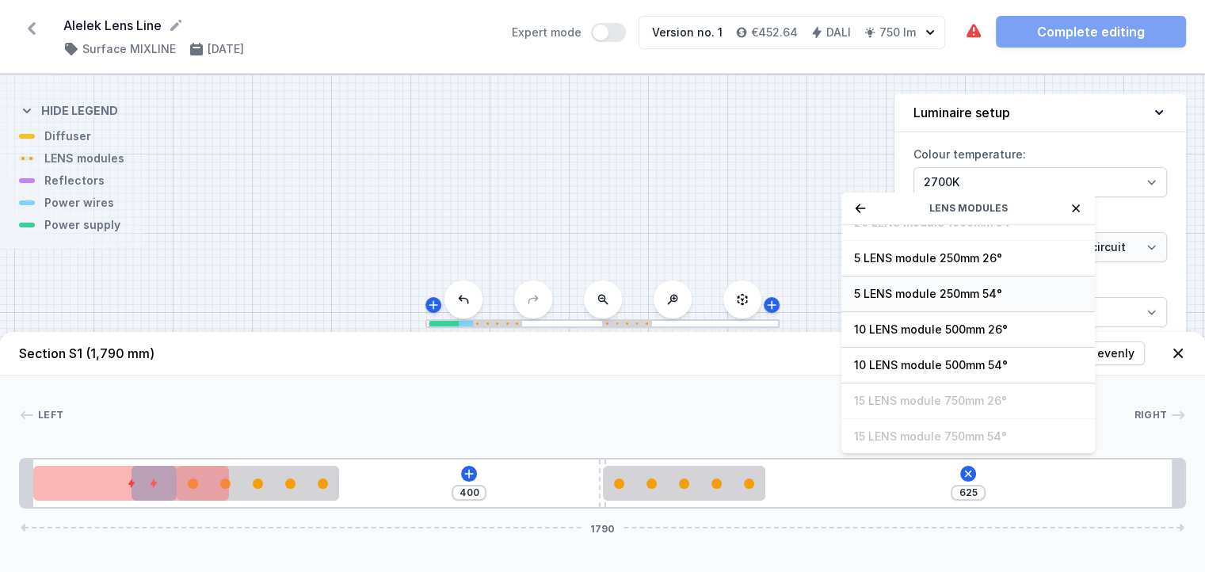
click at [947, 302] on span "5 LENS module 250mm 54°" at bounding box center [968, 294] width 228 height 16
type input "375"
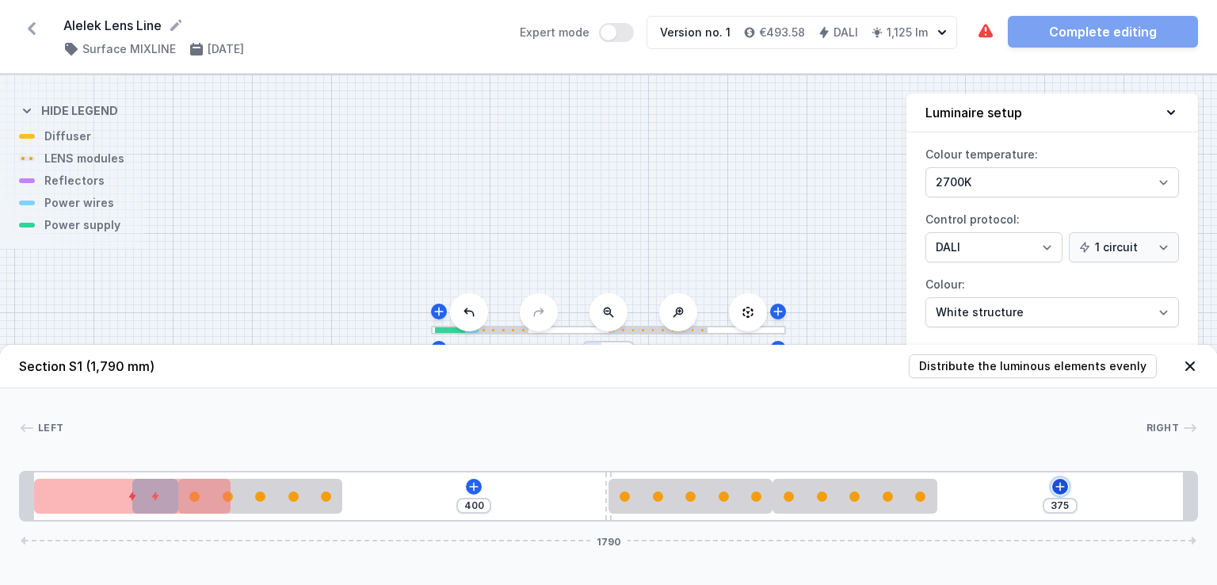
click at [1058, 483] on icon at bounding box center [1060, 486] width 13 height 13
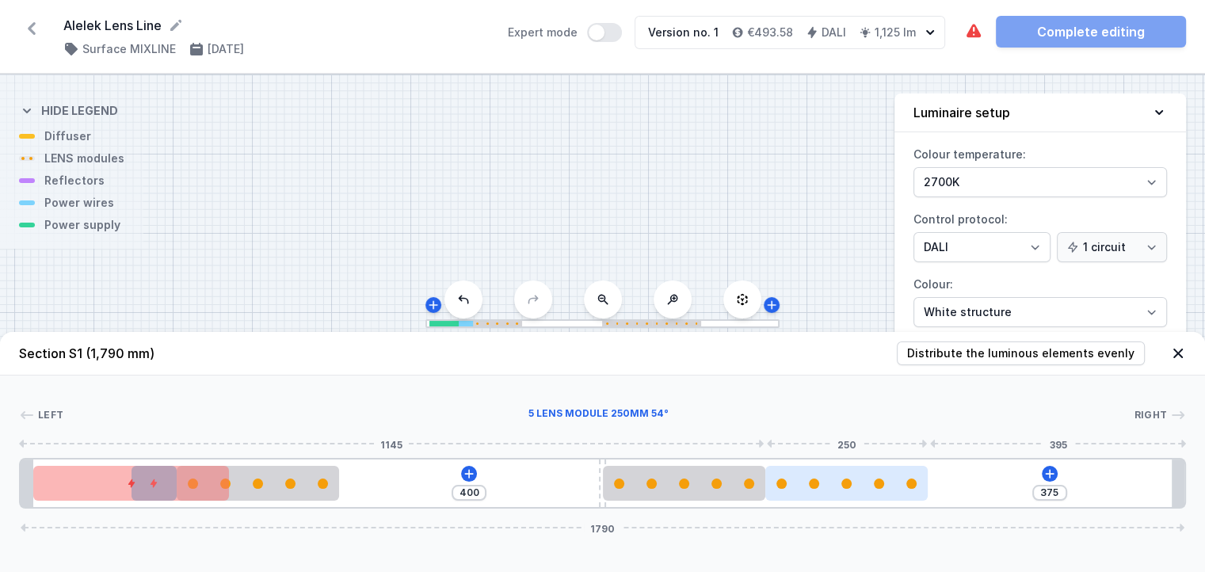
click at [827, 489] on div at bounding box center [846, 484] width 162 height 10
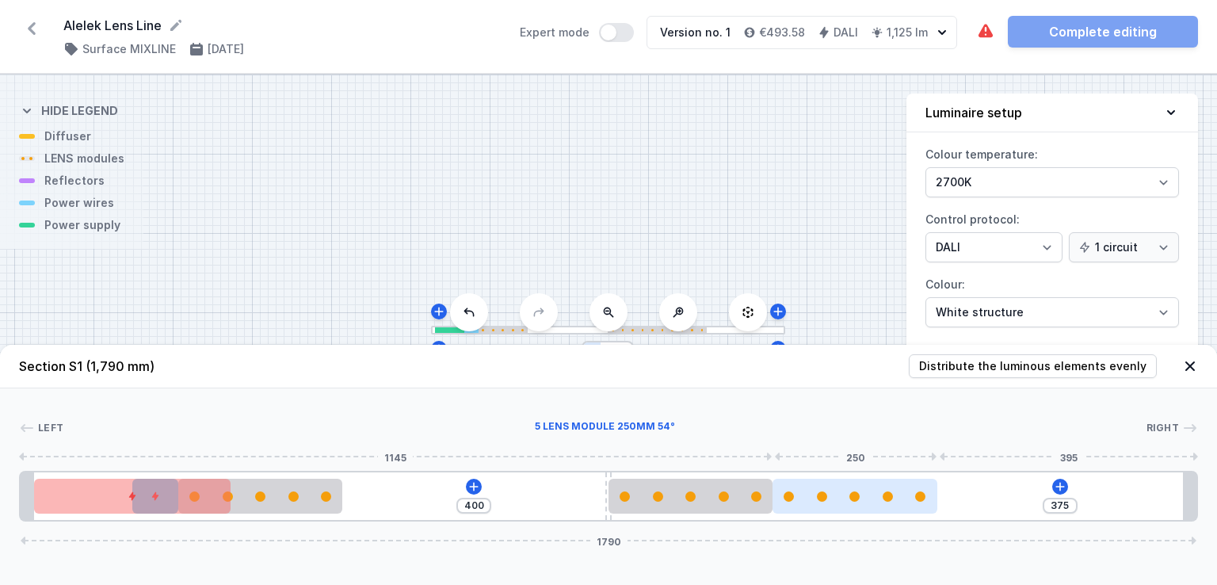
select select "1514"
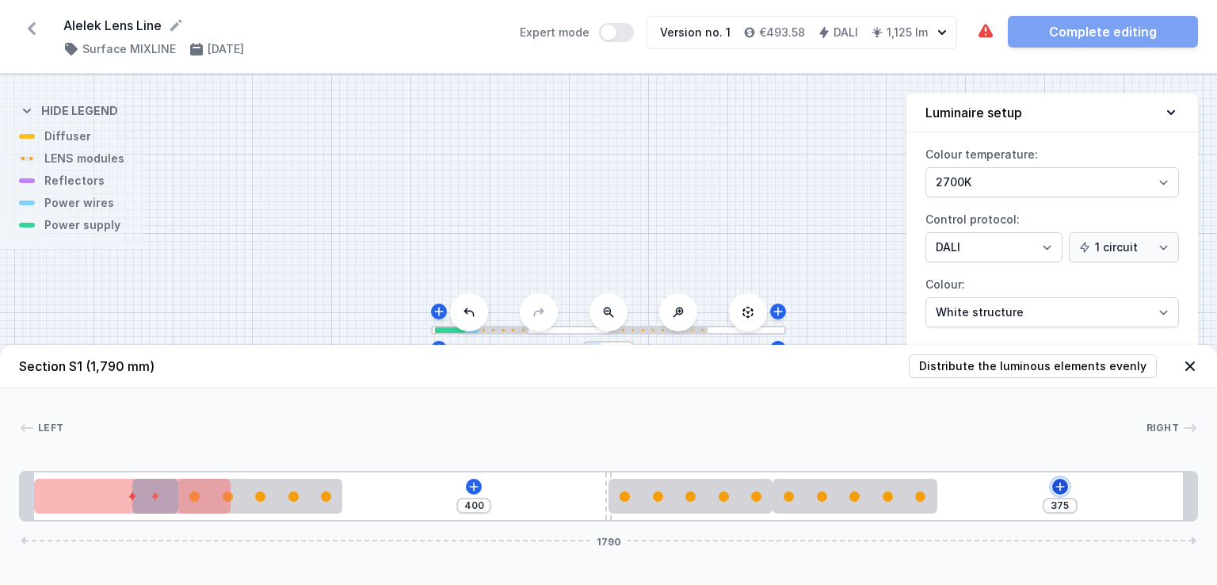
click at [1058, 482] on icon at bounding box center [1060, 486] width 13 height 13
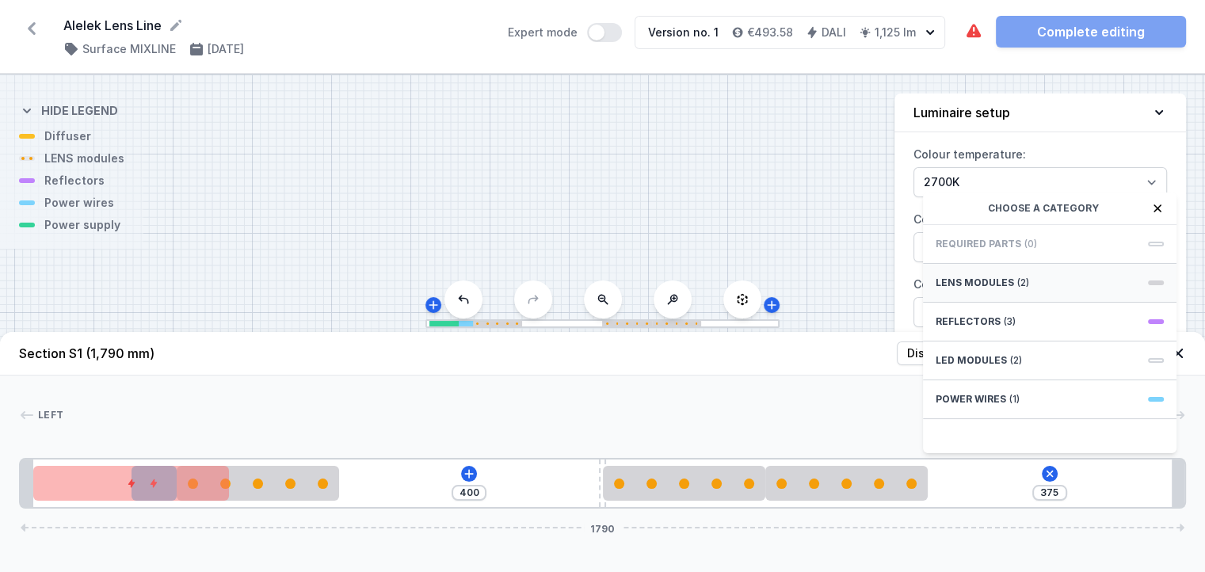
click at [998, 289] on span "LENS modules" at bounding box center [975, 282] width 78 height 13
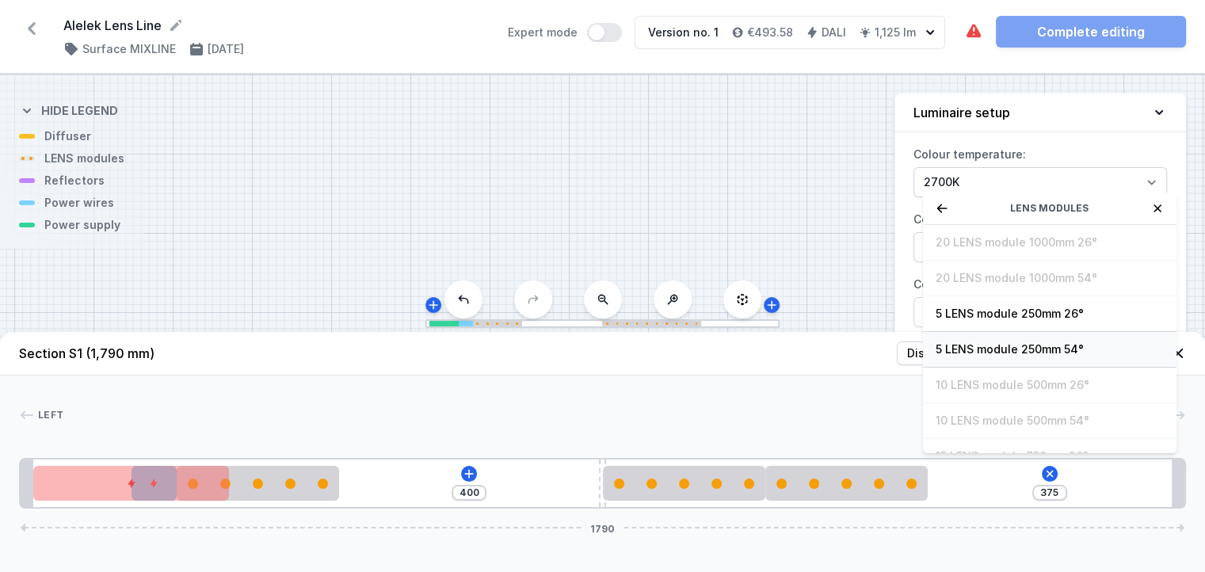
click at [1011, 357] on span "5 LENS module 250mm 54°" at bounding box center [1050, 349] width 228 height 16
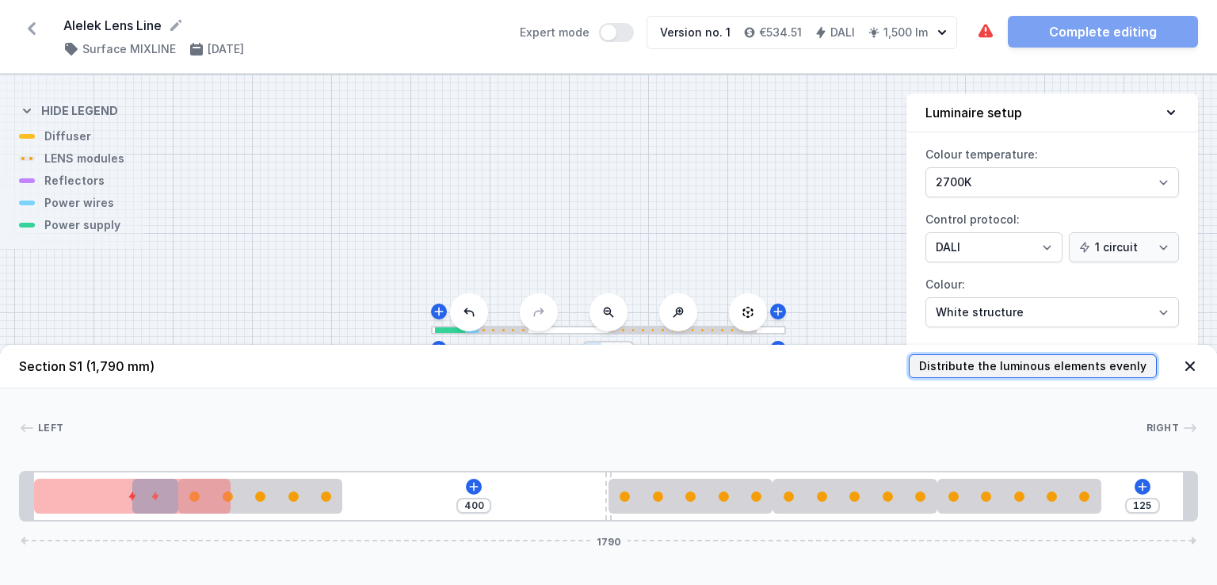
click at [1019, 365] on span "Distribute the luminous elements evenly" at bounding box center [1032, 366] width 227 height 16
type input "138"
type input "74"
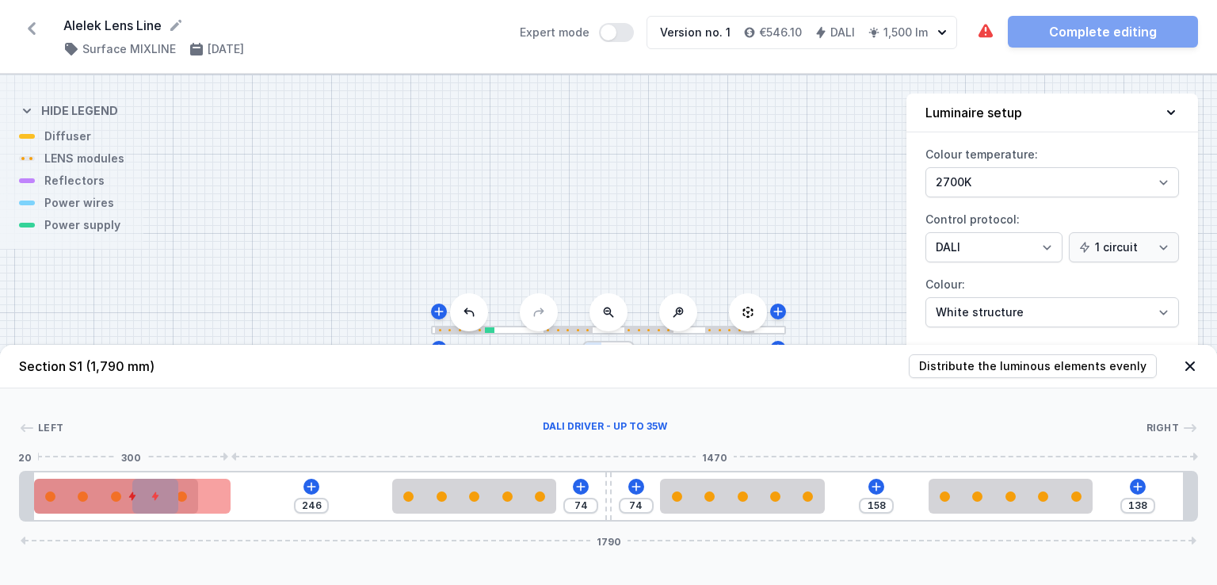
drag, startPoint x: 262, startPoint y: 494, endPoint x: 202, endPoint y: 498, distance: 60.3
click at [202, 498] on div "246 74 74 158 138 1790" at bounding box center [608, 496] width 1179 height 51
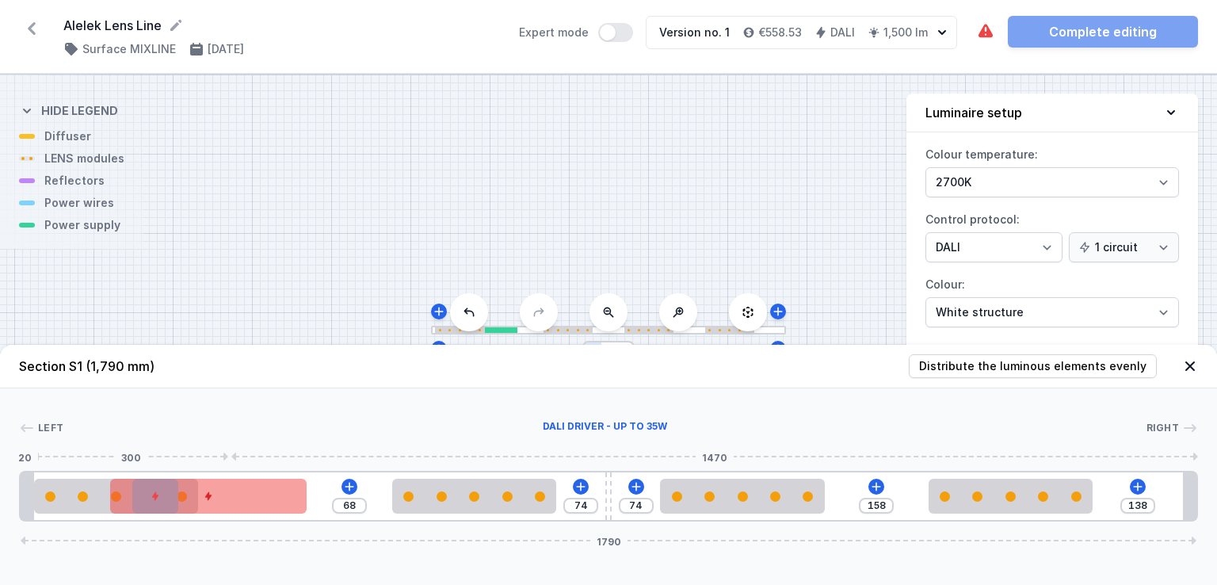
type input "26"
drag, startPoint x: 61, startPoint y: 492, endPoint x: 178, endPoint y: 492, distance: 117.3
click at [178, 492] on div at bounding box center [208, 496] width 197 height 35
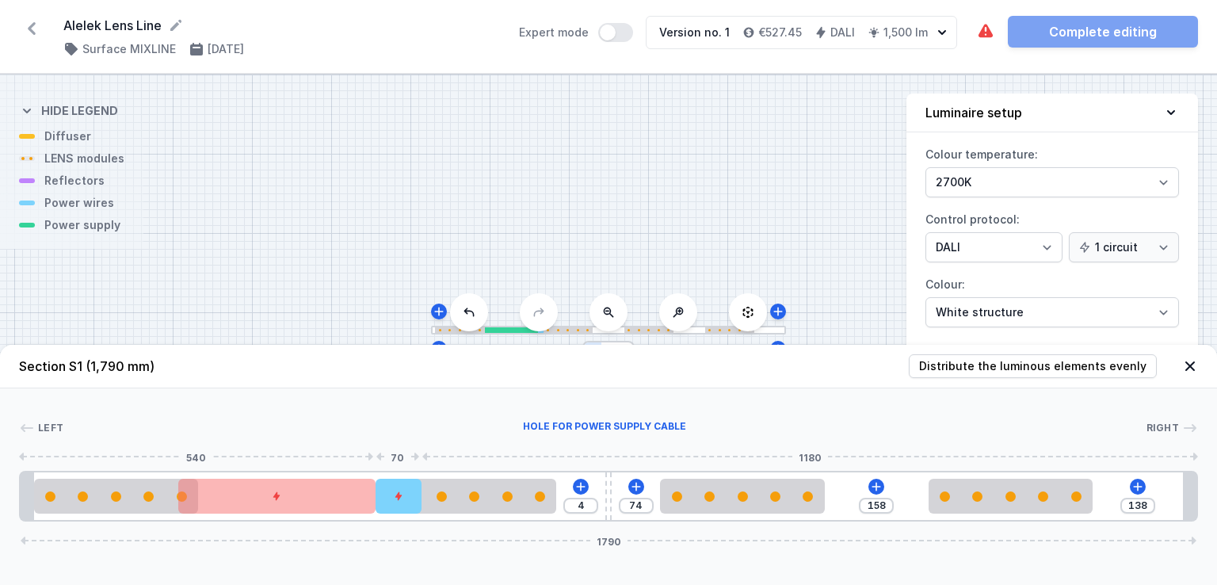
type input "74"
type input "4"
drag, startPoint x: 151, startPoint y: 495, endPoint x: 635, endPoint y: 531, distance: 484.6
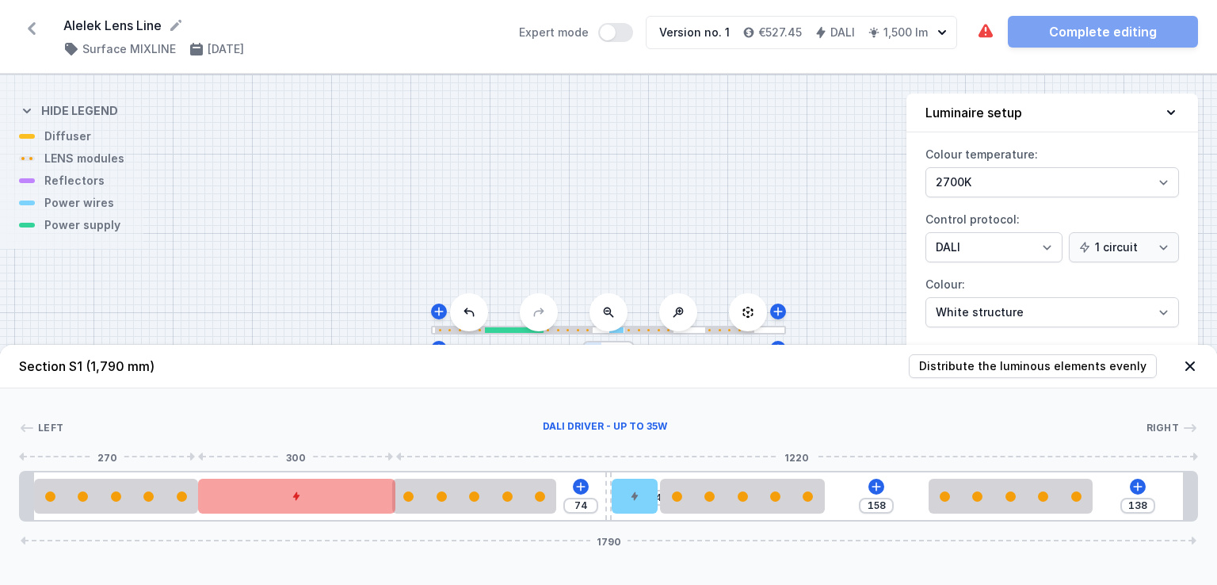
drag, startPoint x: 242, startPoint y: 506, endPoint x: 253, endPoint y: 509, distance: 10.6
click at [253, 509] on div at bounding box center [296, 496] width 197 height 35
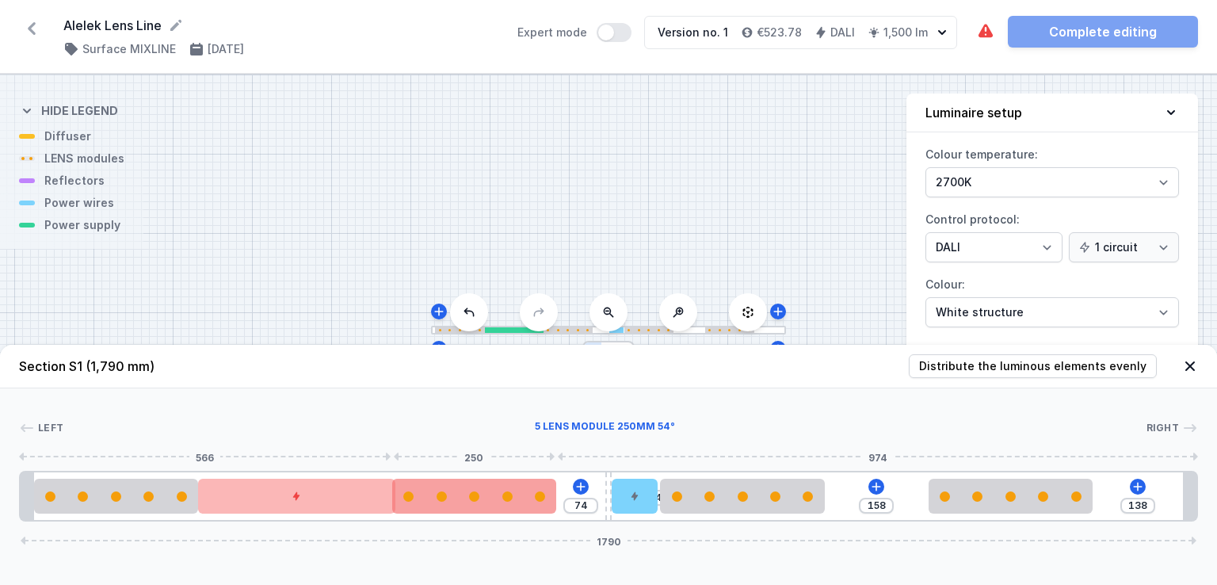
type input "70"
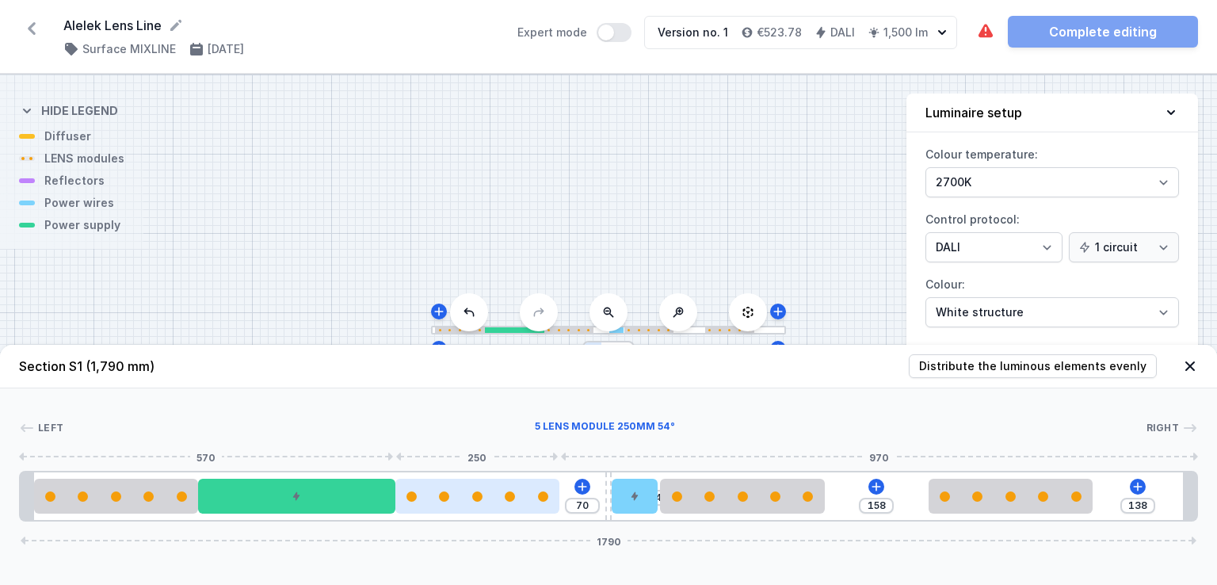
drag, startPoint x: 432, startPoint y: 493, endPoint x: 442, endPoint y: 493, distance: 10.3
click at [442, 493] on div at bounding box center [477, 496] width 164 height 10
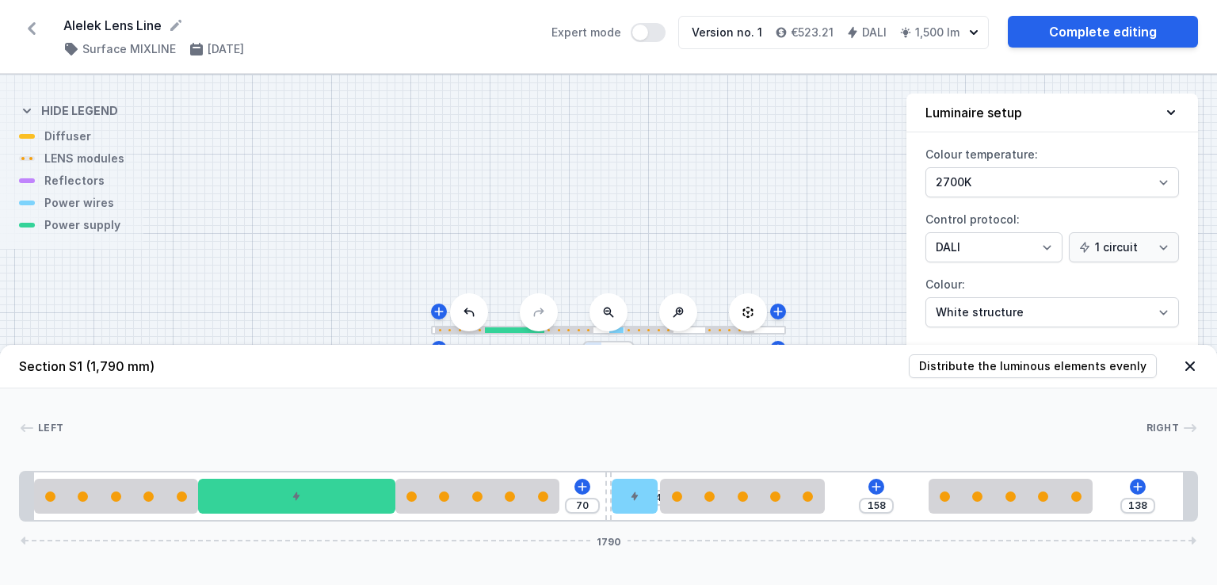
click at [215, 418] on div "Left Right 1 2 3 2 4 5 2 2 1 70 4 158 138 1790 20 250 300 250 70 10 70 250 158 …" at bounding box center [608, 454] width 1217 height 133
click at [1118, 27] on link "Complete editing" at bounding box center [1103, 32] width 190 height 32
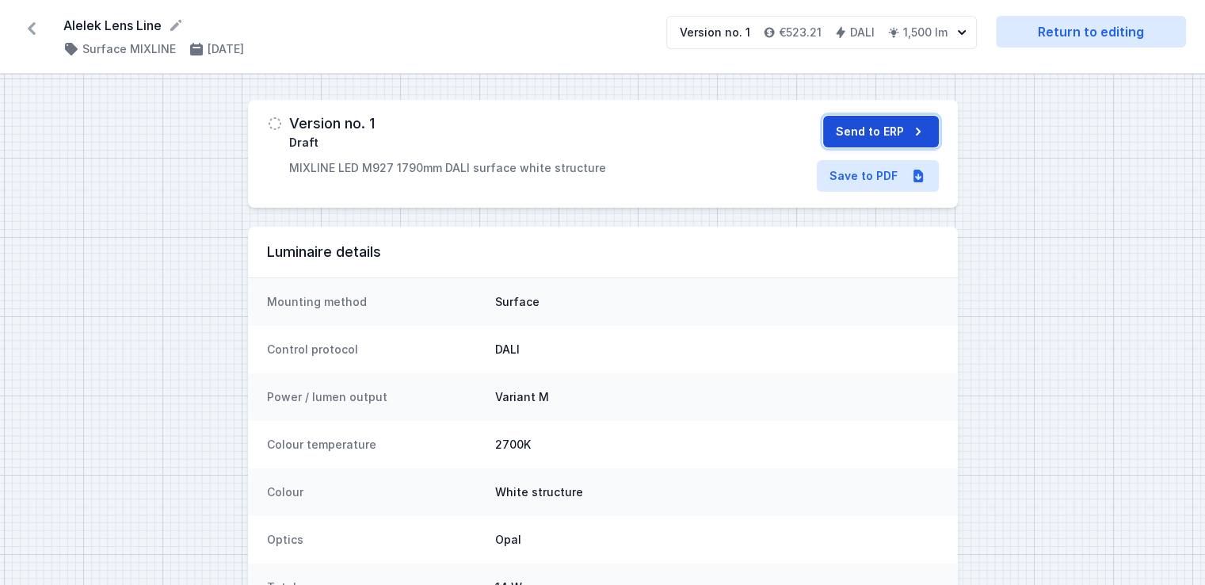
click at [881, 129] on button "Send to ERP" at bounding box center [881, 132] width 116 height 32
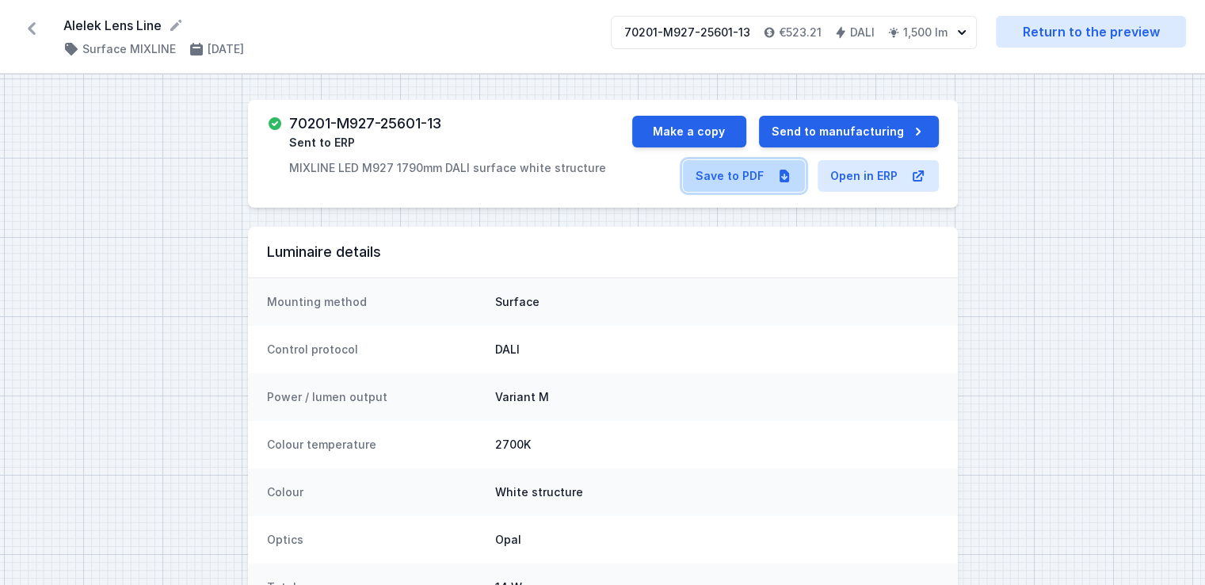
click at [715, 177] on link "Save to PDF" at bounding box center [744, 176] width 122 height 32
click at [31, 20] on icon at bounding box center [31, 28] width 25 height 25
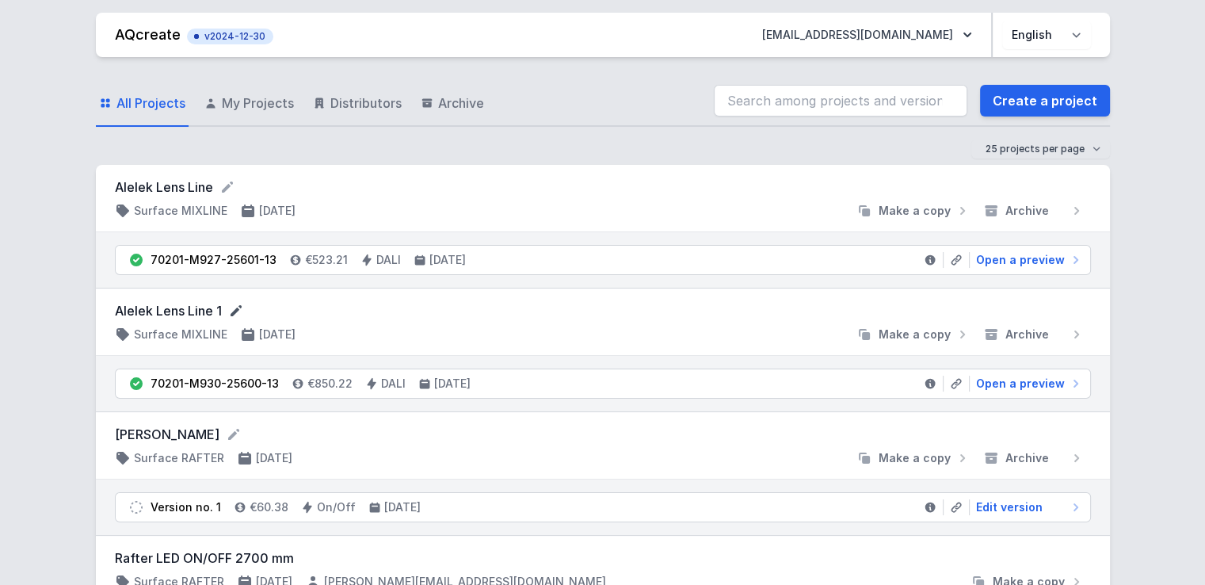
click at [235, 308] on icon at bounding box center [236, 311] width 16 height 16
click at [938, 328] on span "Make a copy" at bounding box center [915, 336] width 72 height 16
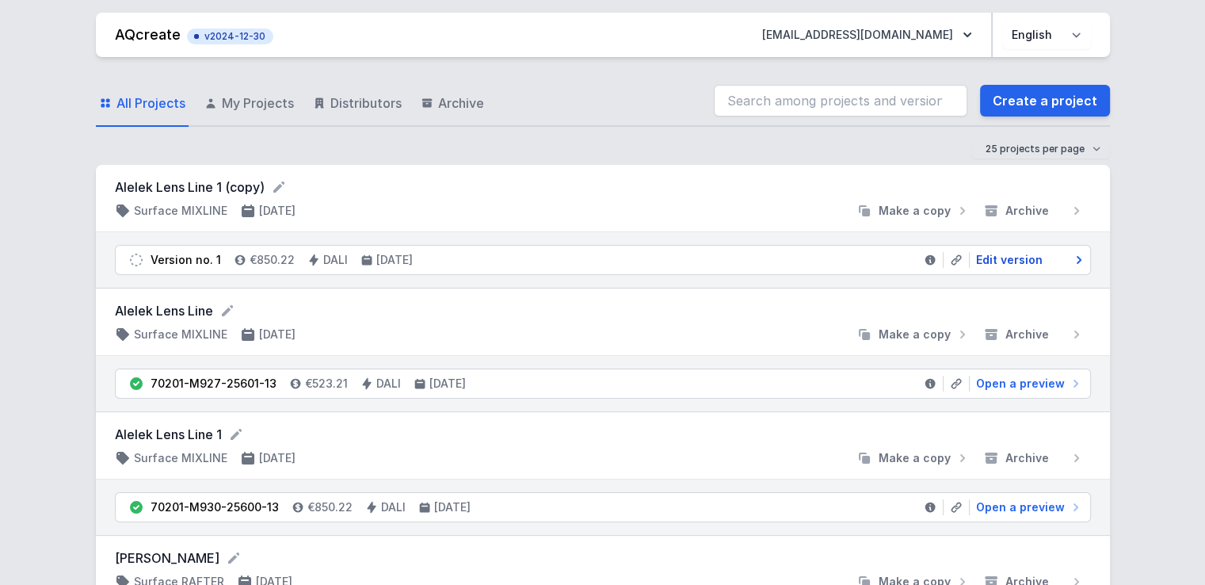
click at [1003, 257] on span "Edit version" at bounding box center [1009, 260] width 67 height 16
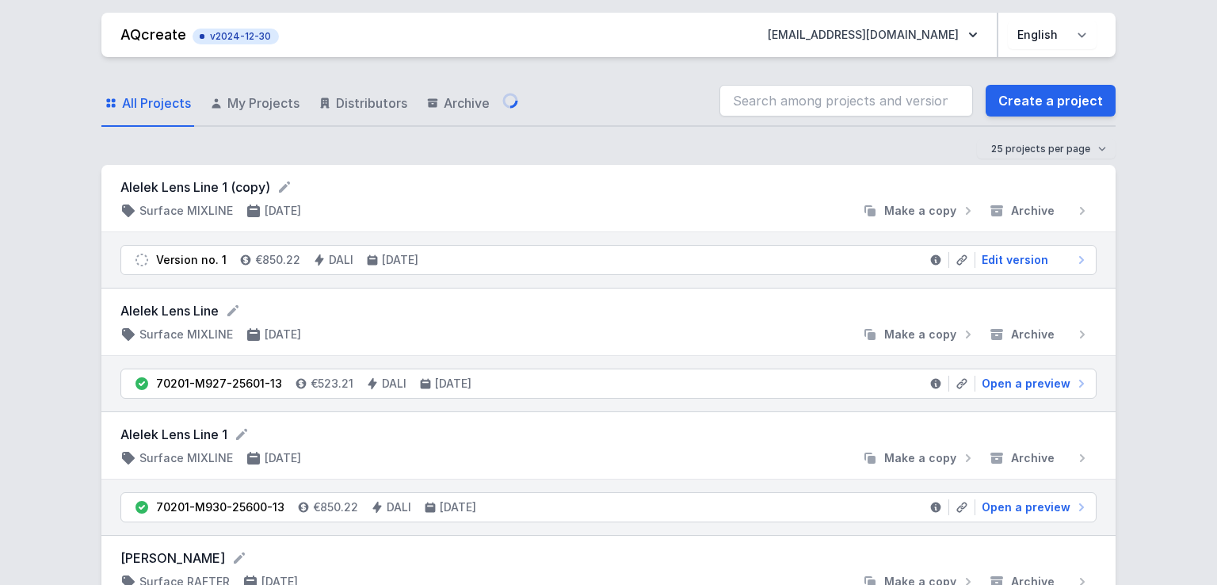
select select "4"
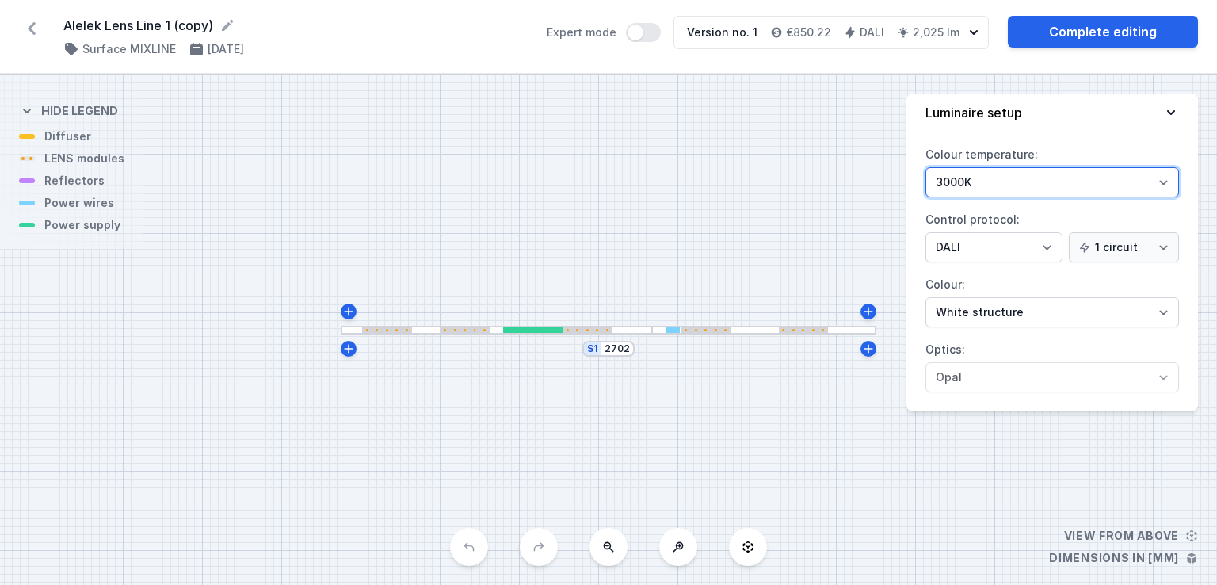
click at [1040, 185] on select "3000K 4000K 2700K" at bounding box center [1052, 182] width 254 height 30
select select "2700"
click at [925, 167] on select "3000K 4000K 2700K" at bounding box center [1052, 182] width 254 height 30
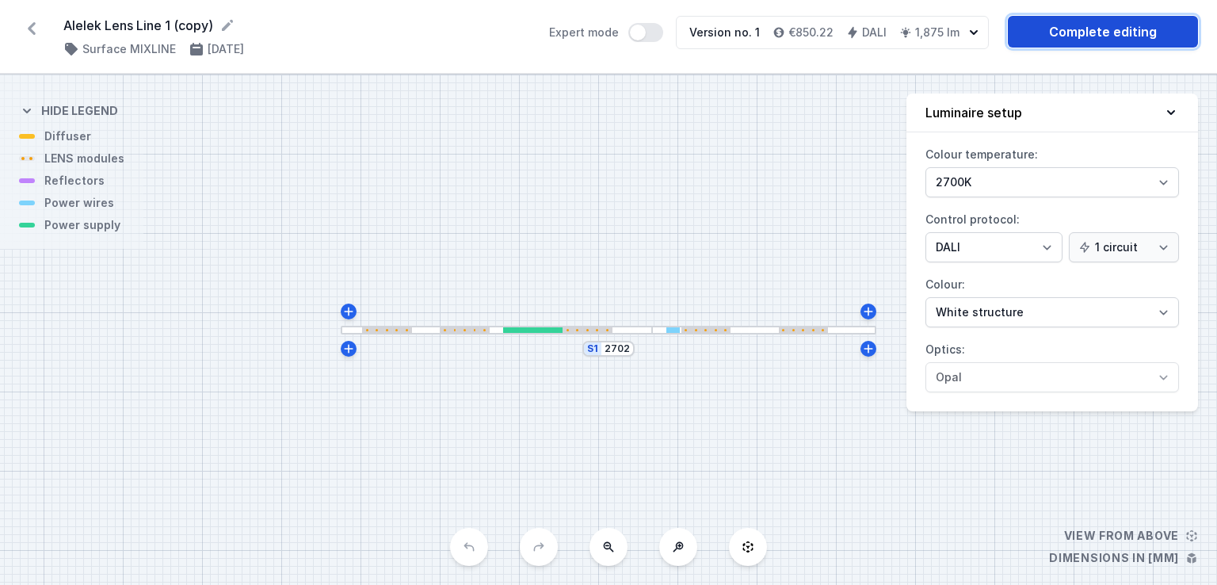
click at [1096, 29] on link "Complete editing" at bounding box center [1103, 32] width 190 height 32
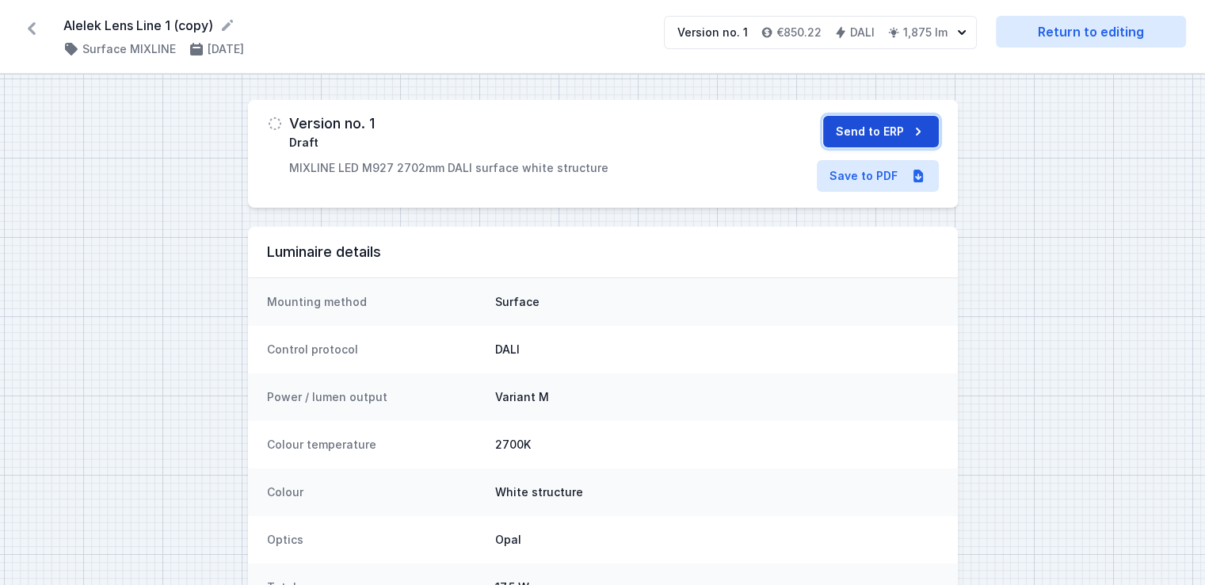
click at [871, 133] on button "Send to ERP" at bounding box center [881, 132] width 116 height 32
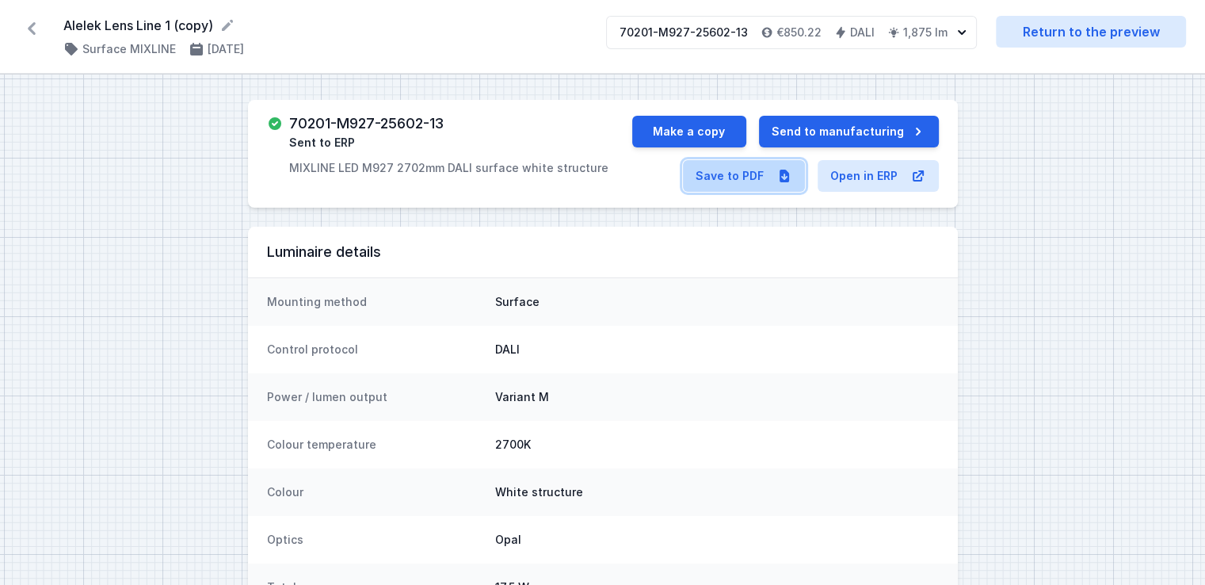
click at [730, 177] on link "Save to PDF" at bounding box center [744, 176] width 122 height 32
